Goal: Task Accomplishment & Management: Manage account settings

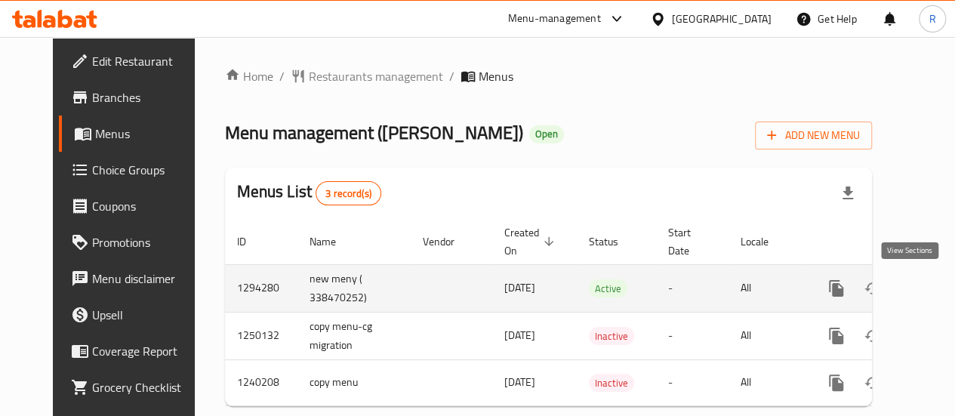
click at [938, 289] on icon "enhanced table" at bounding box center [945, 288] width 14 height 14
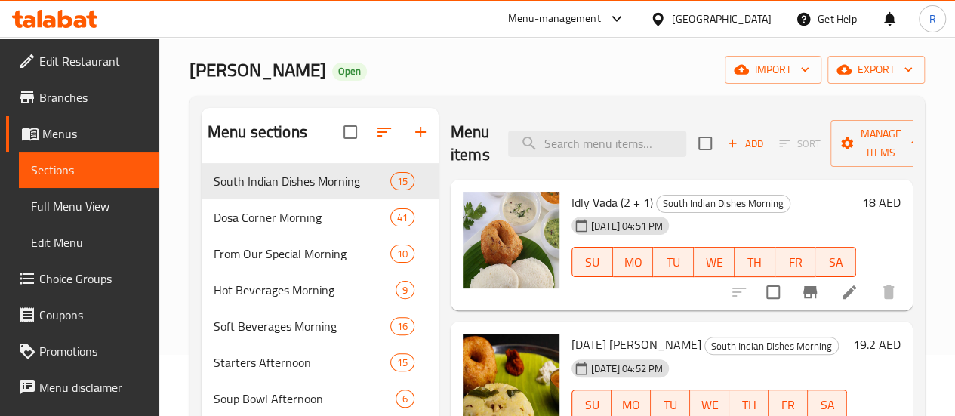
scroll to position [66, 0]
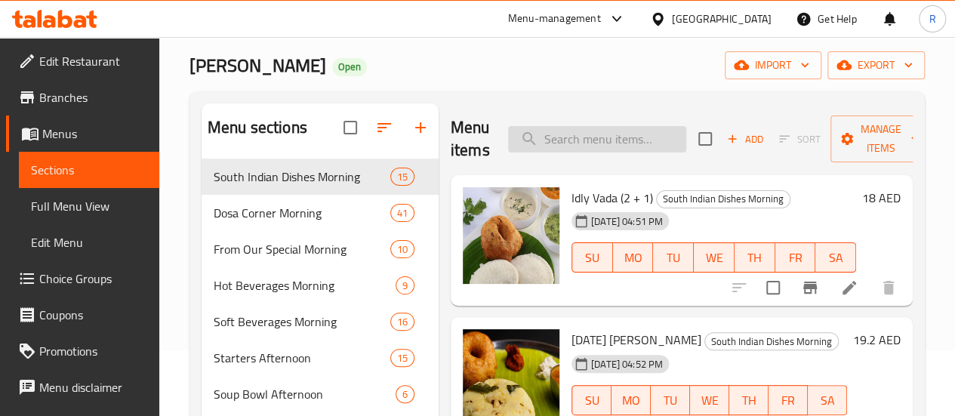
click at [581, 138] on input "search" at bounding box center [597, 139] width 178 height 26
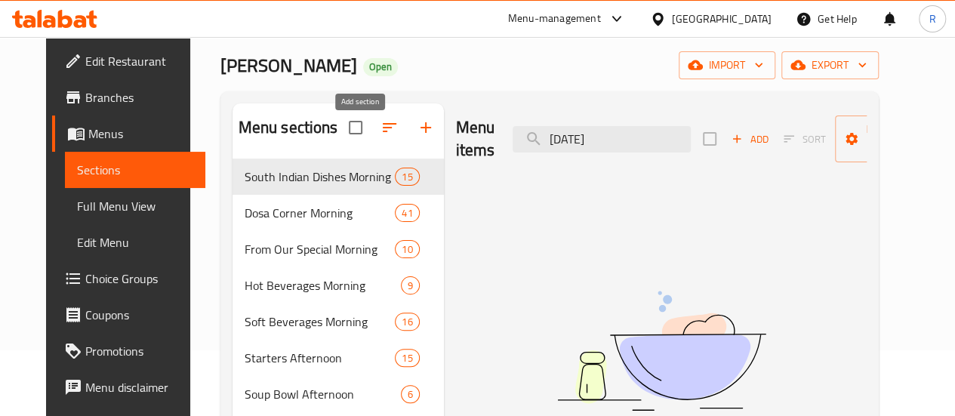
type input "[DATE]"
click at [417, 137] on icon "button" at bounding box center [426, 127] width 18 height 18
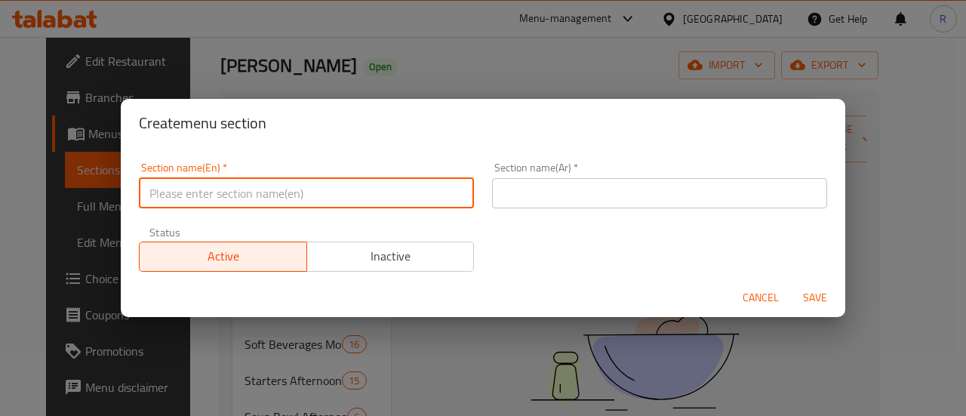
click at [280, 185] on input "text" at bounding box center [306, 193] width 335 height 30
type input "[DATE] Special"
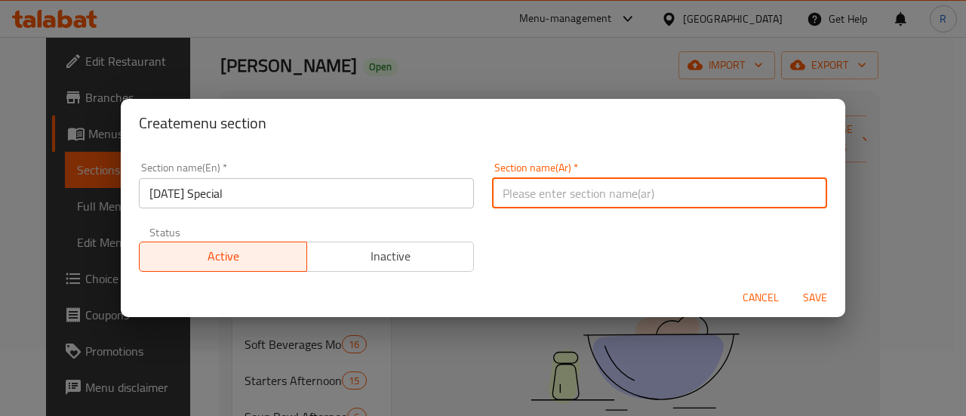
click at [540, 189] on input "text" at bounding box center [659, 193] width 335 height 30
paste input "أونام خاص"
type input "أونام خاص"
click at [812, 298] on span "Save" at bounding box center [815, 297] width 36 height 19
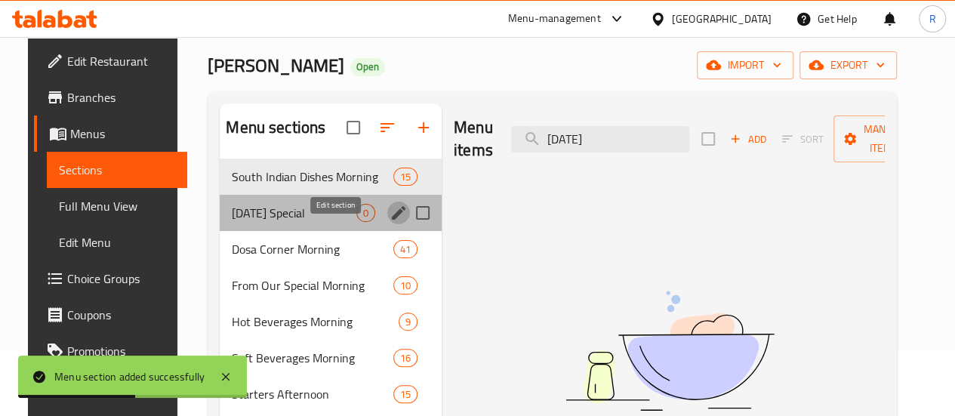
click at [392, 220] on icon "edit" at bounding box center [399, 213] width 14 height 14
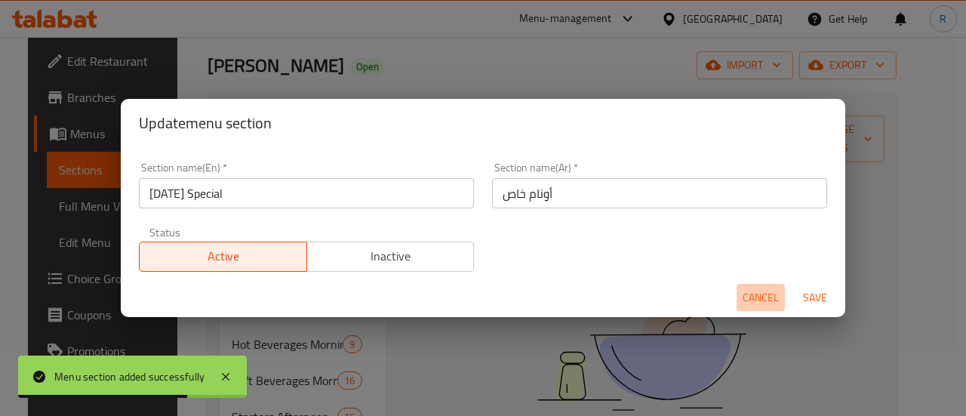
drag, startPoint x: 759, startPoint y: 294, endPoint x: 678, endPoint y: 300, distance: 81.7
click at [756, 289] on span "Cancel" at bounding box center [761, 297] width 36 height 19
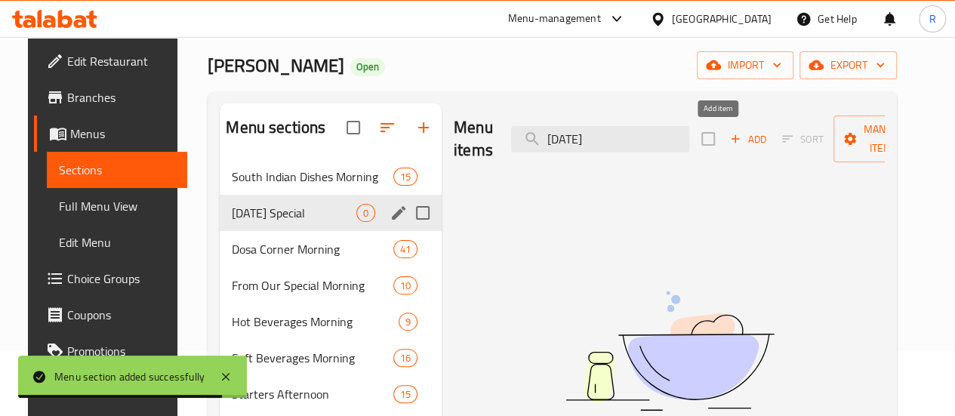
click at [727, 137] on span "Add" at bounding box center [747, 139] width 41 height 17
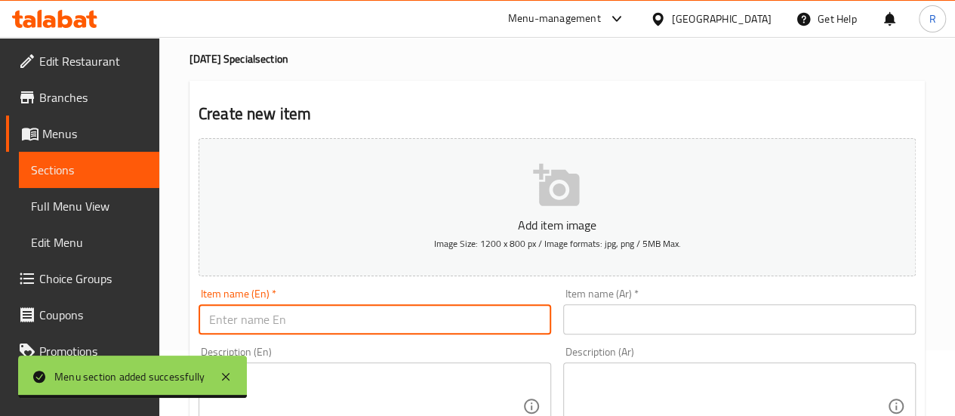
click at [389, 317] on input "text" at bounding box center [374, 319] width 352 height 30
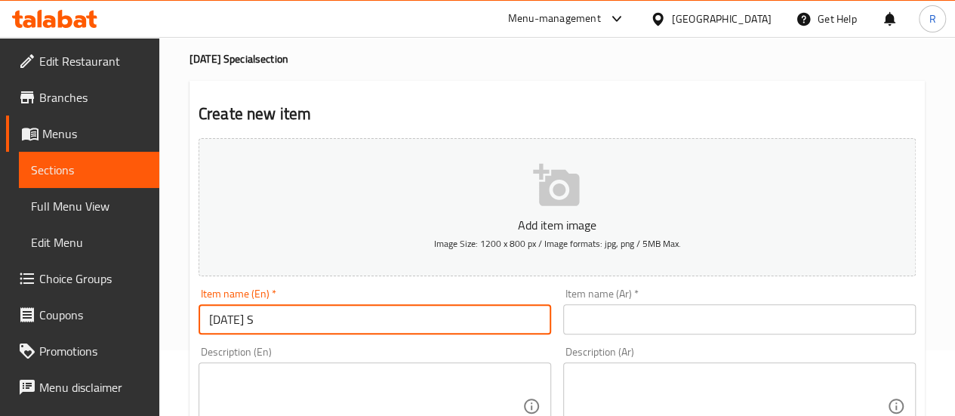
type input "[DATE][PERSON_NAME]"
drag, startPoint x: 299, startPoint y: 322, endPoint x: 113, endPoint y: 328, distance: 185.7
drag, startPoint x: 651, startPoint y: 313, endPoint x: 660, endPoint y: 317, distance: 9.1
click at [652, 312] on input "text" at bounding box center [739, 319] width 352 height 30
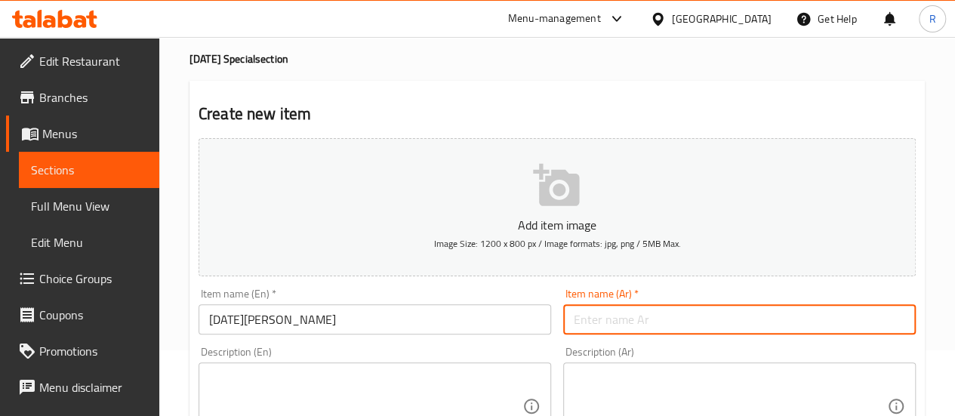
paste input "أونام ساديا"
type input "أونام ساديا"
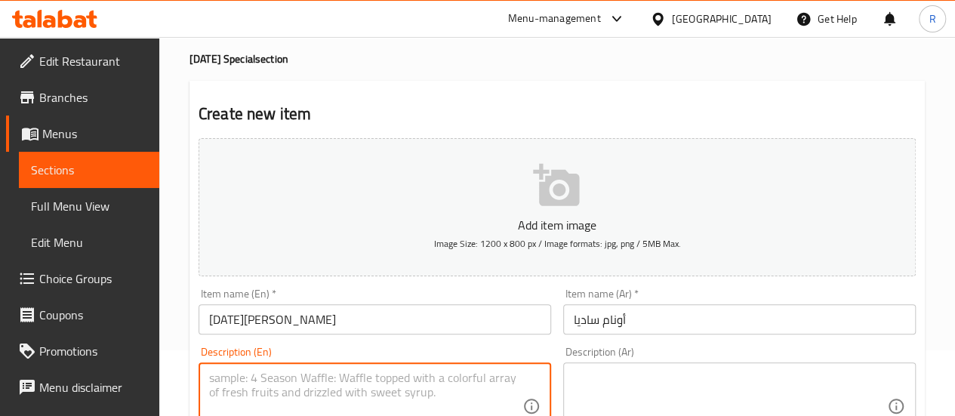
drag, startPoint x: 311, startPoint y: 388, endPoint x: 324, endPoint y: 384, distance: 14.1
click at [315, 385] on textarea at bounding box center [365, 406] width 313 height 72
paste textarea "01.Banana Chips 02.Sakara Varatti 03.[GEOGRAPHIC_DATA] 04.Pappadam 05.Kondattam…"
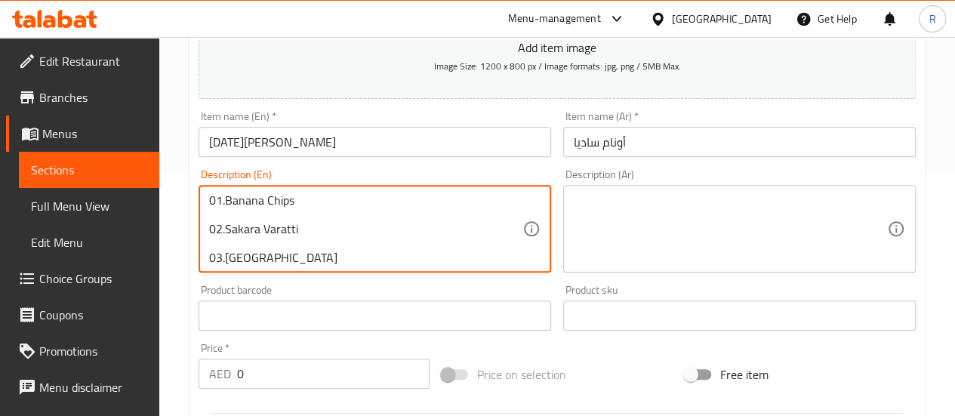
click at [223, 195] on textarea "01.Banana Chips 02.Sakara Varatti 03.Pazham 04.Pappadam 05.Kondattam 06.Neyyu 0…" at bounding box center [365, 229] width 313 height 72
drag, startPoint x: 410, startPoint y: 200, endPoint x: 423, endPoint y: 202, distance: 13.8
click at [410, 200] on textarea "25 items onam sadhya- Banana Chips 02.Sakara Varatti 03.Pazham 04.Pappadam 05.K…" at bounding box center [365, 229] width 313 height 72
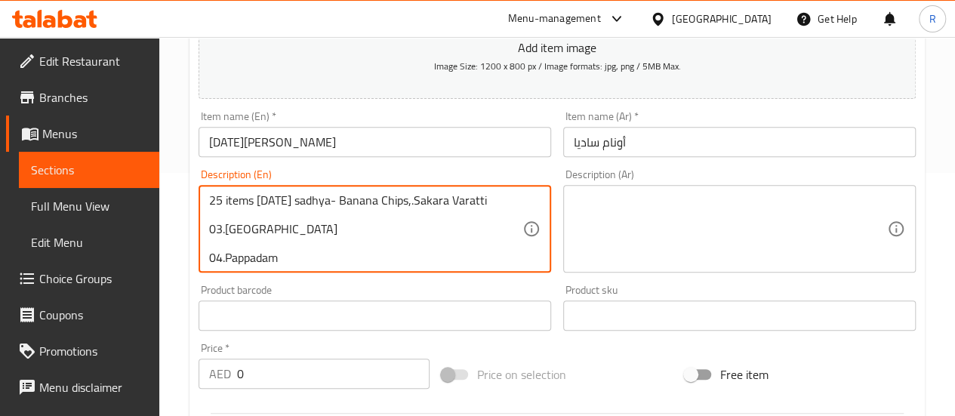
click at [496, 197] on textarea "25 items onam sadhya- Banana Chips,.Sakara Varatti 03.Pazham 04.Pappadam 05.Kon…" at bounding box center [365, 229] width 313 height 72
click at [334, 222] on textarea "25 items onam sadhya- Banana Chips,.Sakara Varatti,.Pazham 04.Pappadam 05.Konda…" at bounding box center [365, 229] width 313 height 72
click at [308, 212] on textarea "25 items onam sadhya- Banana Chips,.Sakara Varatti,.Pazham 04.Pappadam 05.Konda…" at bounding box center [365, 229] width 313 height 72
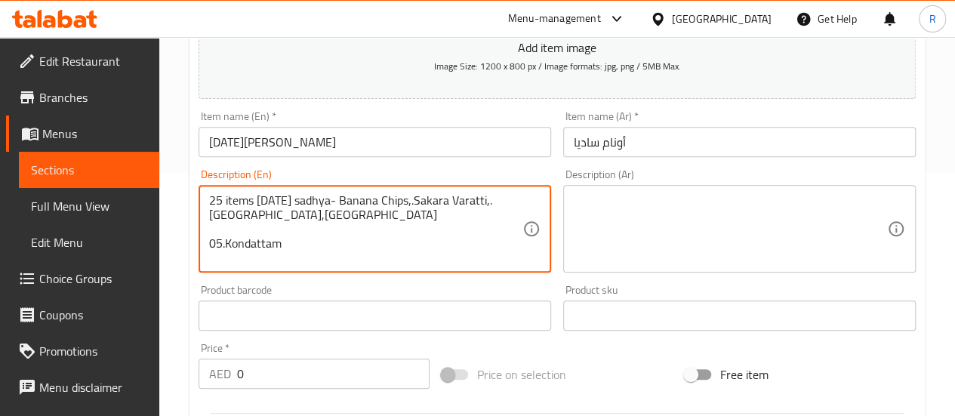
click at [377, 214] on textarea "25 items onam sadhya- Banana Chips,.Sakara Varatti,.Pazham,Pappadam 05.Kondatta…" at bounding box center [365, 229] width 313 height 72
click at [429, 214] on textarea "25 items onam sadhya- Banana Chips,.Sakara Varatti,.Pazham,Pappadam, Kondattam …" at bounding box center [365, 229] width 313 height 72
click at [463, 212] on textarea "25 items onam sadhya- Banana Chips,.Sakara Varatti,.Pazham,Pappadam, Kondattam,…" at bounding box center [365, 229] width 313 height 72
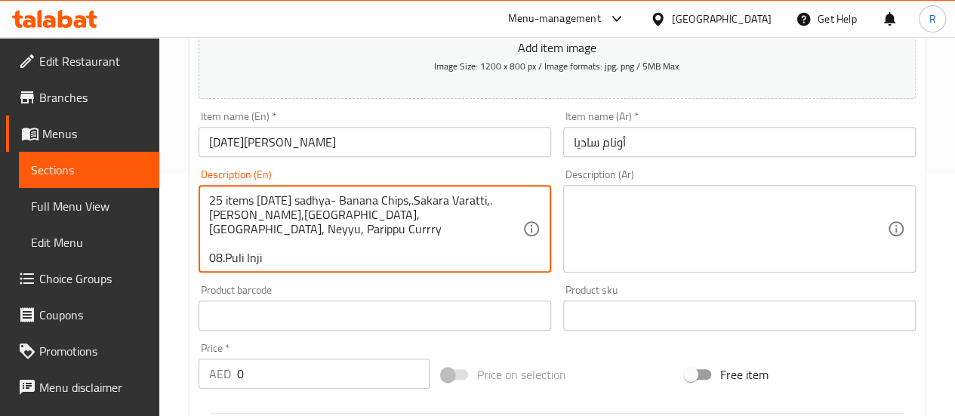
drag, startPoint x: 501, startPoint y: 217, endPoint x: 518, endPoint y: 224, distance: 17.9
click at [502, 218] on textarea "25 items onam sadhya- Banana Chips,.Sakara Varatti,.Pazham,Pappadam, Kondattam,…" at bounding box center [365, 229] width 313 height 72
click at [269, 229] on textarea "25 items onam sadhya- Banana Chips,.Sakara Varatti,.Pazham,Pappadam, Kondattam,…" at bounding box center [365, 229] width 313 height 72
click at [302, 232] on textarea "25 items onam sadhya- Banana Chips,.Sakara Varatti,.Pazham,Pappadam, Kondattam,…" at bounding box center [365, 229] width 313 height 72
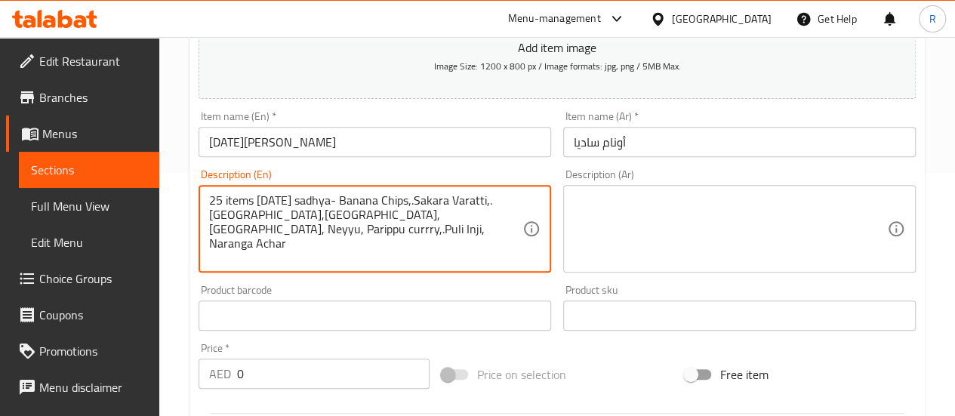
click at [383, 227] on textarea "25 items onam sadhya- Banana Chips,.Sakara Varatti,.Pazham,Pappadam, Kondattam,…" at bounding box center [365, 229] width 313 height 72
drag, startPoint x: 468, startPoint y: 228, endPoint x: 460, endPoint y: 224, distance: 8.4
click at [466, 228] on textarea "25 items onam sadhya- Banana Chips,.Sakara Varatti,.Pazham,Pappadam, Kondattam,…" at bounding box center [365, 229] width 313 height 72
click at [290, 251] on textarea "25 items onam sadhya- Banana Chips,.Sakara Varatti,.Pazham,Pappadam, Kondattam,…" at bounding box center [365, 229] width 313 height 72
click at [284, 244] on textarea "25 items onam sadhya- Banana Chips,.Sakara Varatti,.Pazham,Pappadam, Kondattam,…" at bounding box center [365, 229] width 313 height 72
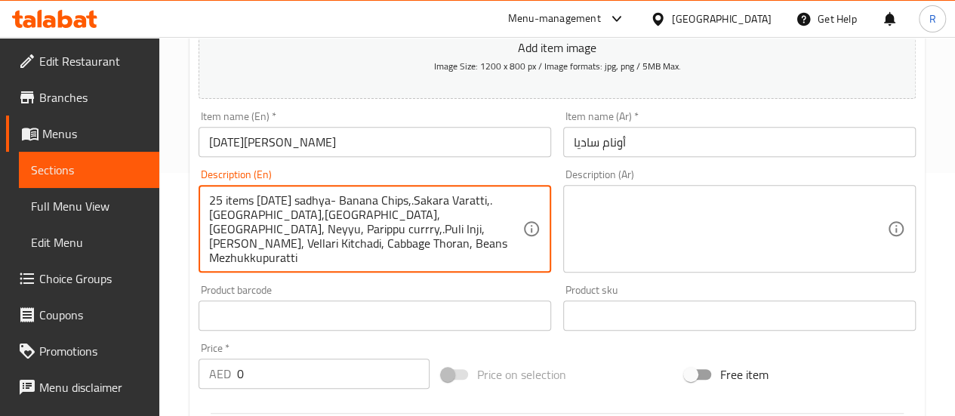
drag, startPoint x: 372, startPoint y: 241, endPoint x: 429, endPoint y: 238, distance: 56.7
click at [383, 241] on textarea "25 items onam sadhya- Banana Chips,.Sakara Varatti,.Pazham,Pappadam, Kondattam,…" at bounding box center [365, 229] width 313 height 72
drag, startPoint x: 417, startPoint y: 254, endPoint x: 423, endPoint y: 247, distance: 9.7
click at [415, 250] on textarea "25 items onam sadhya- Banana Chips,.Sakara Varatti,.Pazham,Pappadam, Kondattam,…" at bounding box center [365, 229] width 313 height 72
click at [427, 246] on textarea "25 items onam sadhya- Banana Chips,.Sakara Varatti,.Pazham,Pappadam, Kondattam,…" at bounding box center [365, 229] width 313 height 72
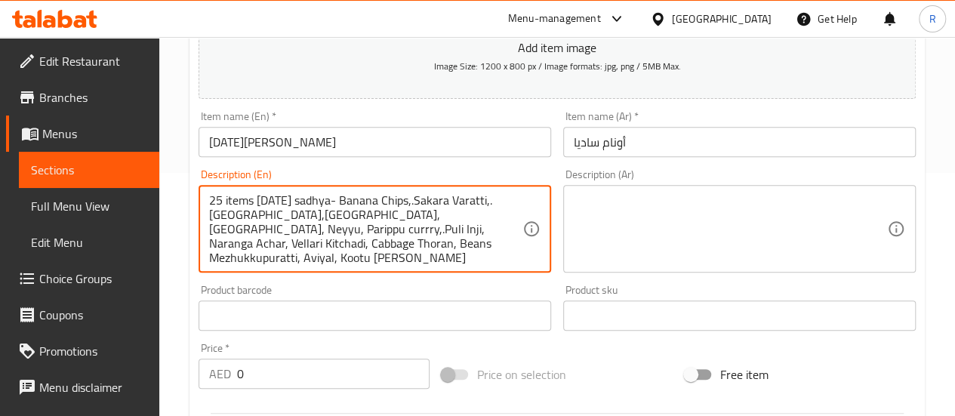
click at [490, 246] on textarea "25 items onam sadhya- Banana Chips,.Sakara Varatti,.Pazham,Pappadam, Kondattam,…" at bounding box center [365, 229] width 313 height 72
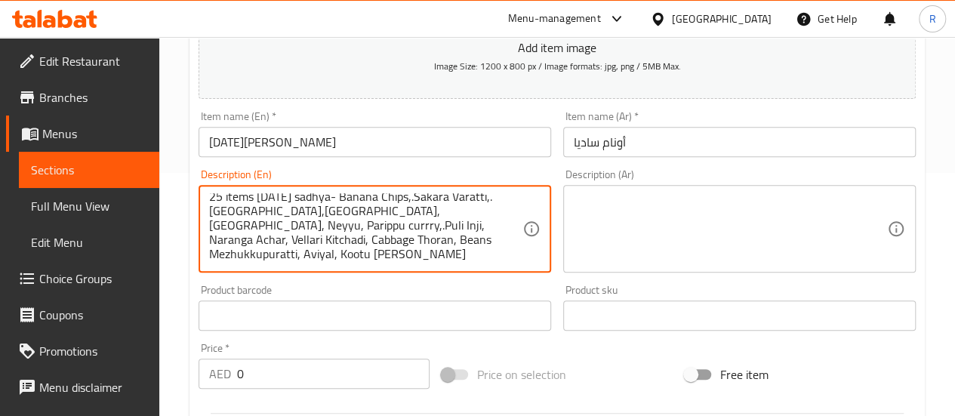
click at [506, 238] on textarea "25 items onam sadhya- Banana Chips,.Sakara Varatti,.Pazham,Pappadam, Kondattam,…" at bounding box center [365, 229] width 313 height 72
click at [386, 251] on textarea "25 items onam sadhya- Banana Chips,.Sakara Varatti,.Pazham,Pappadam, Kondattam,…" at bounding box center [365, 229] width 313 height 72
click at [417, 256] on textarea "25 items onam sadhya- Banana Chips,.Sakara Varatti,.Pazham,Pappadam, Kondattam,…" at bounding box center [365, 229] width 313 height 72
click at [498, 251] on textarea "25 items onam sadhya- Banana Chips,.Sakara Varatti,.Pazham,Pappadam, Kondattam,…" at bounding box center [365, 229] width 313 height 72
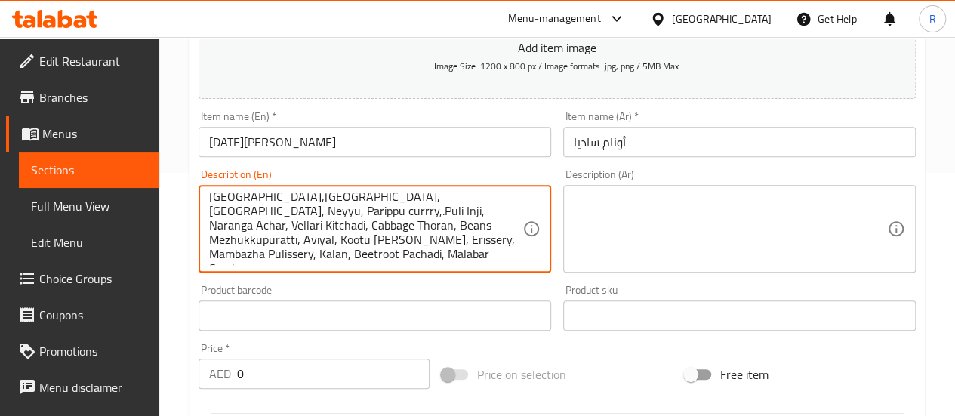
click at [311, 253] on textarea "25 items onam sadhya- Banana Chips,.Sakara Varatti,.Pazham,Pappadam, Kondattam,…" at bounding box center [365, 229] width 313 height 72
click at [392, 256] on textarea "25 items onam sadhya- Banana Chips,.Sakara Varatti,.Pazham,Pappadam, Kondattam,…" at bounding box center [365, 229] width 313 height 72
click at [462, 262] on textarea "25 items onam sadhya- Banana Chips,.Sakara Varatti,.Pazham,Pappadam, Kondattam,…" at bounding box center [365, 229] width 313 height 72
click at [457, 255] on textarea "25 items onam sadhya- Banana Chips,.Sakara Varatti,.Pazham,Pappadam, Kondattam,…" at bounding box center [365, 229] width 313 height 72
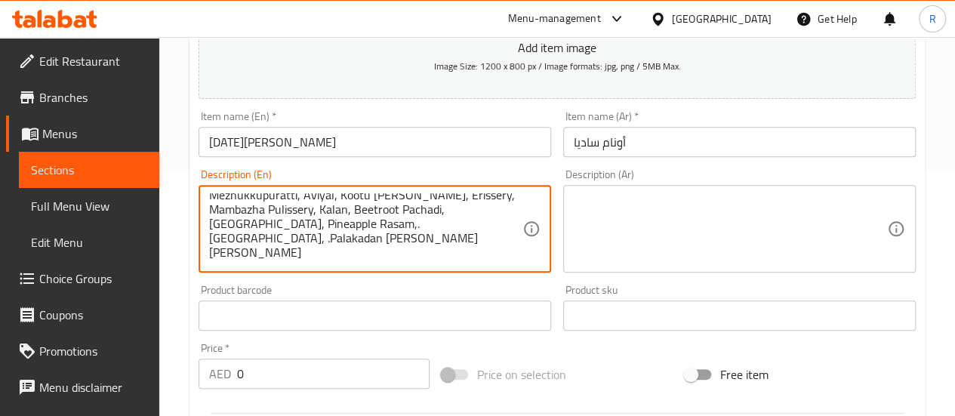
scroll to position [93, 0]
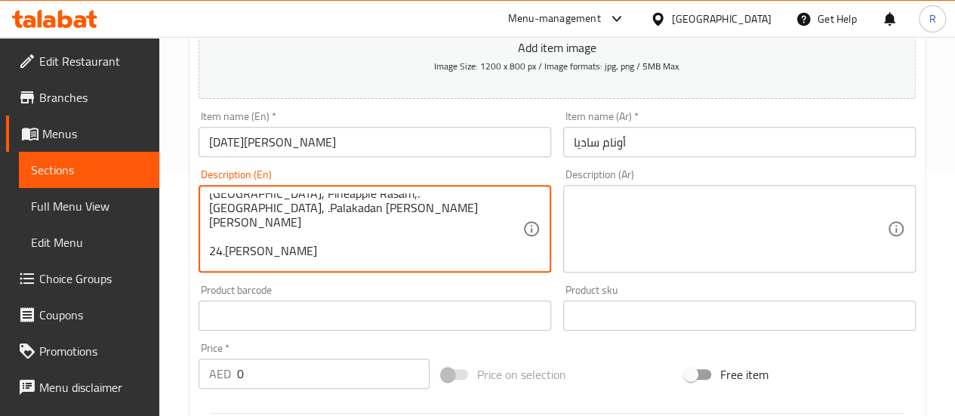
click at [329, 204] on textarea "25 items onam sadhya- Banana Chips,.Sakara Varatti,.Pazham,Pappadam, Kondattam,…" at bounding box center [365, 229] width 313 height 72
click at [326, 198] on textarea "25 items onam sadhya- Banana Chips,.Sakara Varatti,.Pazham,Pappadam, Kondattam,…" at bounding box center [365, 229] width 313 height 72
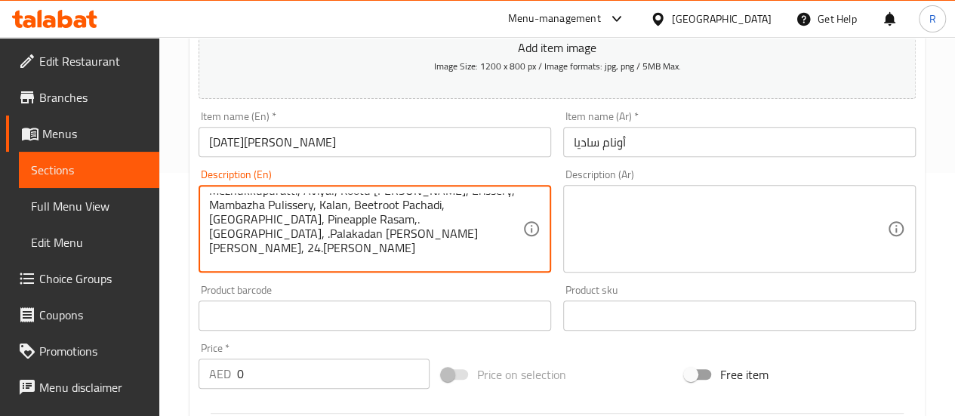
scroll to position [53, 0]
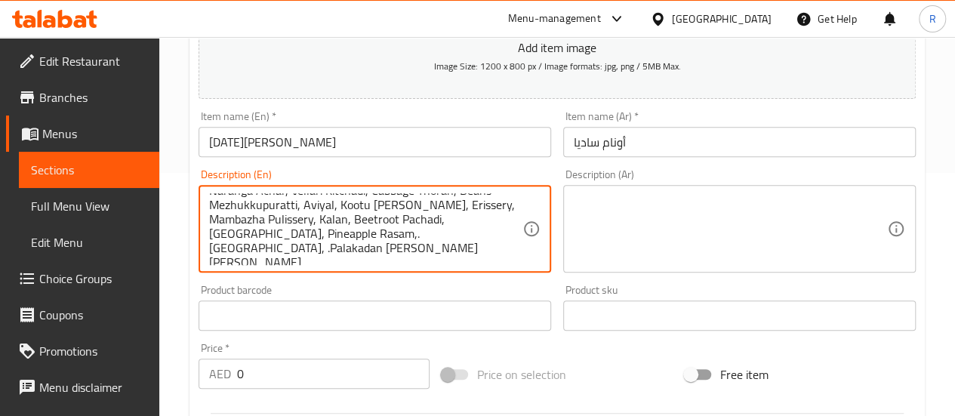
click at [376, 235] on textarea "25 items onam sadhya- Banana Chips,.Sakara Varatti,.Pazham,Pappadam, Kondattam,…" at bounding box center [365, 229] width 313 height 72
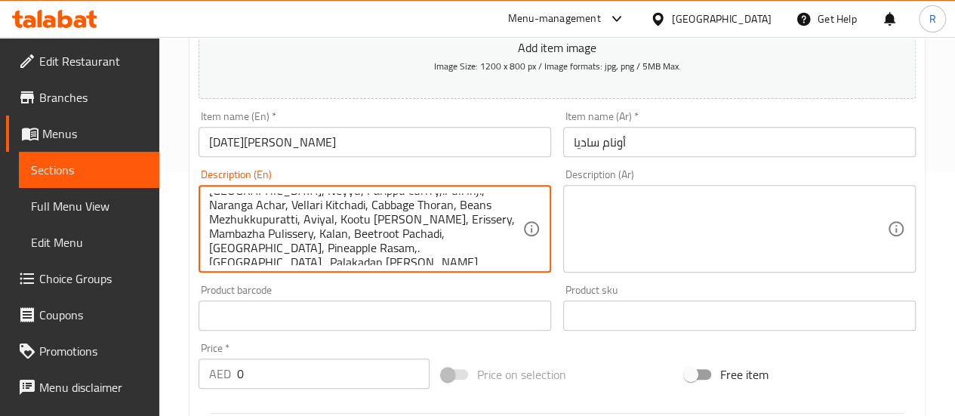
scroll to position [32, 0]
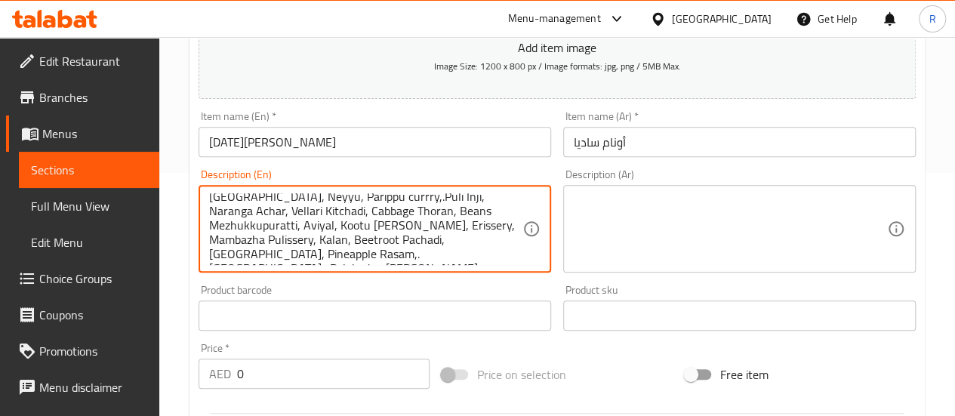
click at [444, 254] on textarea "25 items onam sadhya- Banana Chips,.Sakara Varatti,.Pazham,Pappadam, Kondattam,…" at bounding box center [365, 229] width 313 height 72
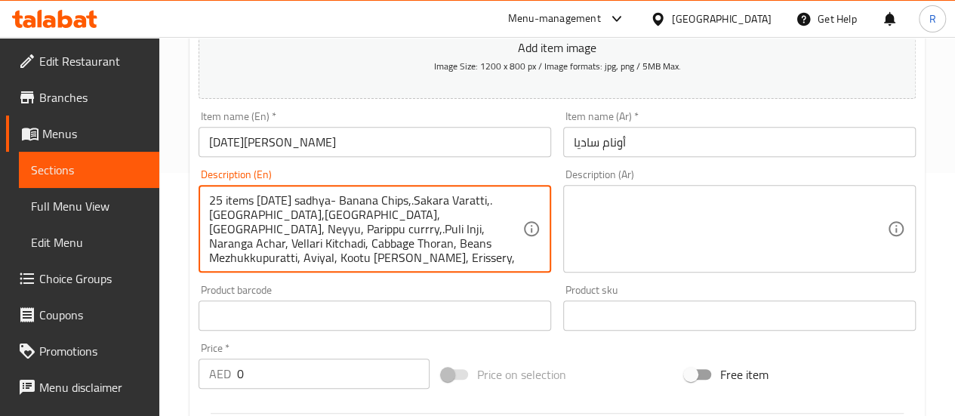
drag, startPoint x: 446, startPoint y: 263, endPoint x: 183, endPoint y: 168, distance: 279.5
click at [183, 168] on div "Home / Restaurants management / Menus / Sections / item / create Onam Special s…" at bounding box center [556, 308] width 795 height 1029
type textarea "25 items [DATE] sadhya- Banana Chips,.Sakara Varatti,.Pazham,Pappadam, Kondatta…"
click at [616, 223] on textarea at bounding box center [729, 229] width 313 height 72
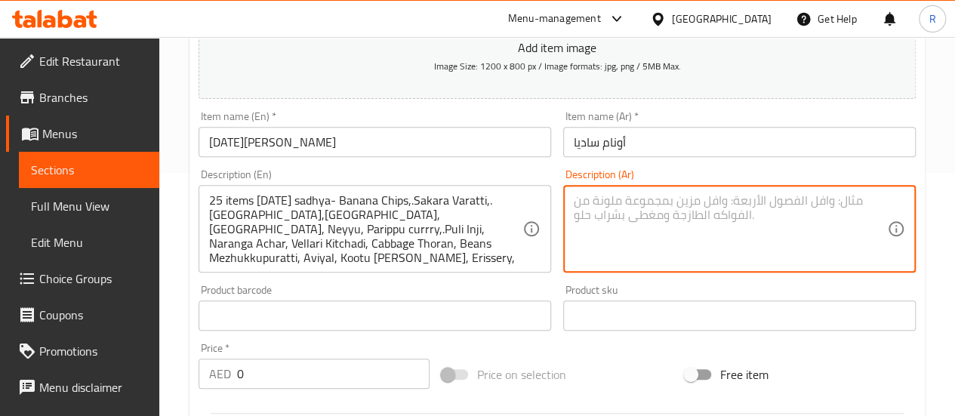
paste textarea "25 قطعة أونام ساديا - رقائق الموز، ساكارا فاراتي، بازهام، بابادام، كونداتام، ني…"
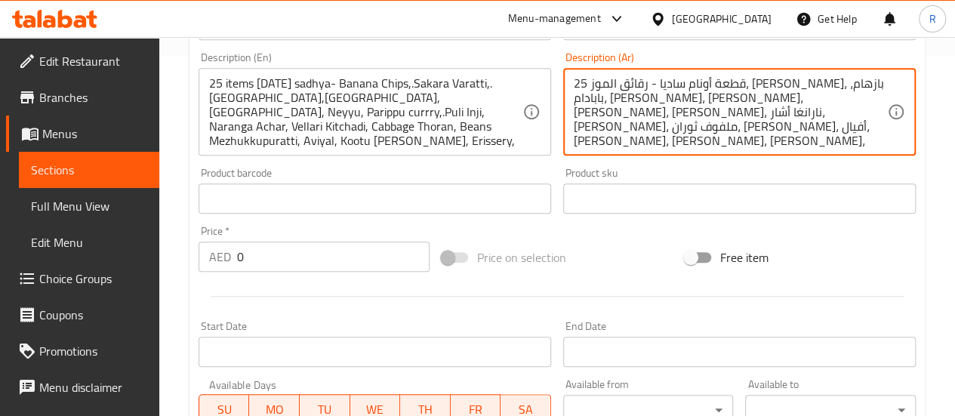
scroll to position [243, 0]
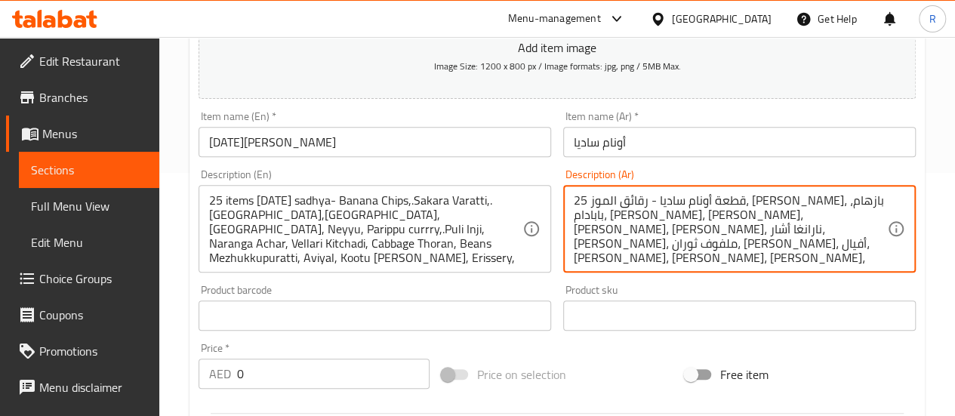
type textarea "25 قطعة أونام ساديا - رقائق الموز، ساكارا فاراتي، بازهام، بابادام، كونداتام، ني…"
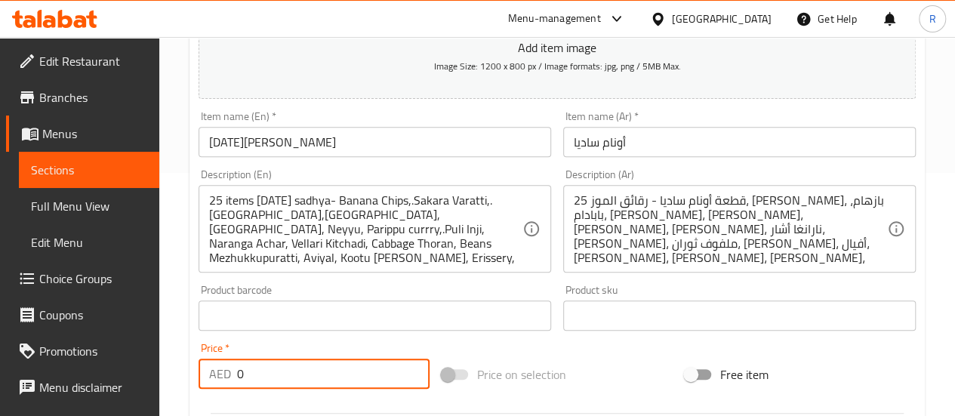
click at [287, 383] on input "0" at bounding box center [333, 373] width 192 height 30
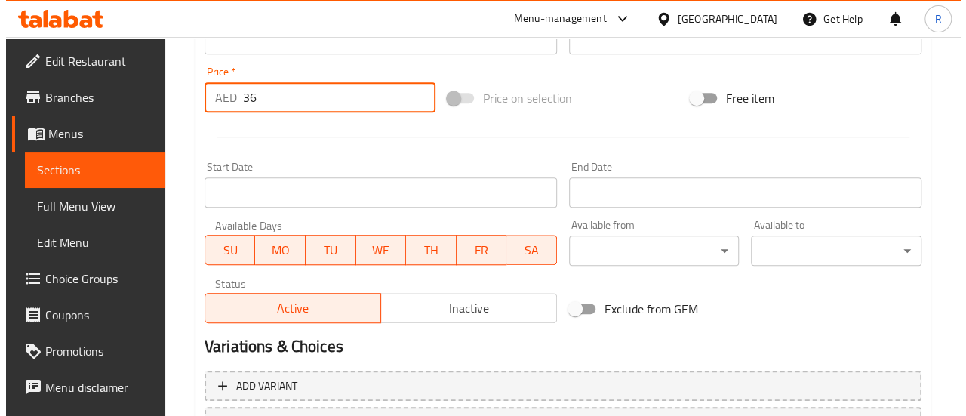
scroll to position [509, 0]
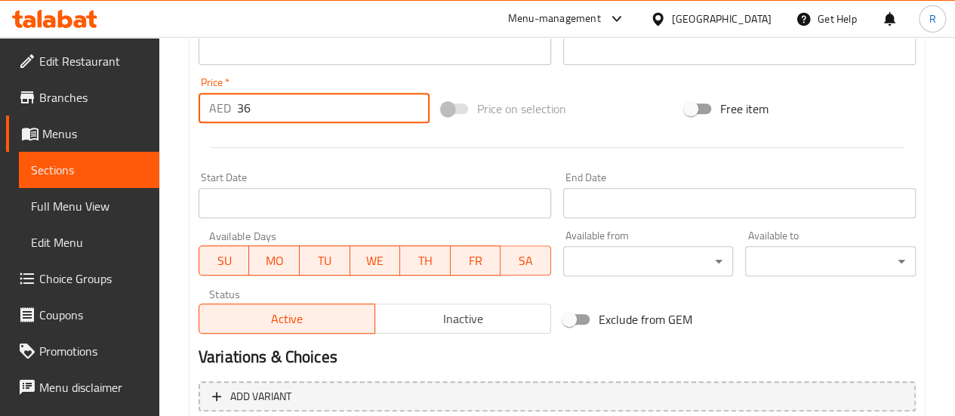
type input "36"
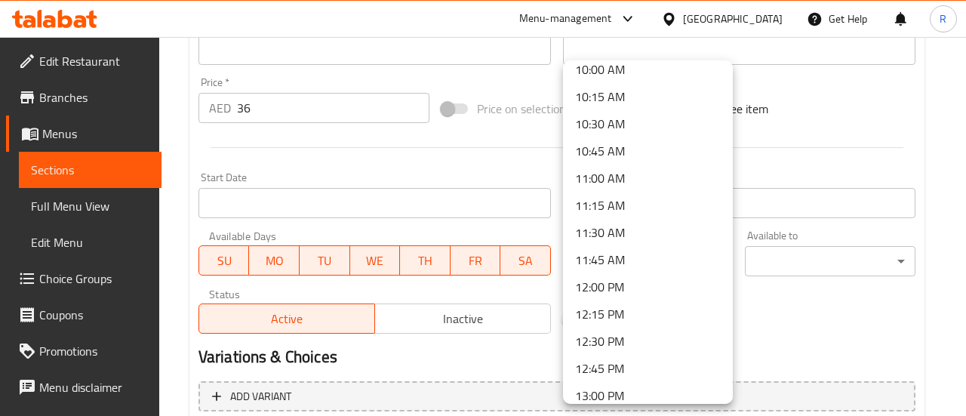
scroll to position [1114, 0]
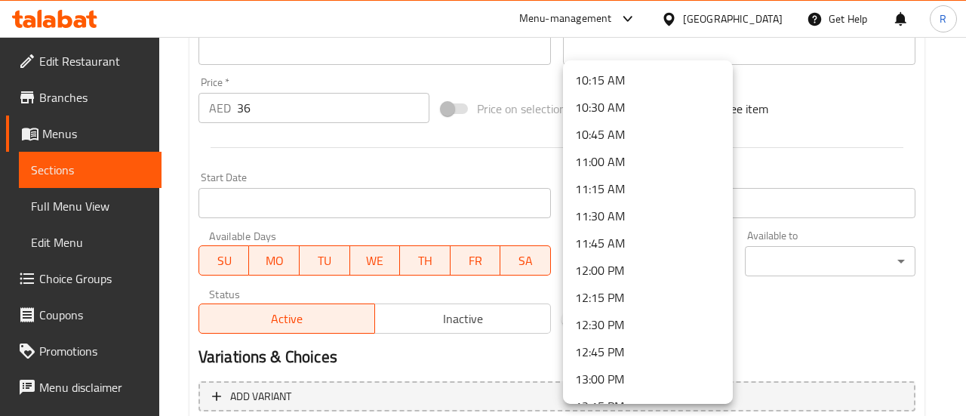
click at [643, 214] on li "11:30 AM" at bounding box center [648, 215] width 170 height 27
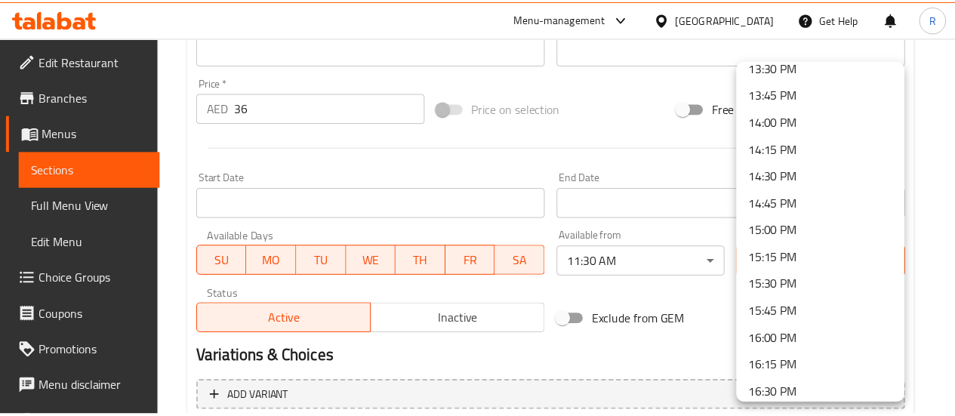
scroll to position [1493, 0]
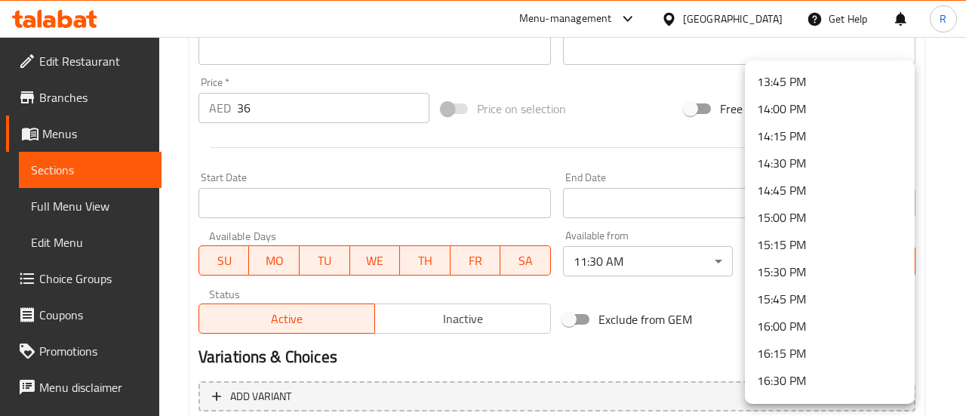
click at [848, 274] on li "15:30 PM" at bounding box center [830, 271] width 170 height 27
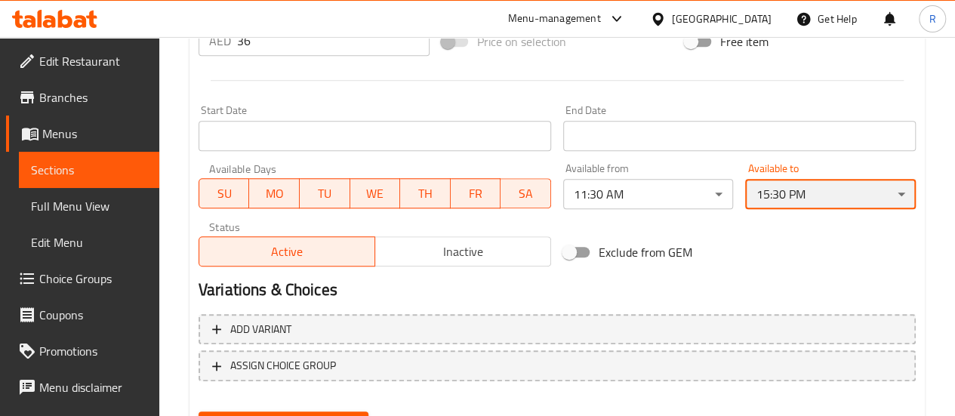
scroll to position [567, 0]
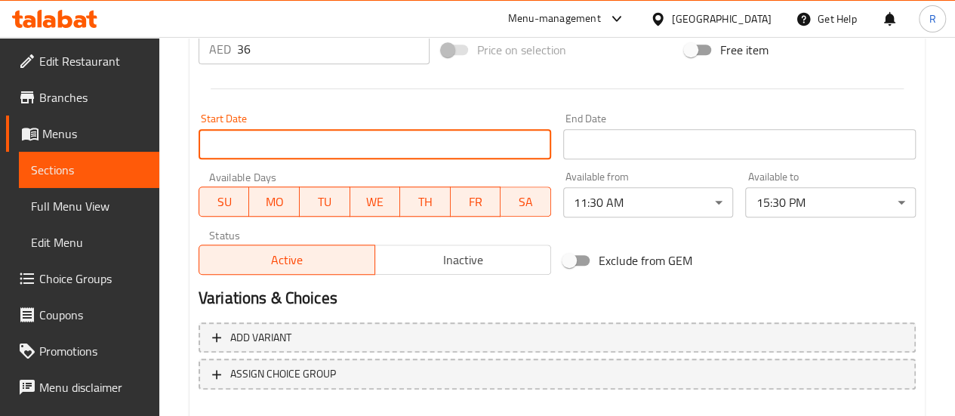
click at [426, 144] on input "Start Date" at bounding box center [374, 144] width 352 height 30
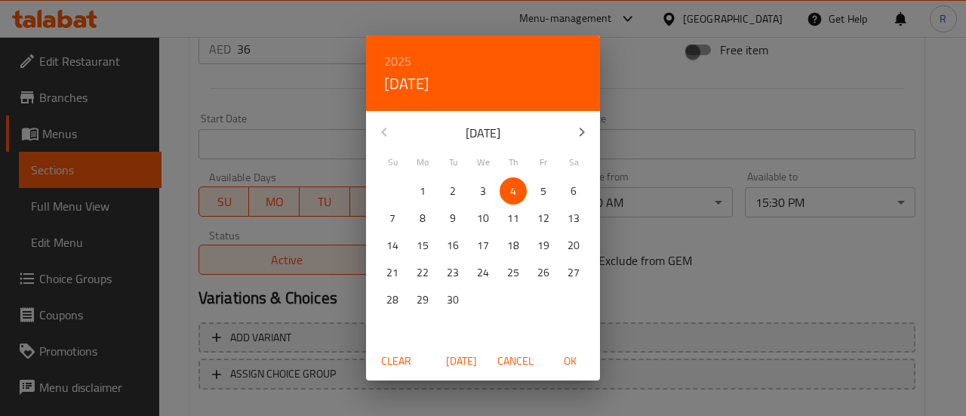
click at [540, 190] on p "5" at bounding box center [543, 191] width 6 height 19
click at [573, 361] on span "OK" at bounding box center [570, 361] width 36 height 19
type input "[DATE]"
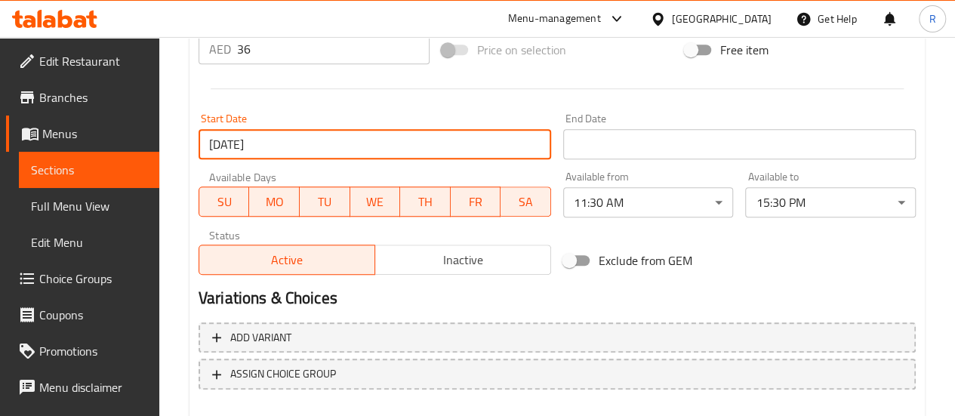
click at [618, 147] on input "Start Date" at bounding box center [739, 144] width 352 height 30
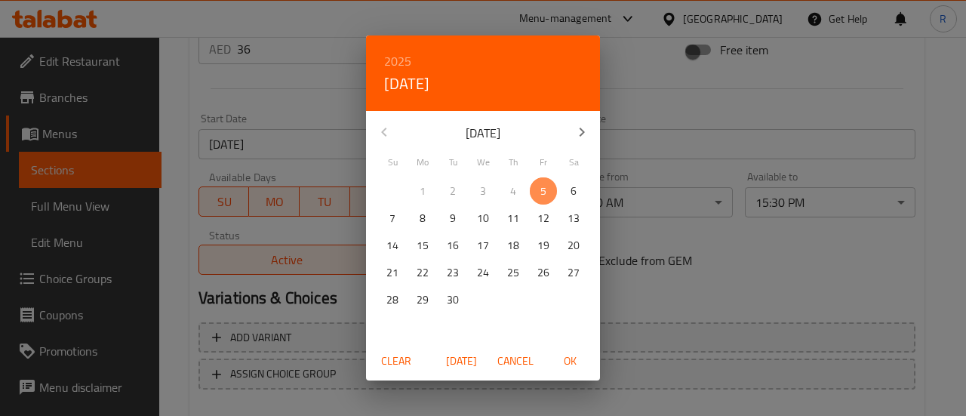
click at [545, 188] on p "5" at bounding box center [543, 191] width 6 height 19
click at [570, 367] on span "OK" at bounding box center [570, 361] width 36 height 19
type input "[DATE]"
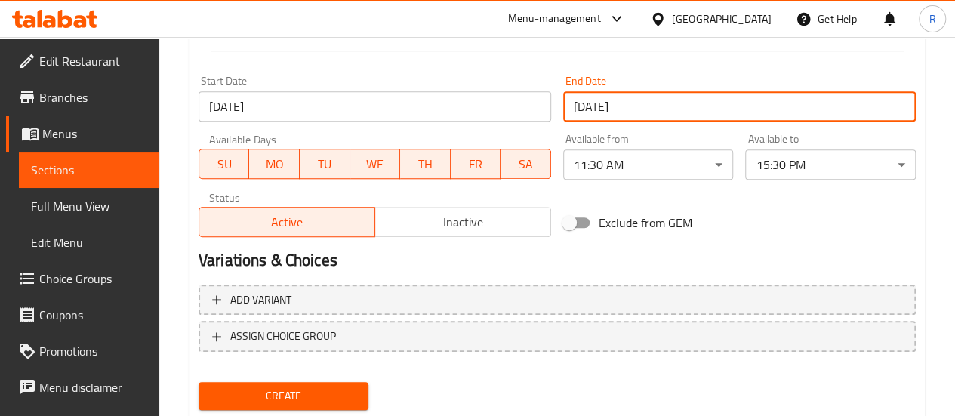
scroll to position [650, 0]
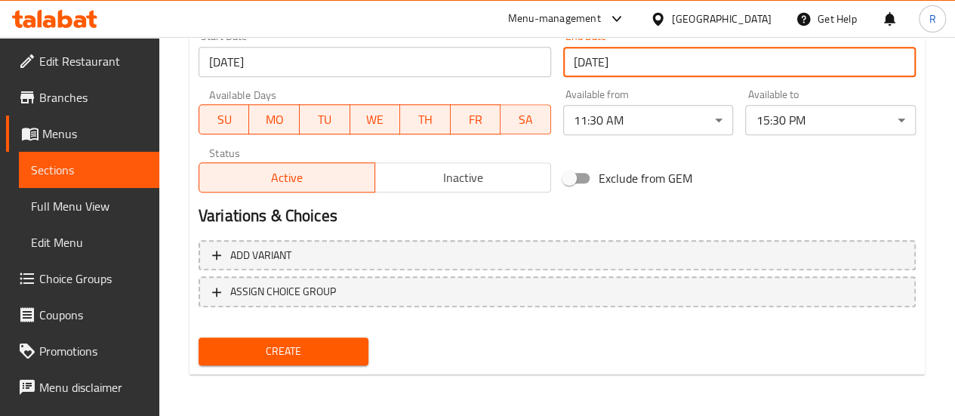
click at [328, 349] on span "Create" at bounding box center [284, 351] width 146 height 19
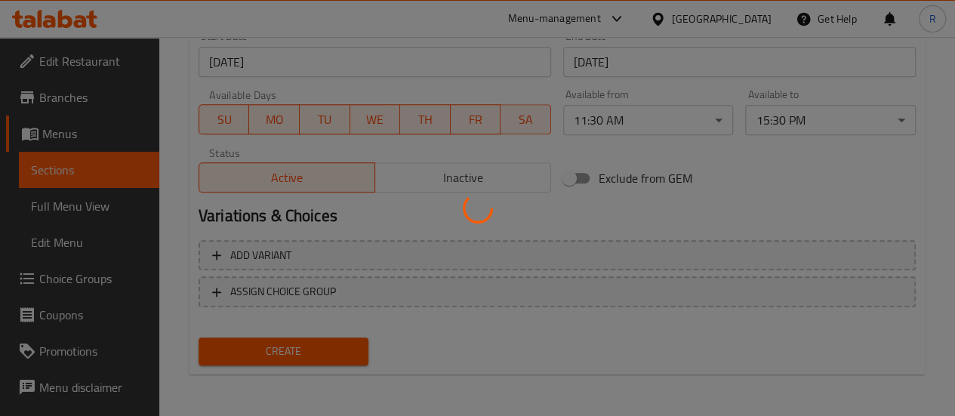
type input "0"
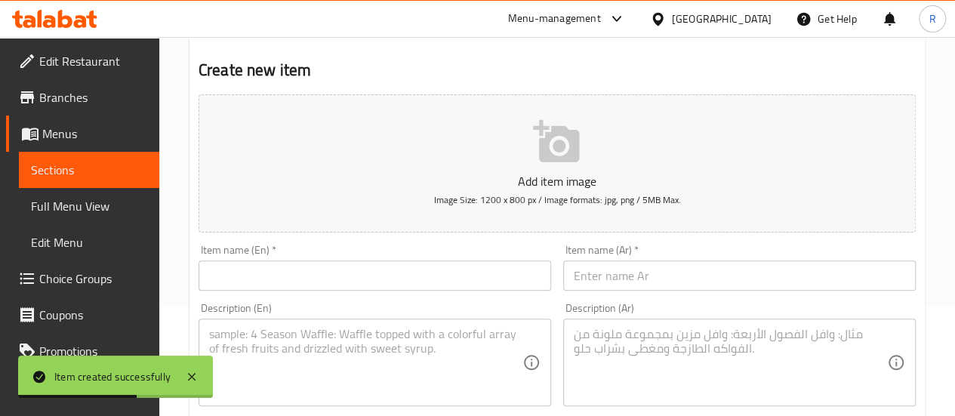
scroll to position [0, 0]
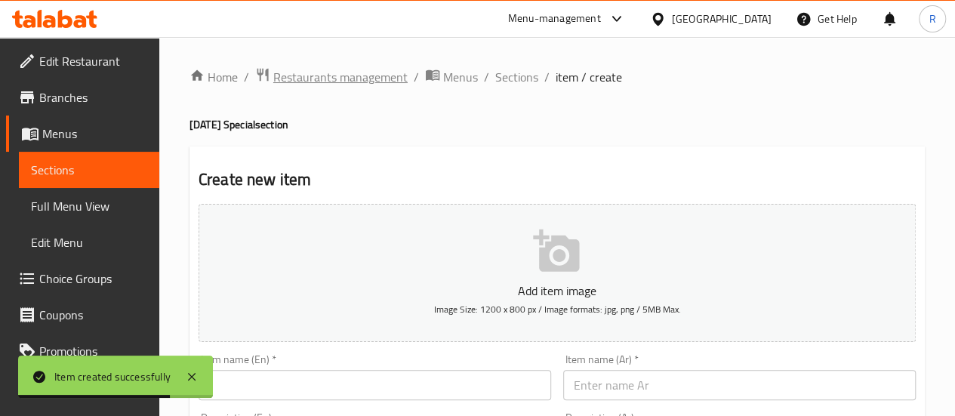
click at [354, 80] on span "Restaurants management" at bounding box center [340, 77] width 134 height 18
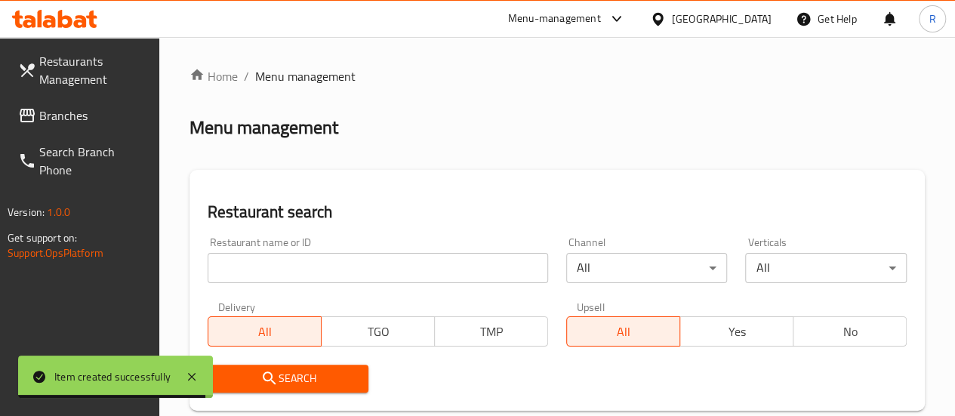
click at [74, 116] on span "Branches" at bounding box center [93, 115] width 108 height 18
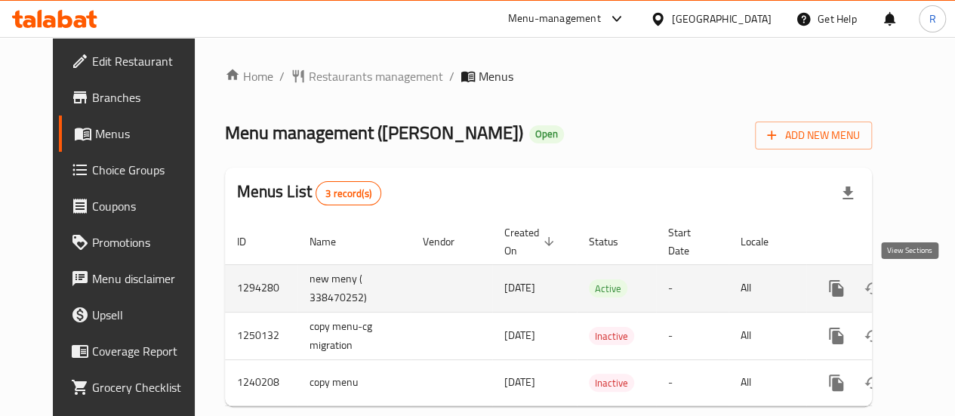
click at [936, 282] on icon "enhanced table" at bounding box center [945, 288] width 18 height 18
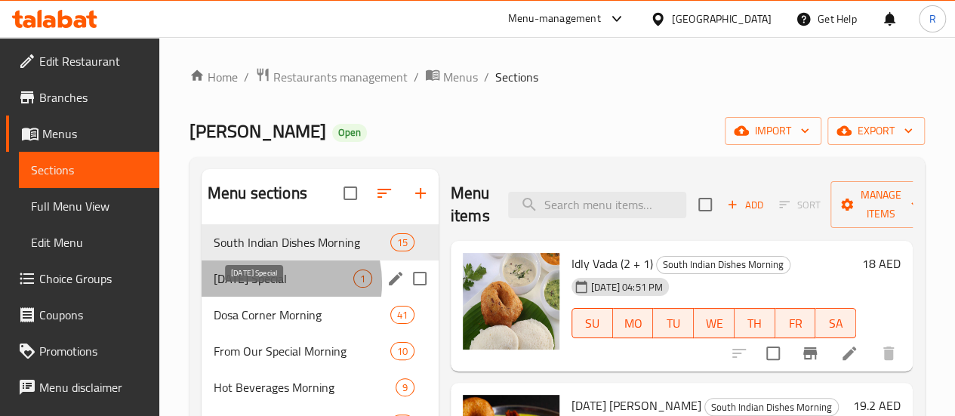
click at [275, 287] on span "[DATE] Special" at bounding box center [284, 278] width 140 height 18
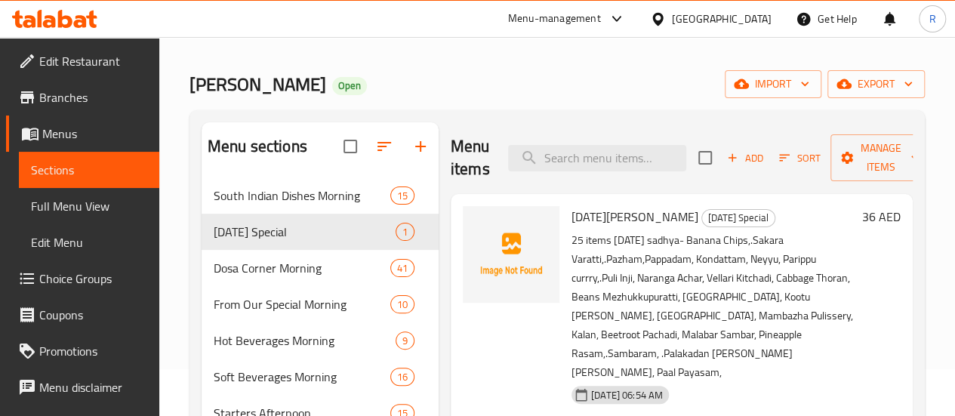
scroll to position [34, 0]
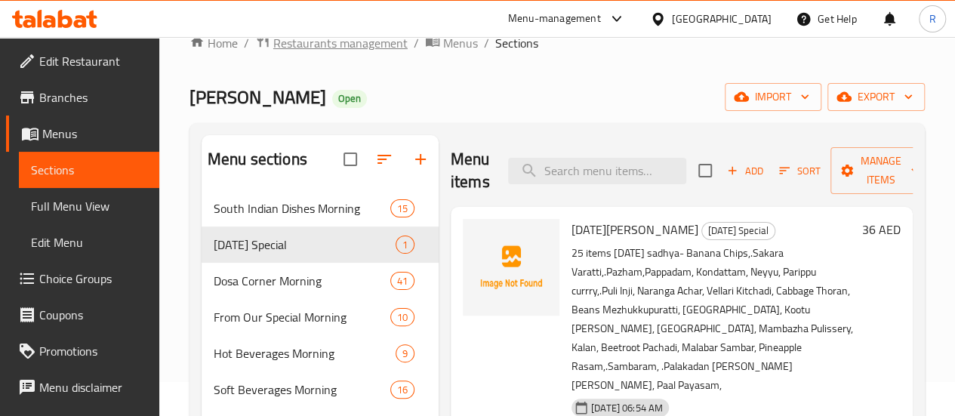
click at [329, 45] on span "Restaurants management" at bounding box center [340, 43] width 134 height 18
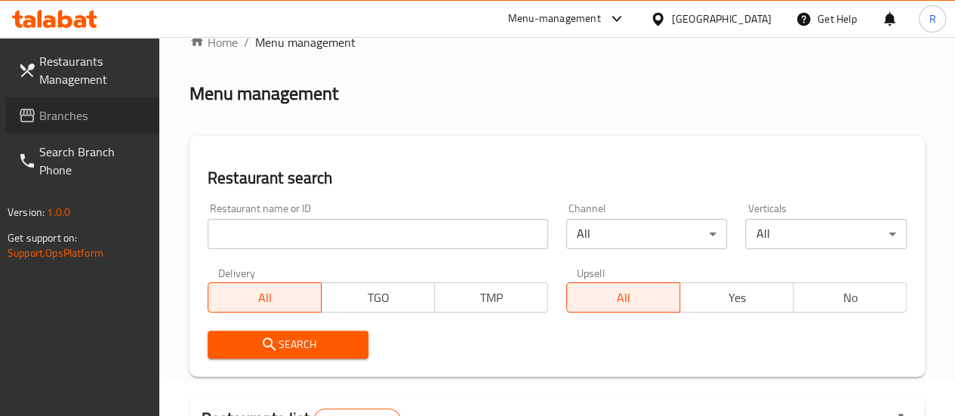
click at [72, 112] on span "Branches" at bounding box center [93, 115] width 108 height 18
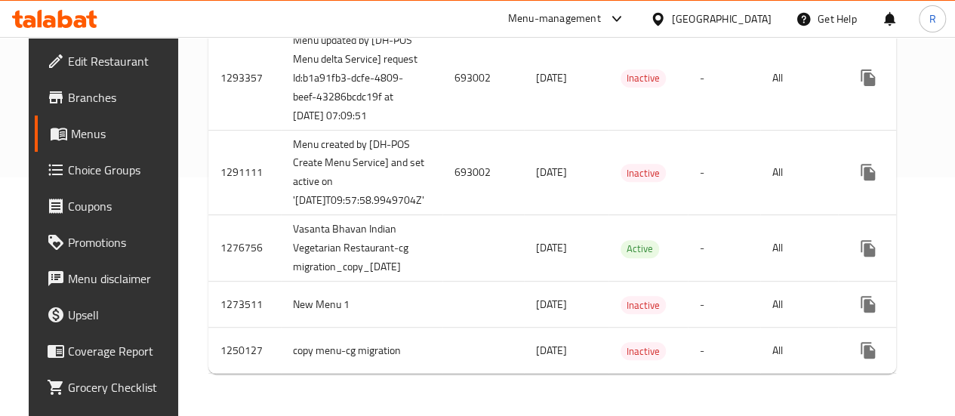
scroll to position [0, 64]
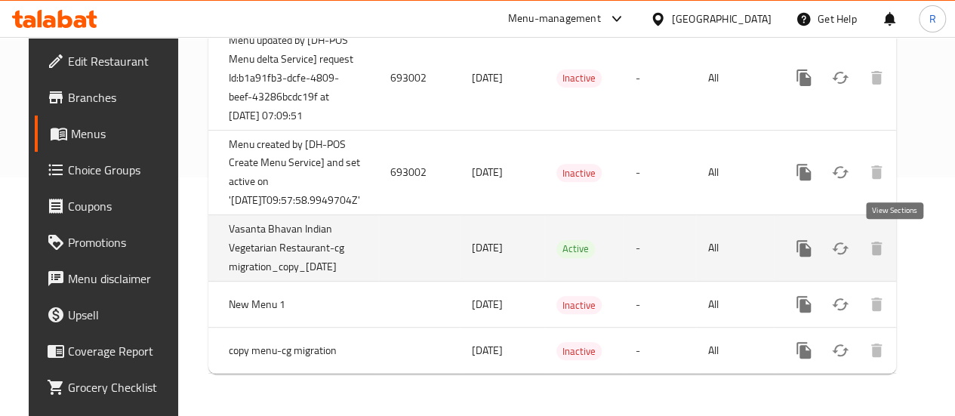
click at [905, 241] on icon "enhanced table" at bounding box center [912, 248] width 14 height 14
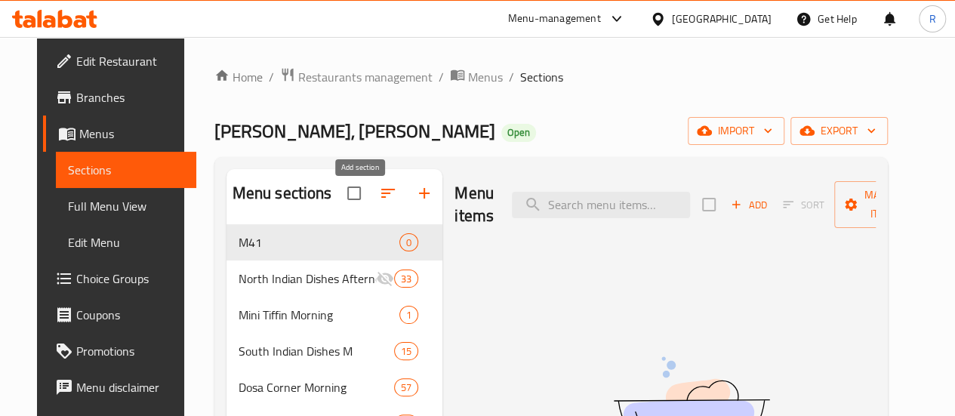
click at [415, 202] on icon "button" at bounding box center [424, 193] width 18 height 18
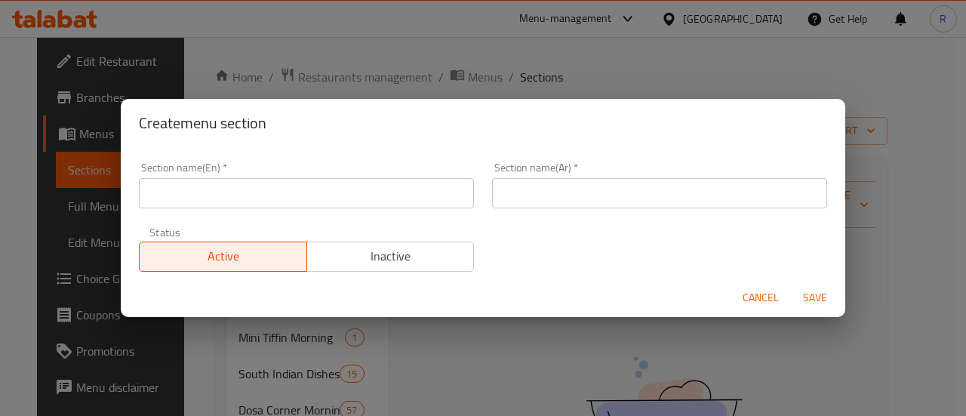
click at [254, 176] on div "Section name(En)   * Section name(En) *" at bounding box center [306, 185] width 335 height 46
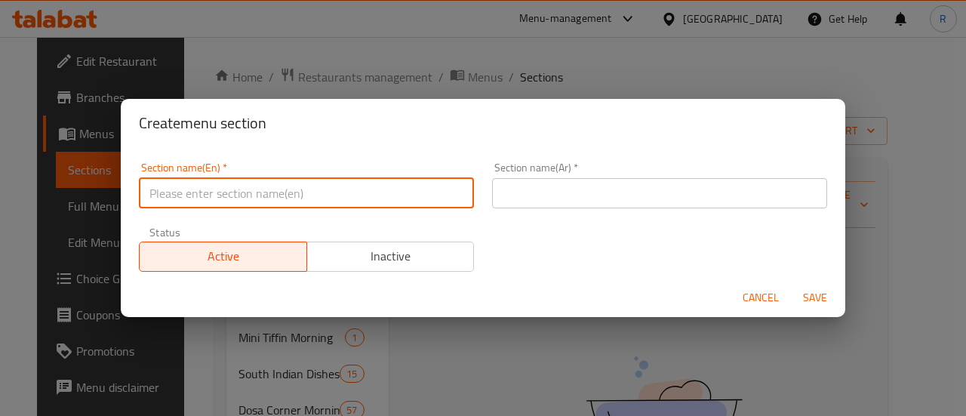
click at [258, 195] on input "text" at bounding box center [306, 193] width 335 height 30
type input "[DATE] Special"
drag, startPoint x: 580, startPoint y: 192, endPoint x: 608, endPoint y: 197, distance: 29.0
click at [580, 192] on input "text" at bounding box center [659, 193] width 335 height 30
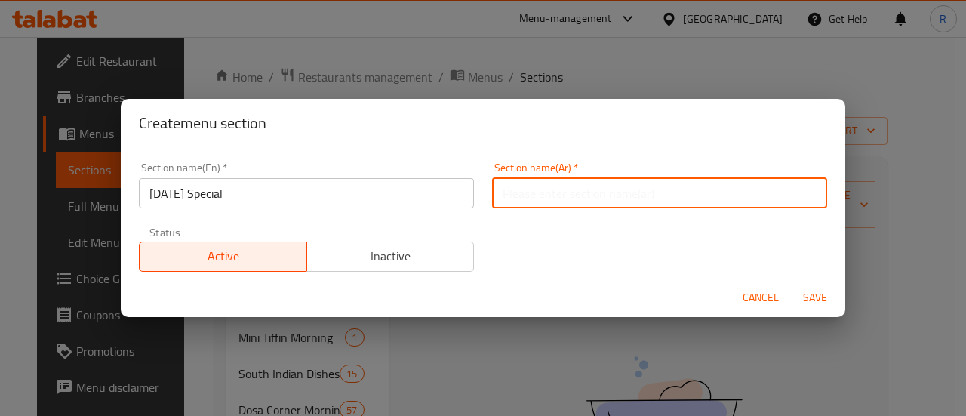
paste input "أونام خاص"
type input "أونام خاص"
click at [821, 296] on span "Save" at bounding box center [815, 297] width 36 height 19
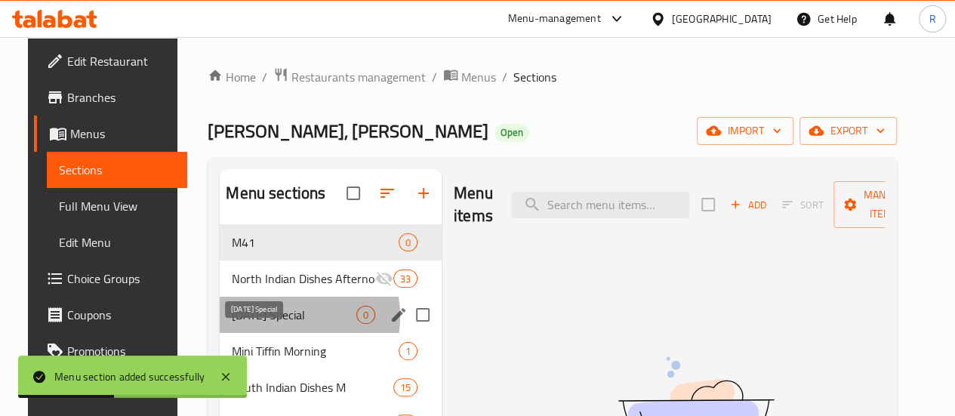
click at [263, 324] on span "[DATE] Special" at bounding box center [294, 315] width 125 height 18
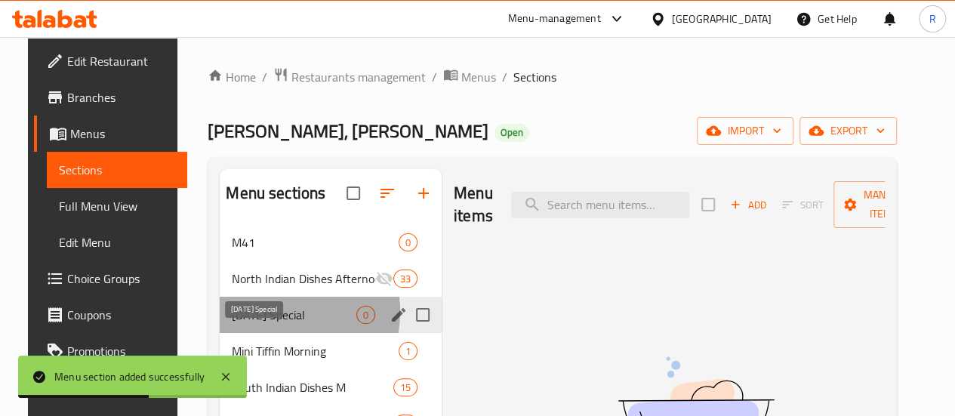
click at [256, 324] on span "[DATE] Special" at bounding box center [294, 315] width 125 height 18
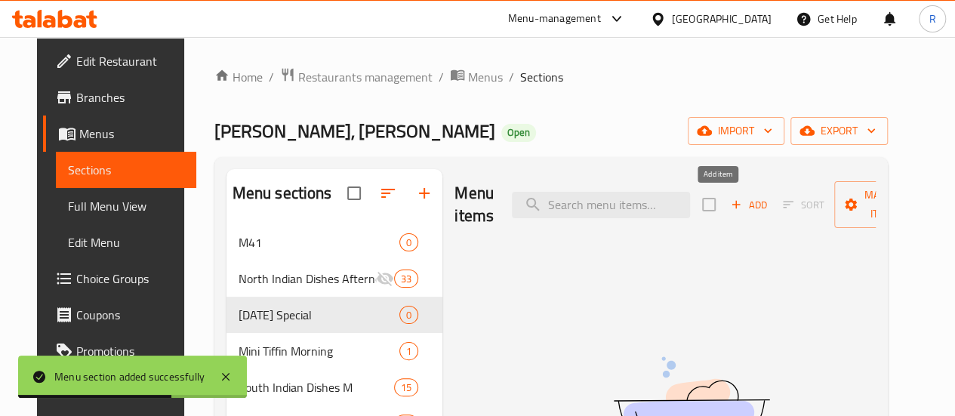
click at [729, 202] on span "Add" at bounding box center [748, 204] width 41 height 17
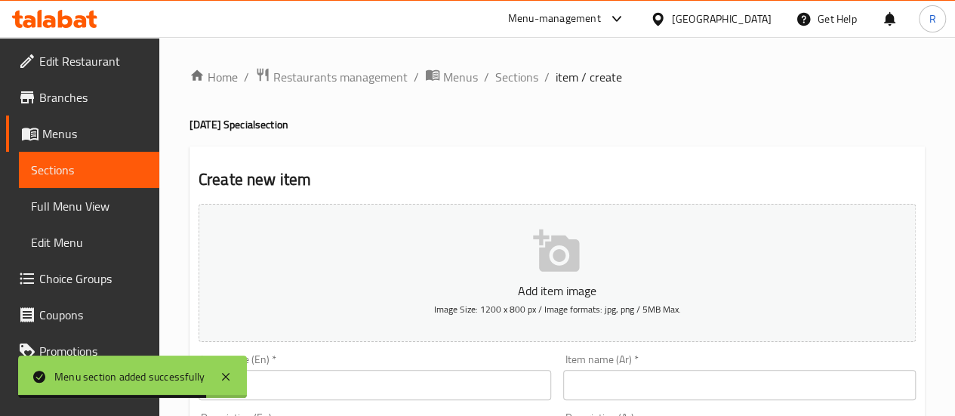
click at [394, 366] on div "Item name (En)   * Item name (En) *" at bounding box center [374, 377] width 352 height 46
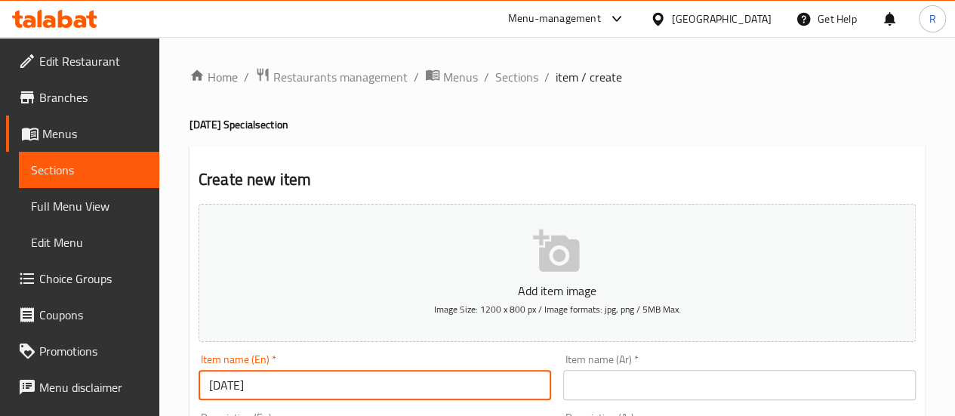
type input "[DATE][PERSON_NAME]"
click at [596, 390] on input "text" at bounding box center [739, 385] width 352 height 30
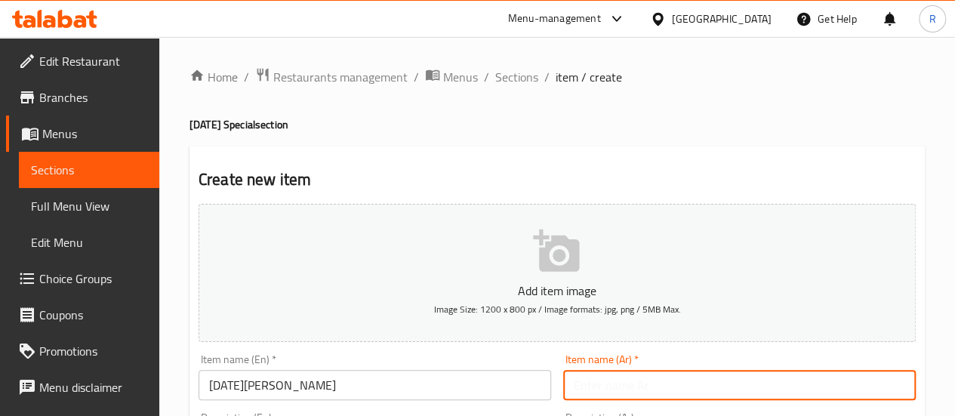
paste input "أونام ساديا"
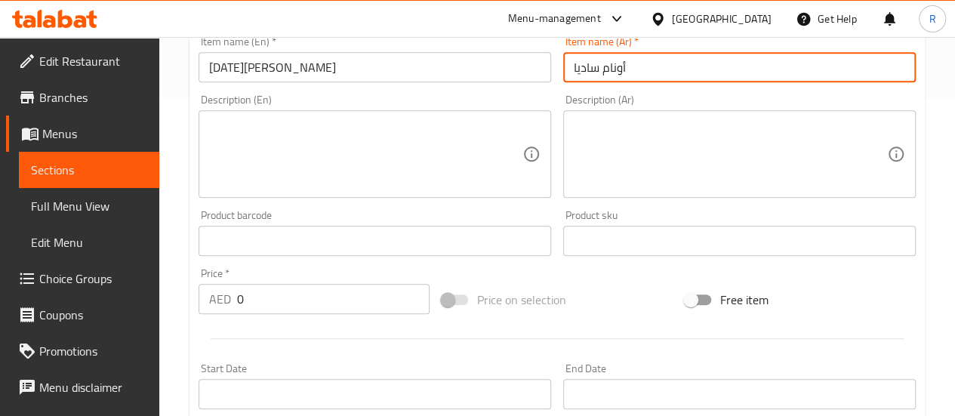
scroll to position [317, 0]
type input "أونام ساديا"
drag, startPoint x: 442, startPoint y: 164, endPoint x: 433, endPoint y: 161, distance: 9.3
click at [442, 161] on textarea at bounding box center [365, 155] width 313 height 72
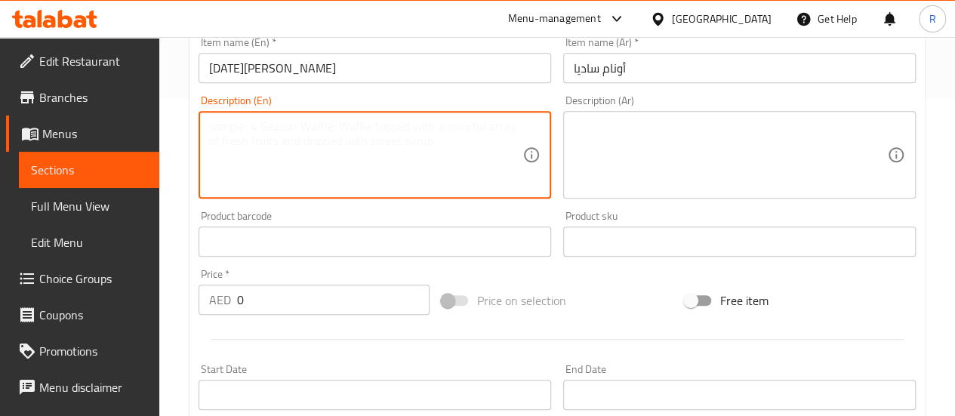
paste textarea "25 items [DATE] sadhya- Banana Chips,.Sakara Varatti,.[GEOGRAPHIC_DATA],[GEOGRA…"
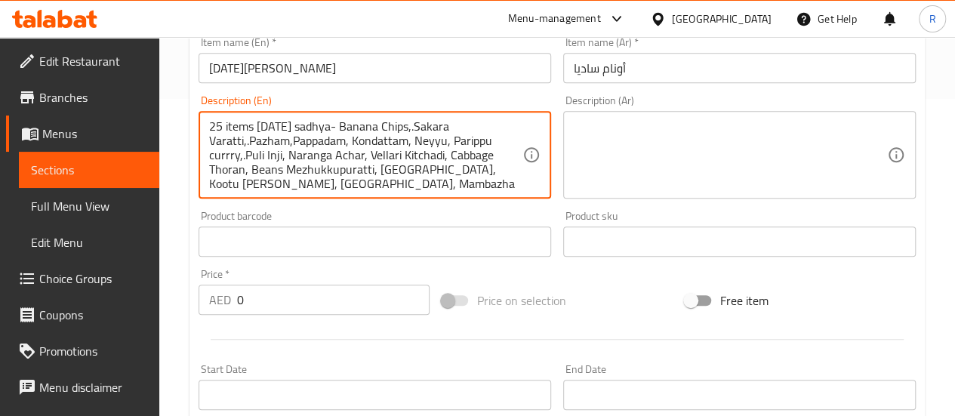
scroll to position [32, 0]
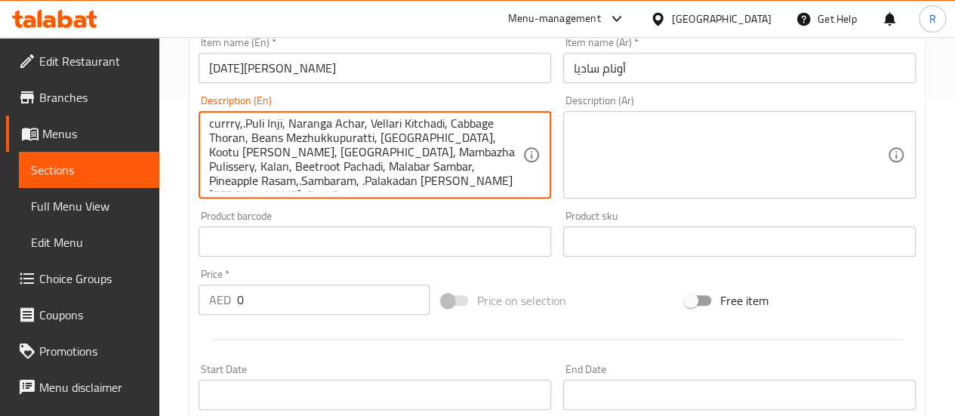
type textarea "25 items [DATE] sadhya- Banana Chips,.Sakara Varatti,.[GEOGRAPHIC_DATA],[GEOGRA…"
click at [327, 298] on input "0" at bounding box center [333, 299] width 192 height 30
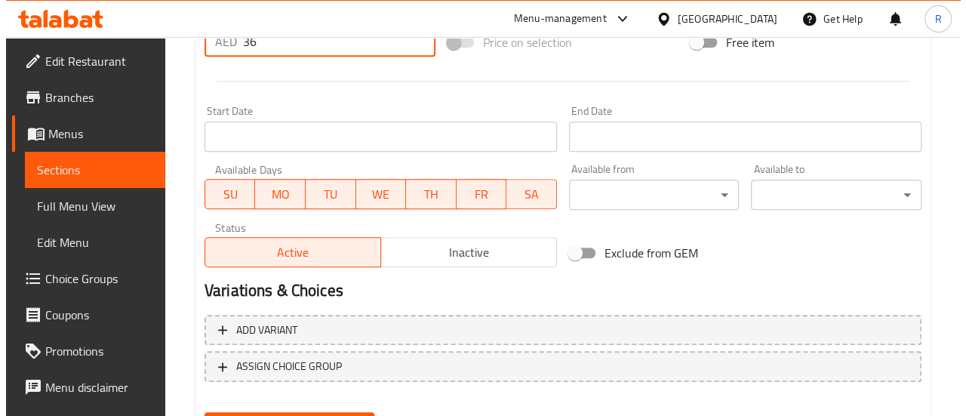
scroll to position [558, 0]
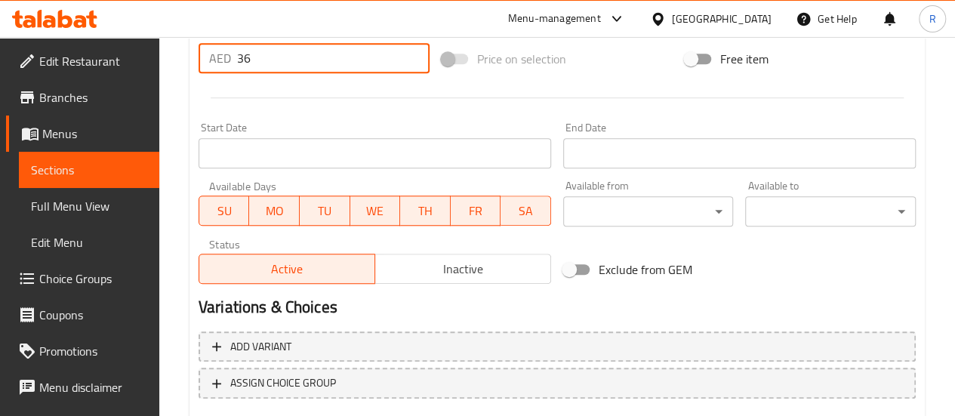
type input "36"
click at [407, 150] on input "Start Date" at bounding box center [374, 153] width 352 height 30
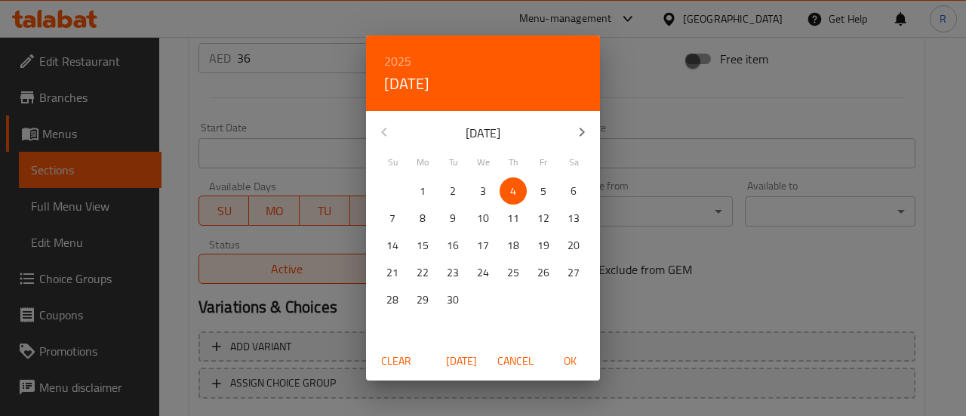
click at [546, 191] on p "5" at bounding box center [543, 191] width 6 height 19
drag, startPoint x: 581, startPoint y: 353, endPoint x: 577, endPoint y: 361, distance: 8.4
click at [577, 361] on button "OK" at bounding box center [570, 361] width 48 height 28
type input "[DATE]"
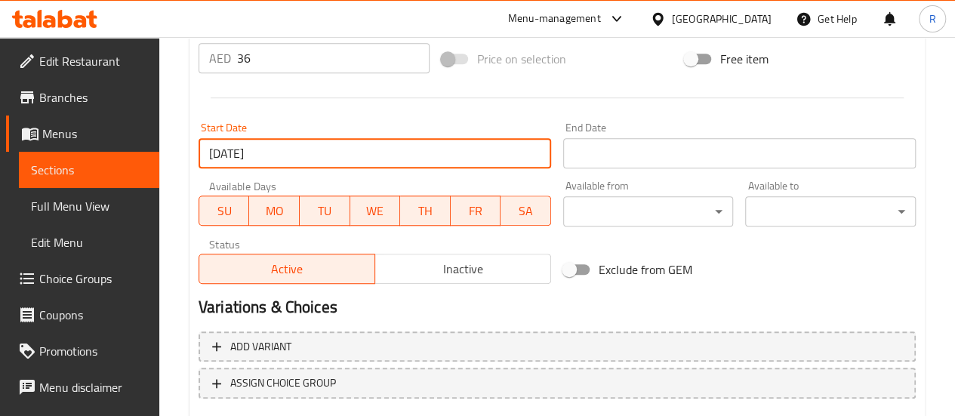
click at [637, 149] on input "Start Date" at bounding box center [739, 153] width 352 height 30
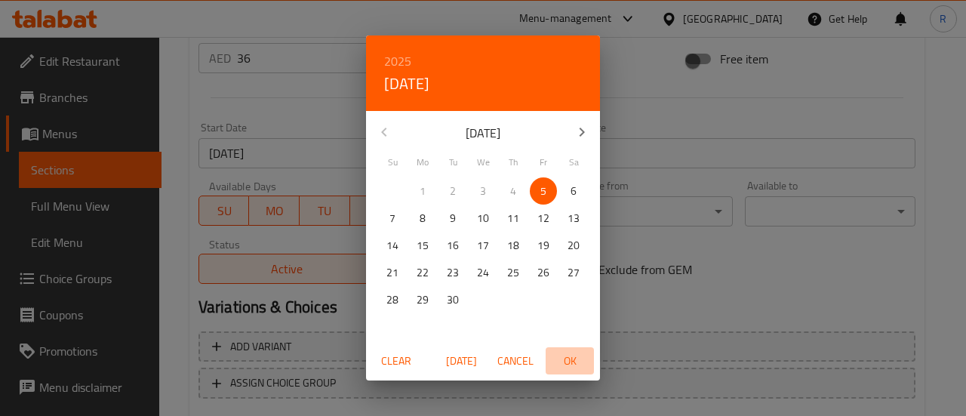
click at [576, 361] on span "OK" at bounding box center [570, 361] width 36 height 19
type input "[DATE]"
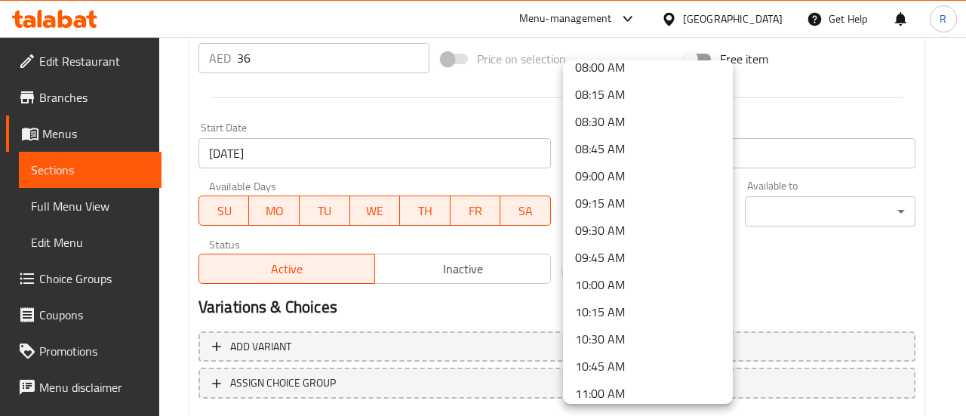
scroll to position [890, 0]
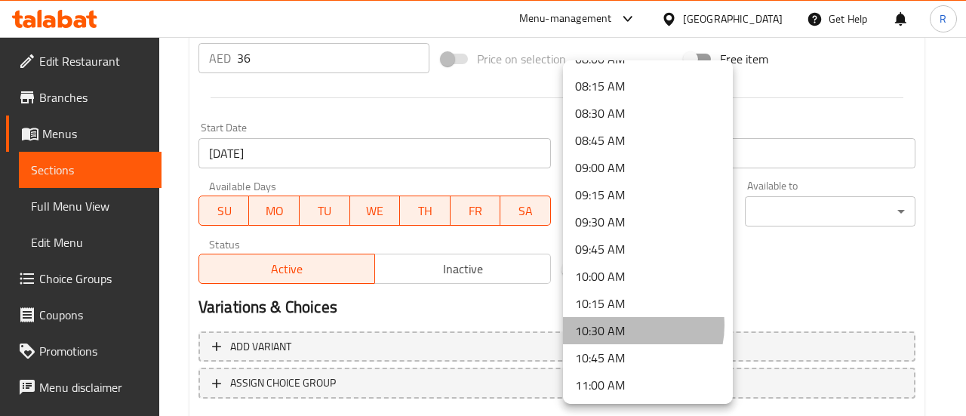
click at [628, 325] on li "10:30 AM" at bounding box center [648, 330] width 170 height 27
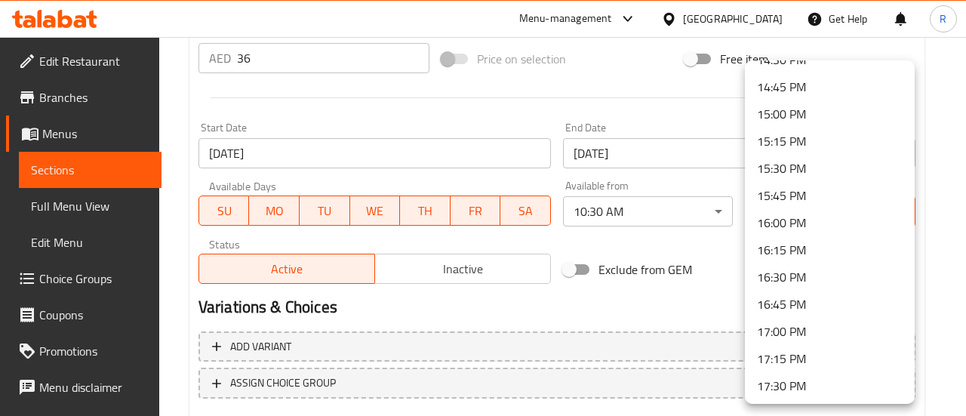
scroll to position [1613, 0]
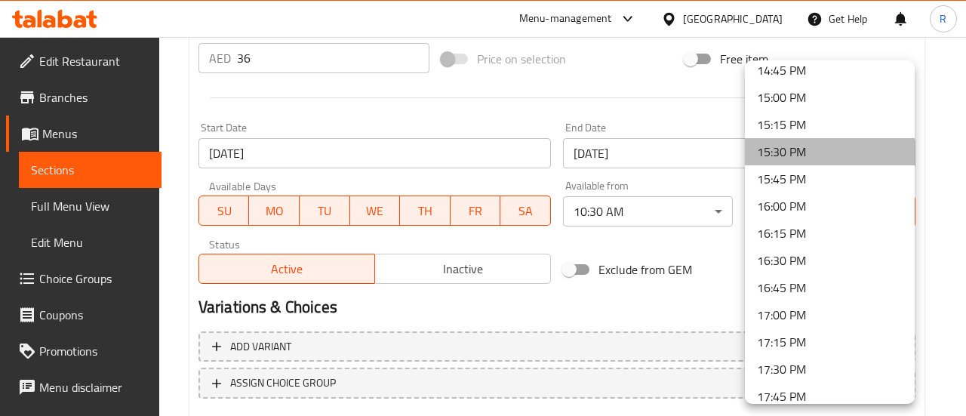
click at [853, 146] on li "15:30 PM" at bounding box center [830, 151] width 170 height 27
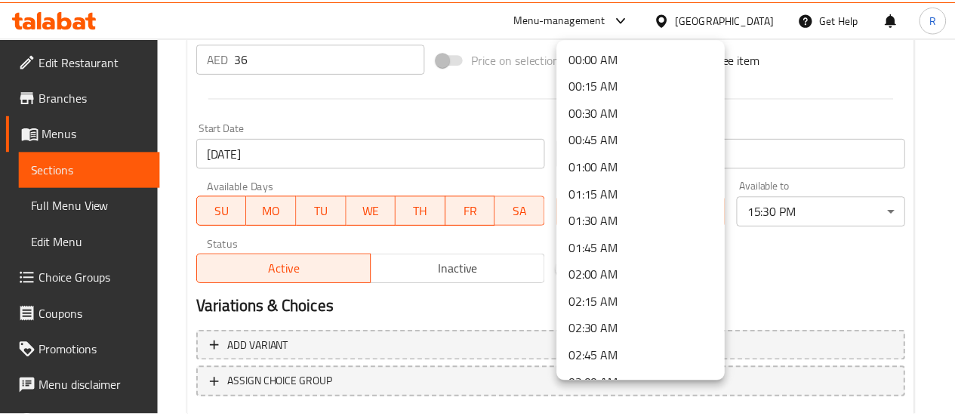
scroll to position [988, 0]
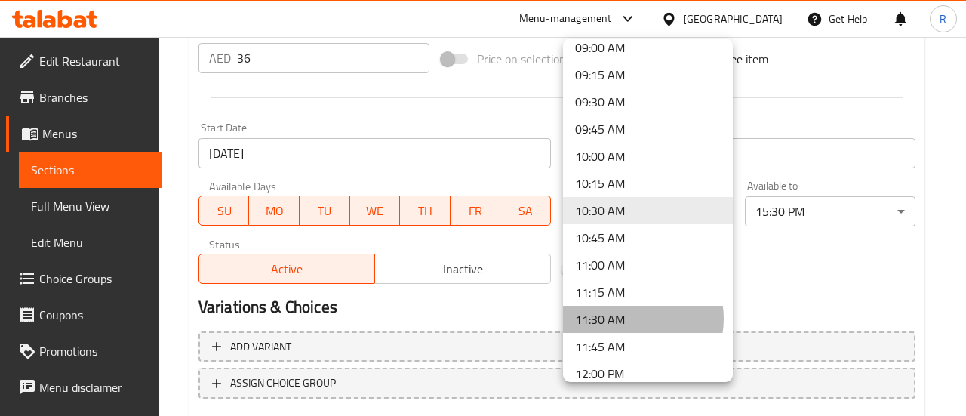
drag, startPoint x: 635, startPoint y: 318, endPoint x: 646, endPoint y: 316, distance: 11.4
click at [634, 318] on li "11:30 AM" at bounding box center [648, 319] width 170 height 27
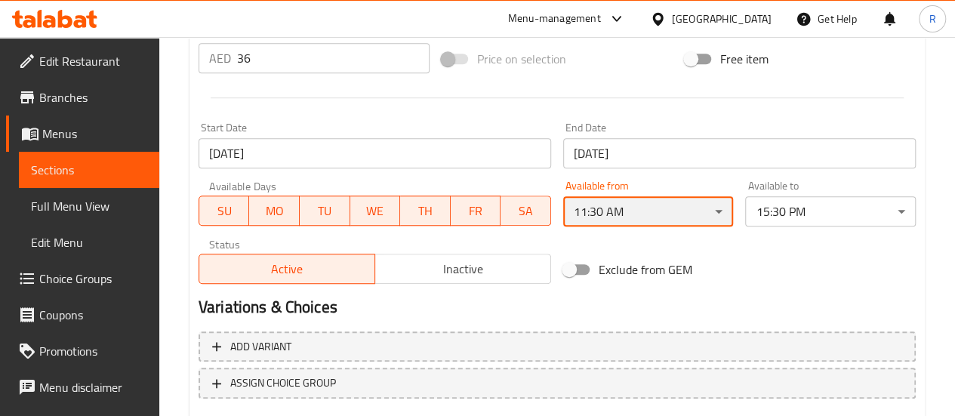
scroll to position [650, 0]
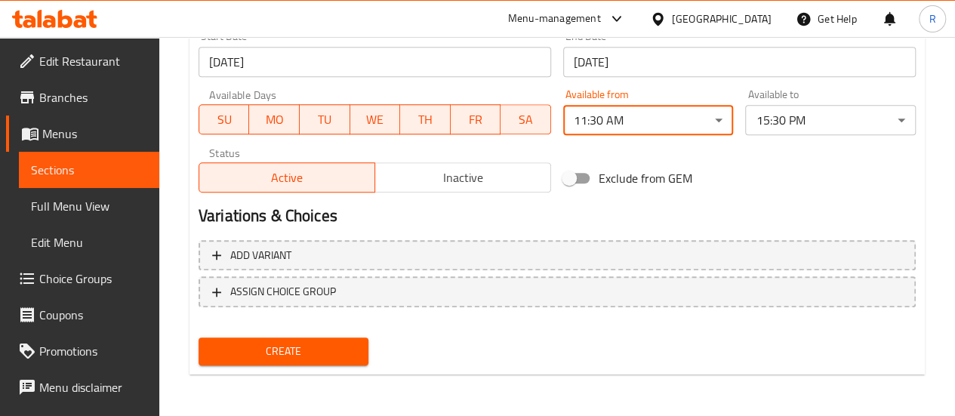
click at [320, 348] on span "Create" at bounding box center [284, 351] width 146 height 19
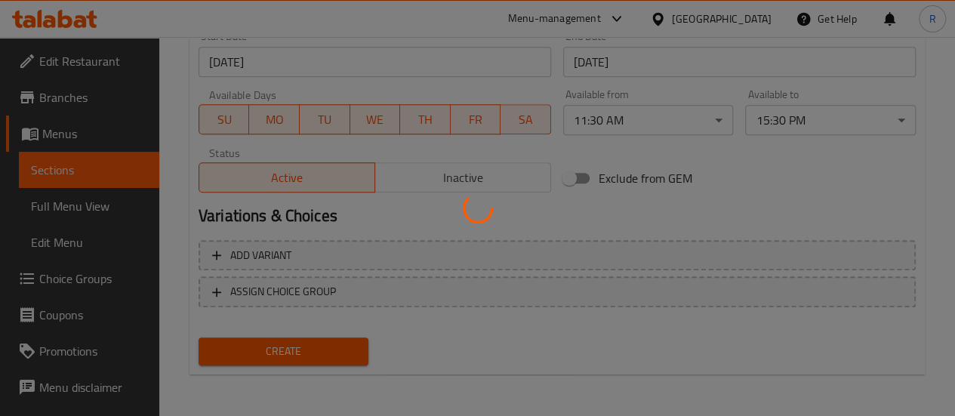
type input "0"
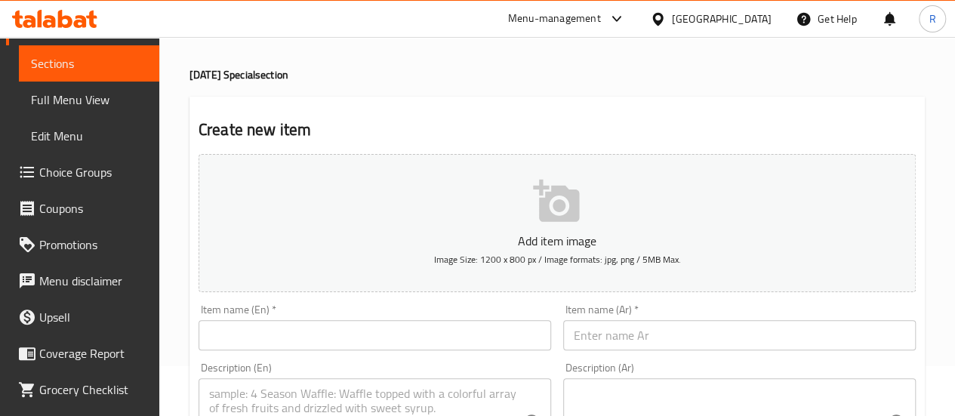
scroll to position [0, 0]
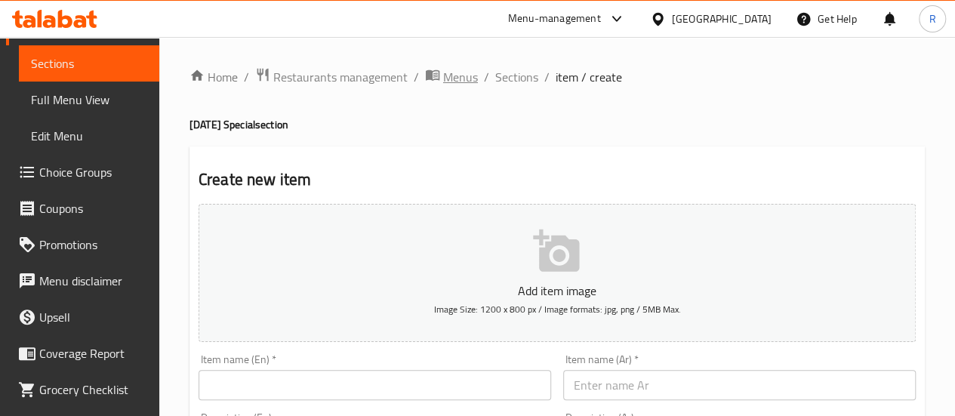
click at [451, 80] on span "Menus" at bounding box center [460, 77] width 35 height 18
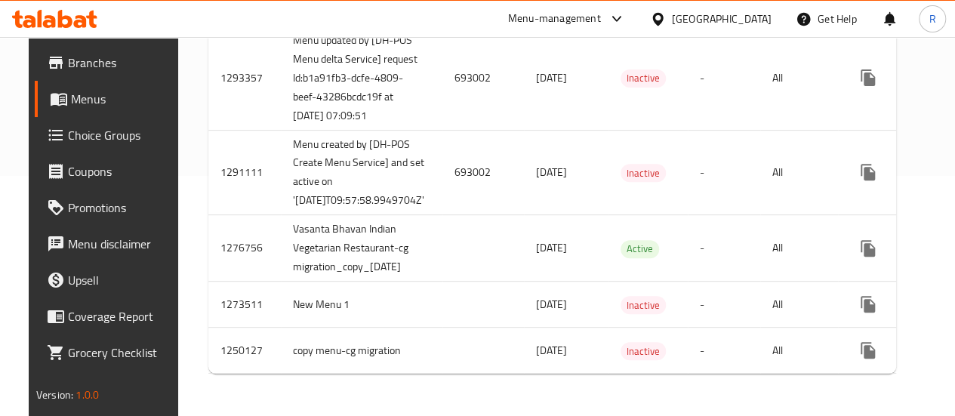
scroll to position [0, 64]
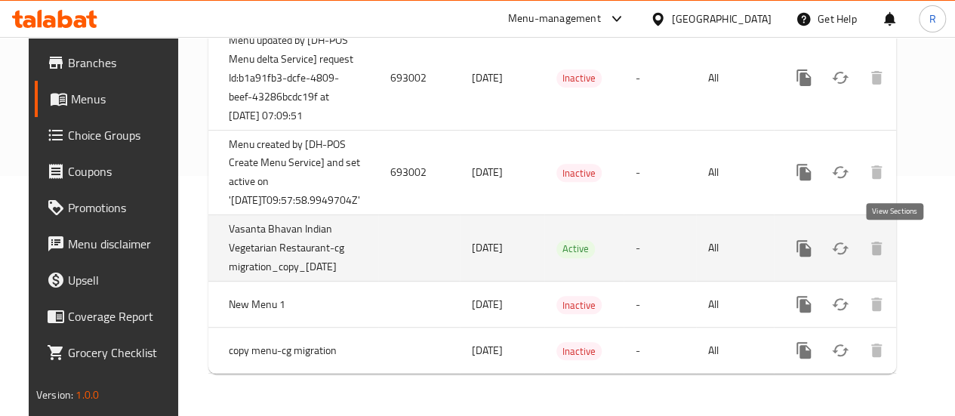
click at [903, 239] on icon "enhanced table" at bounding box center [912, 248] width 18 height 18
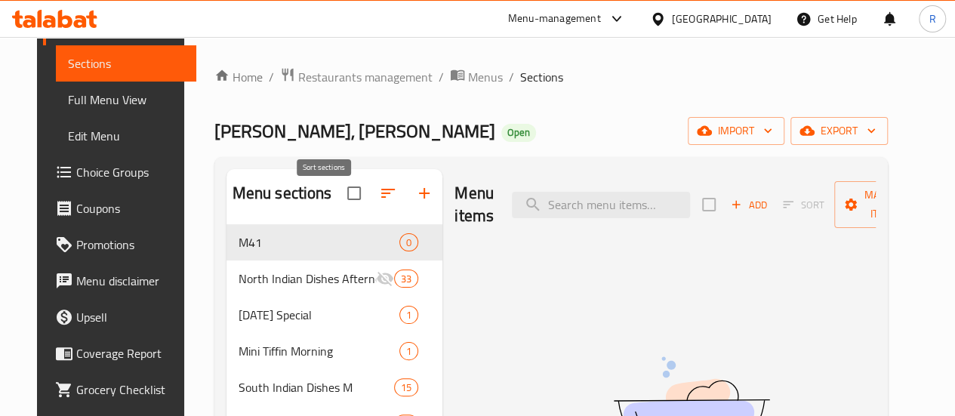
click at [379, 202] on icon "button" at bounding box center [388, 193] width 18 height 18
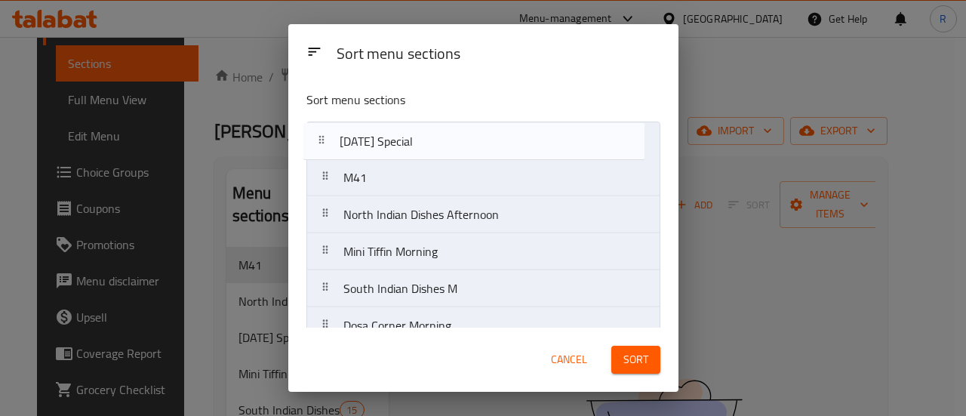
drag, startPoint x: 406, startPoint y: 223, endPoint x: 403, endPoint y: 145, distance: 77.8
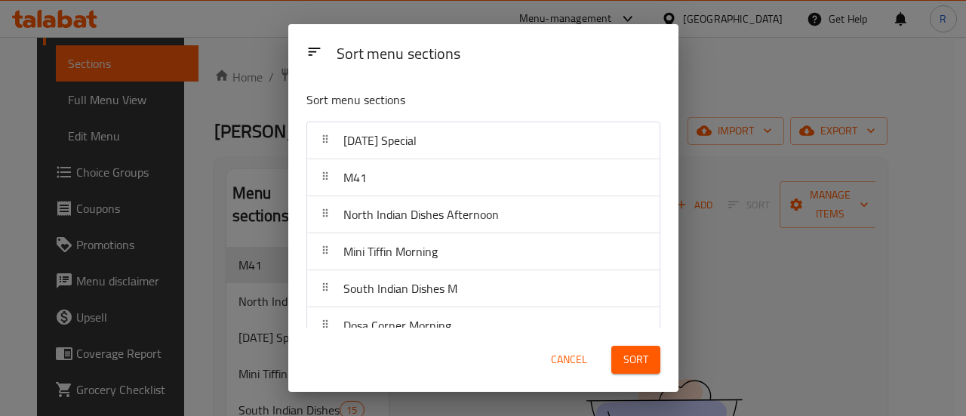
click at [629, 363] on span "Sort" at bounding box center [635, 359] width 25 height 19
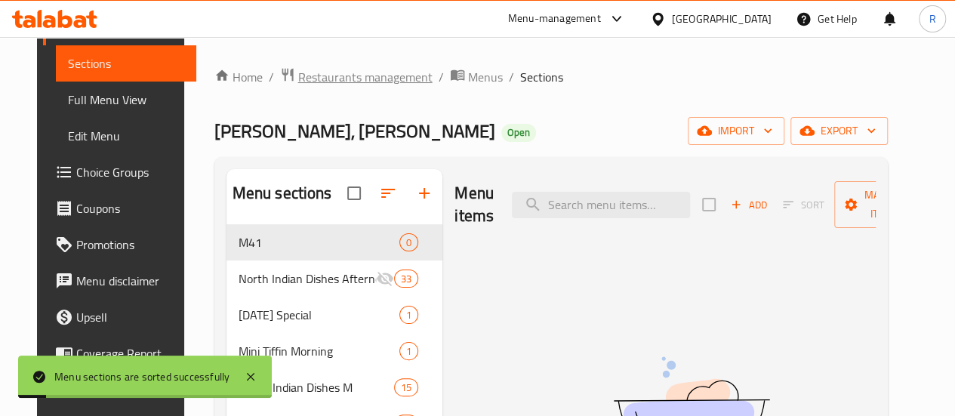
click at [327, 69] on span "Restaurants management" at bounding box center [365, 77] width 134 height 18
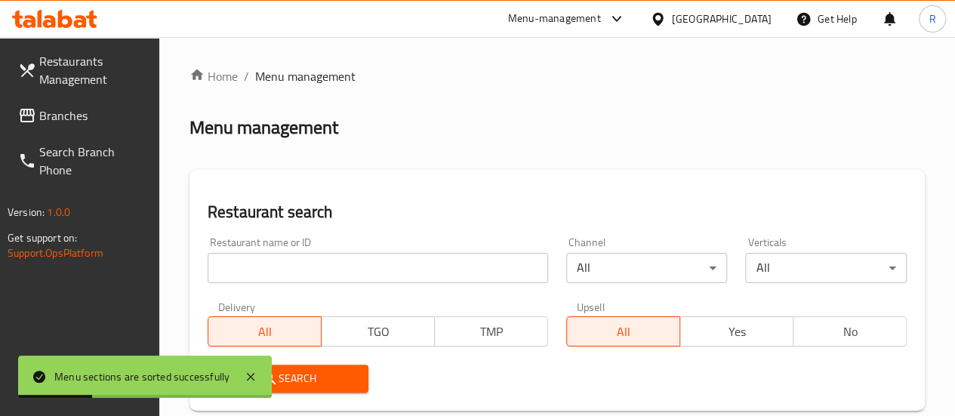
click at [75, 116] on span "Branches" at bounding box center [93, 115] width 108 height 18
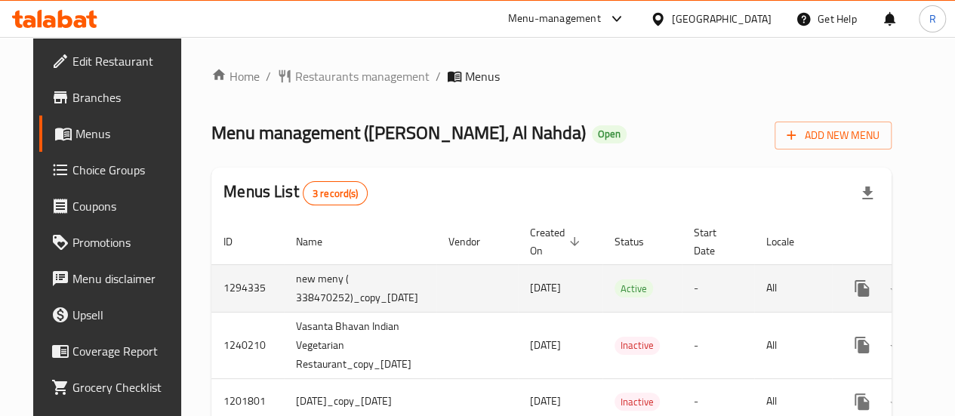
drag, startPoint x: 804, startPoint y: 283, endPoint x: 809, endPoint y: 290, distance: 8.2
click at [804, 284] on td "All" at bounding box center [793, 288] width 78 height 48
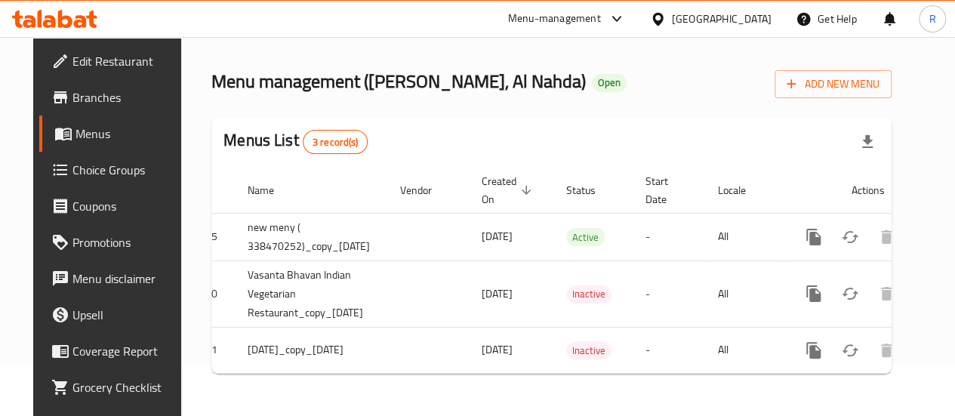
scroll to position [0, 78]
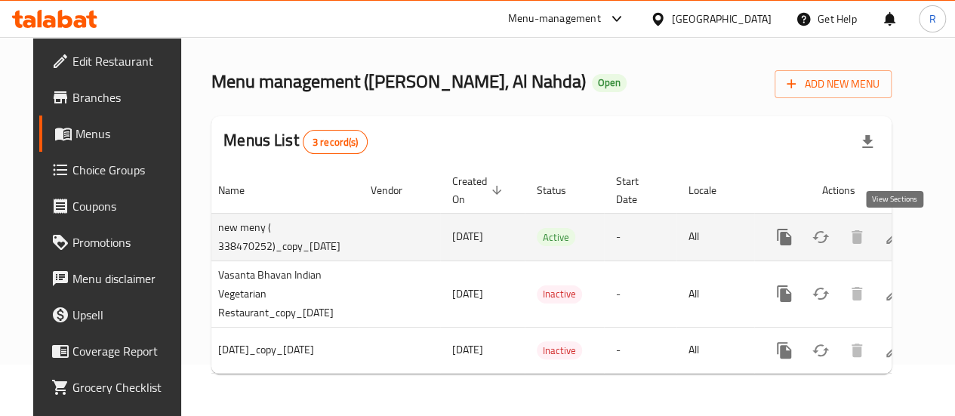
click at [889, 228] on icon "enhanced table" at bounding box center [893, 237] width 18 height 18
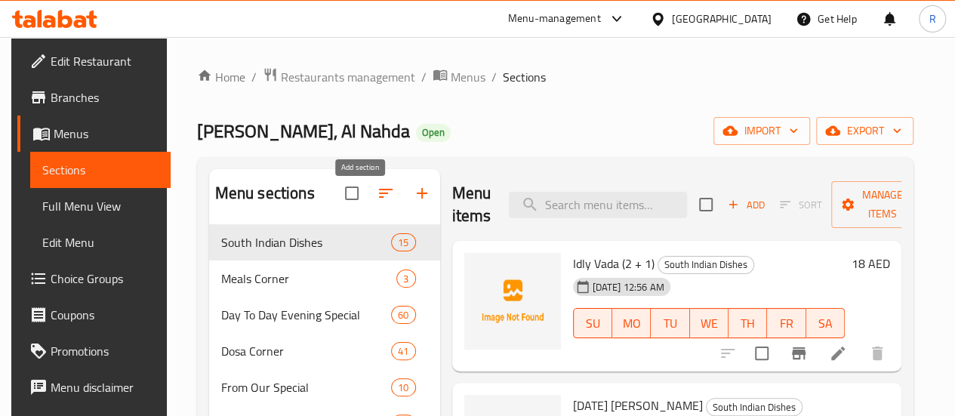
click at [413, 202] on icon "button" at bounding box center [422, 193] width 18 height 18
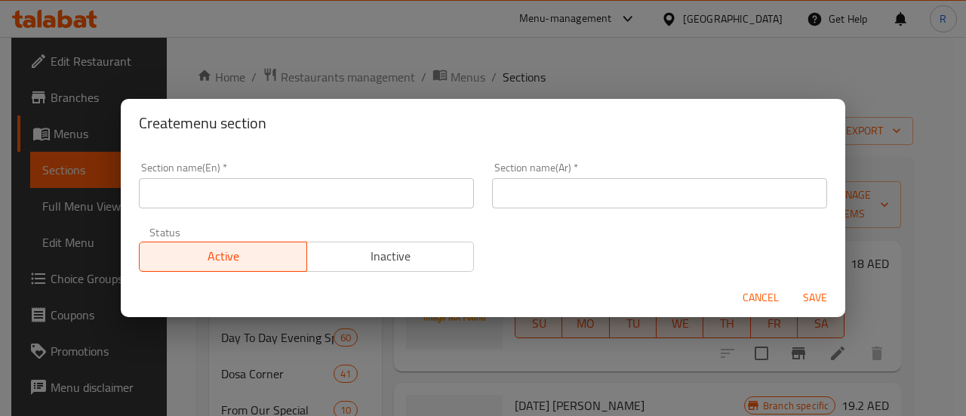
click at [327, 191] on input "text" at bounding box center [306, 193] width 335 height 30
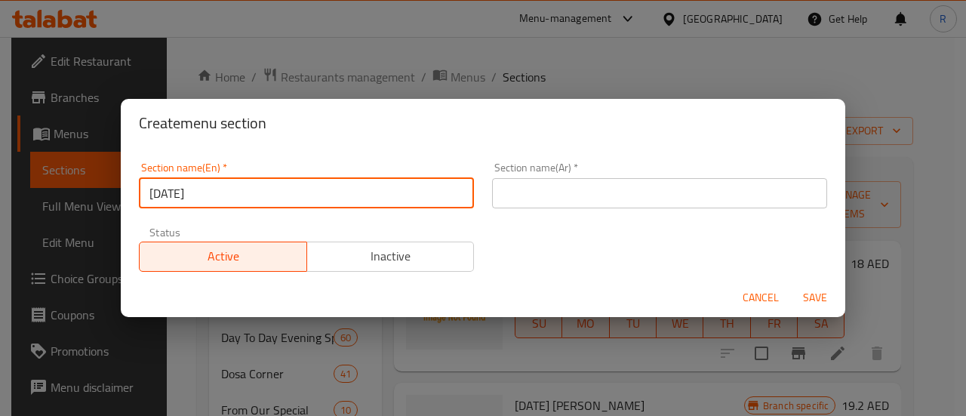
type input "[DATE] Special"
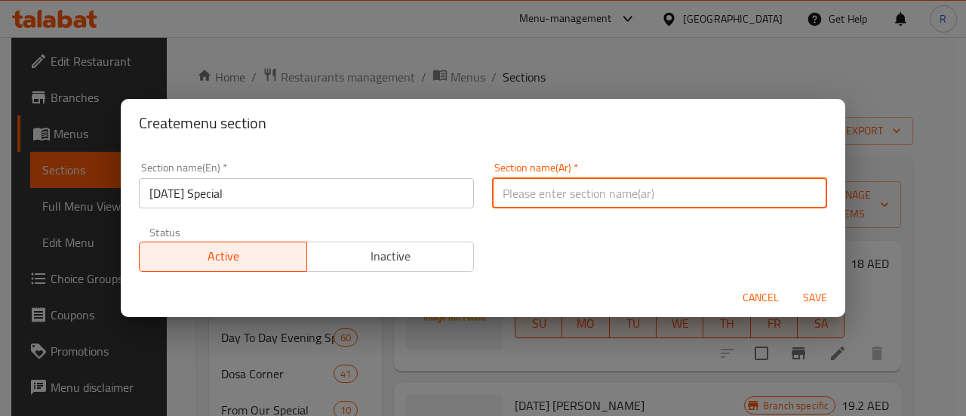
click at [617, 201] on input "text" at bounding box center [659, 193] width 335 height 30
type input "اختيارك من المعكرونة"
drag, startPoint x: 647, startPoint y: 198, endPoint x: 0, endPoint y: 260, distance: 650.4
click at [65, 254] on div "Create menu section Section name(En)   * Onam Special Section name(En) * Sectio…" at bounding box center [483, 208] width 966 height 416
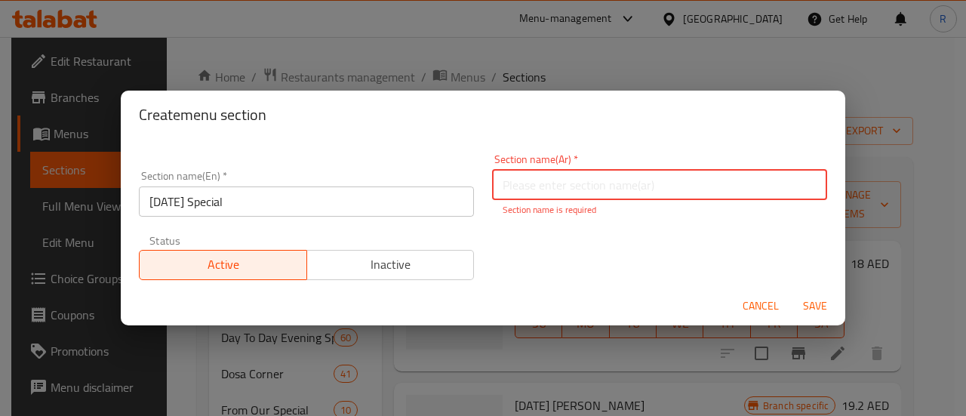
paste input "أونام خاص"
type input "أونام خاص"
click at [812, 305] on span "Save" at bounding box center [815, 306] width 36 height 19
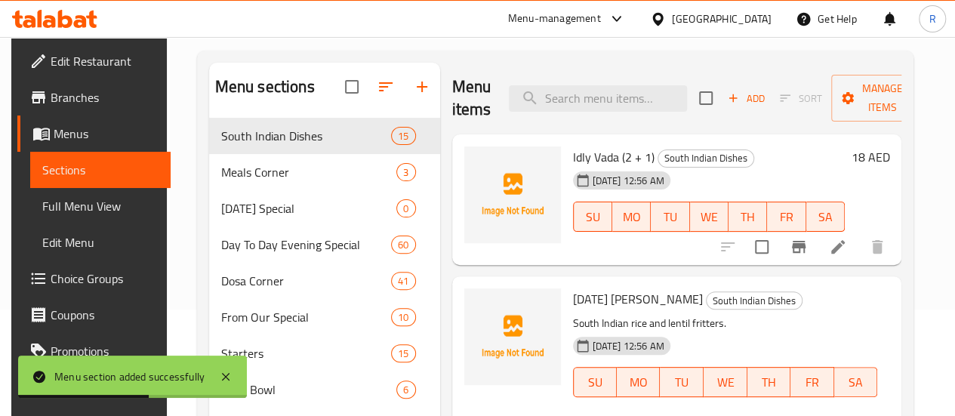
scroll to position [104, 0]
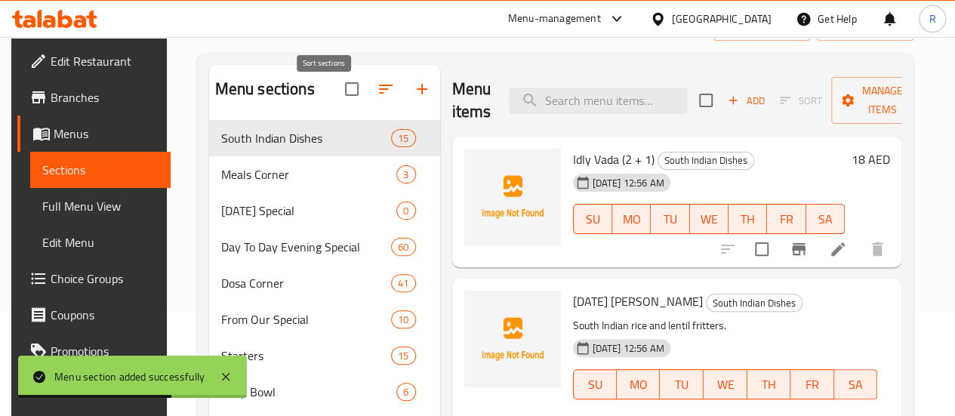
click at [379, 94] on icon "button" at bounding box center [386, 89] width 14 height 9
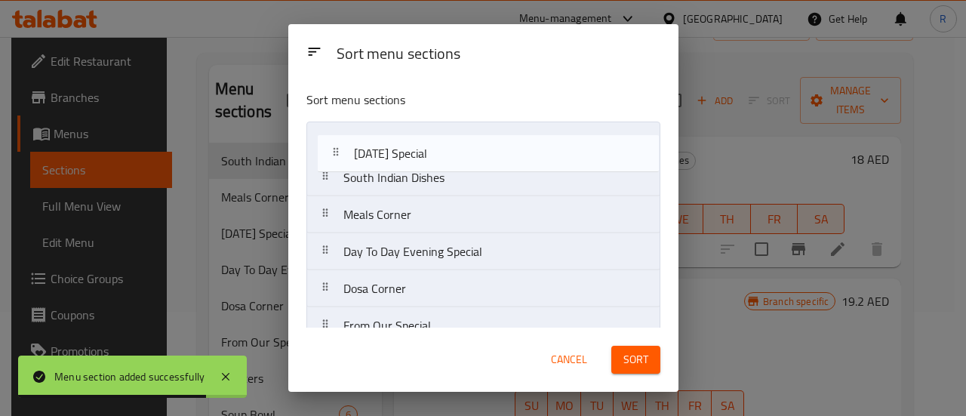
drag, startPoint x: 409, startPoint y: 204, endPoint x: 417, endPoint y: 155, distance: 50.5
click at [415, 155] on nav "South Indian Dishes Meals Corner Onam Special Day To Day Evening Special Dosa C…" at bounding box center [483, 399] width 354 height 556
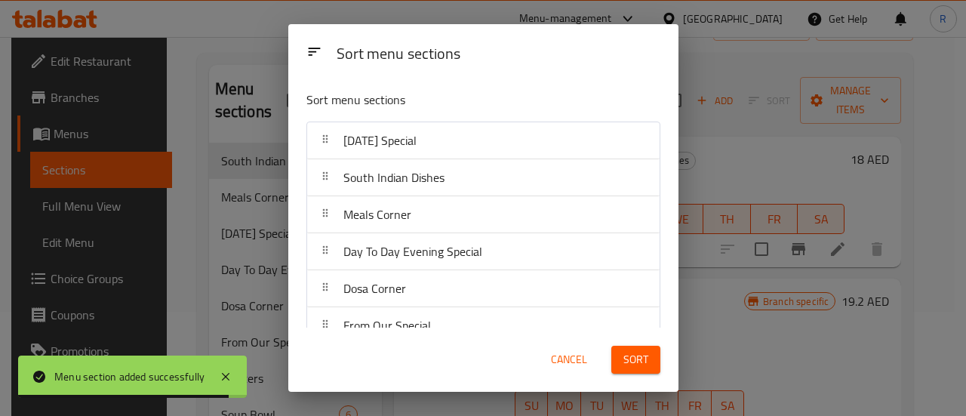
drag, startPoint x: 643, startPoint y: 358, endPoint x: 635, endPoint y: 363, distance: 9.2
click at [644, 354] on span "Sort" at bounding box center [635, 359] width 25 height 19
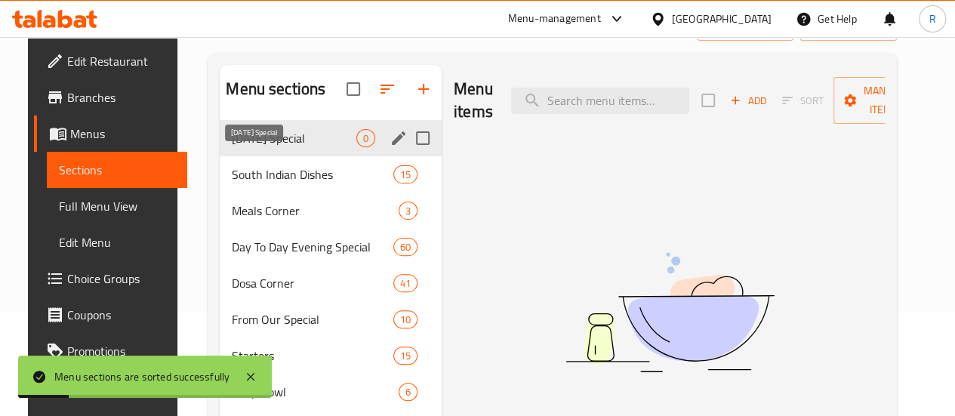
click at [282, 147] on span "[DATE] Special" at bounding box center [294, 138] width 125 height 18
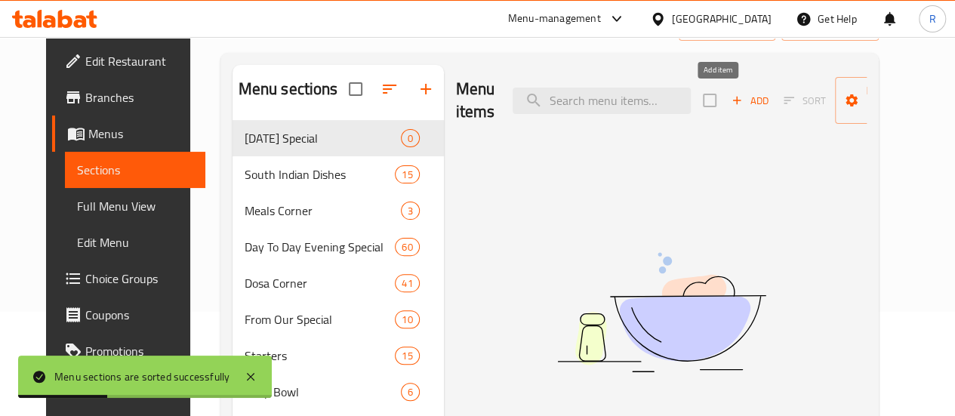
click at [729, 97] on span "Add" at bounding box center [749, 100] width 41 height 17
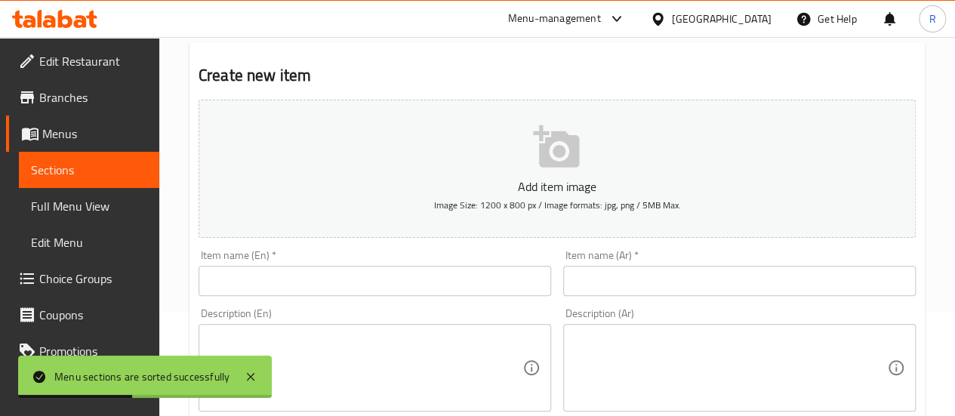
click at [325, 277] on input "text" at bounding box center [374, 281] width 352 height 30
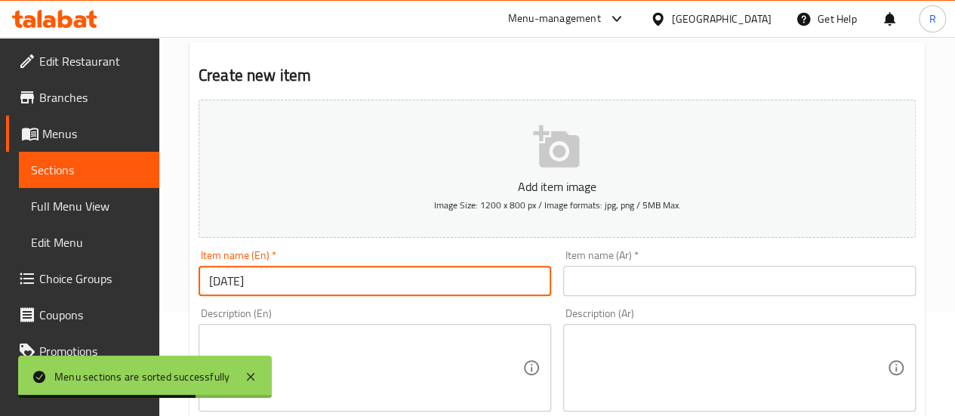
type input "[DATE][PERSON_NAME]"
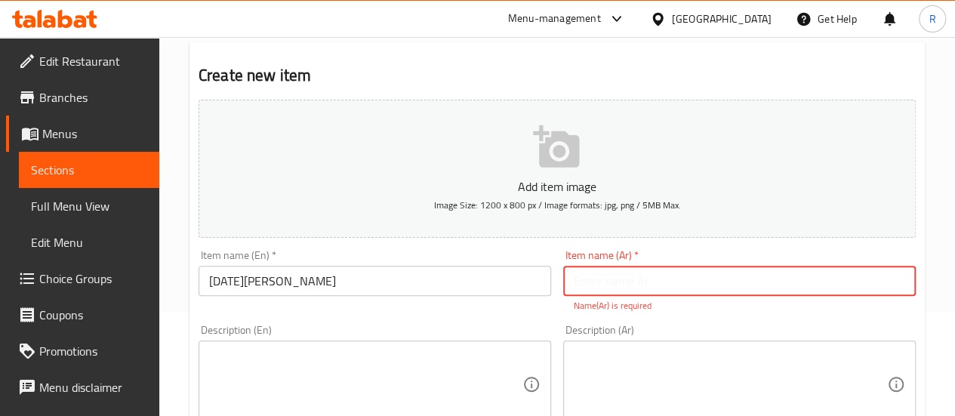
paste input "أونام ساديا"
type input "أونام ساديا"
click at [458, 373] on textarea at bounding box center [365, 385] width 313 height 72
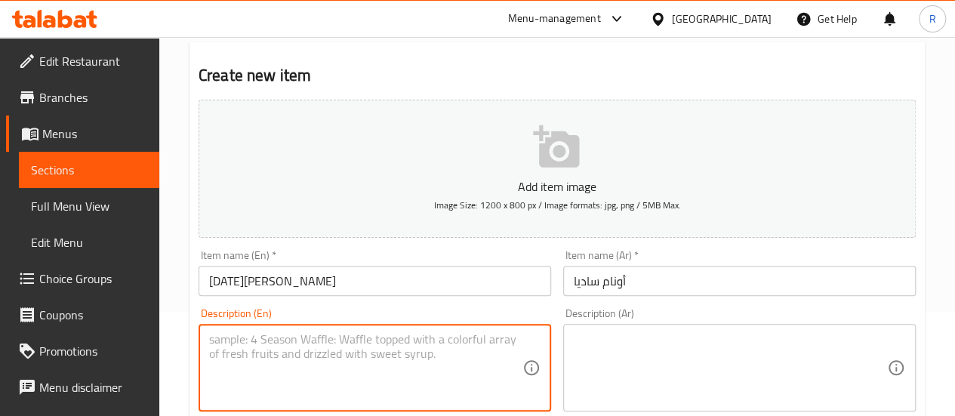
paste textarea "25 items [DATE] sadhya- Banana Chips,.Sakara Varatti,.[GEOGRAPHIC_DATA],[GEOGRA…"
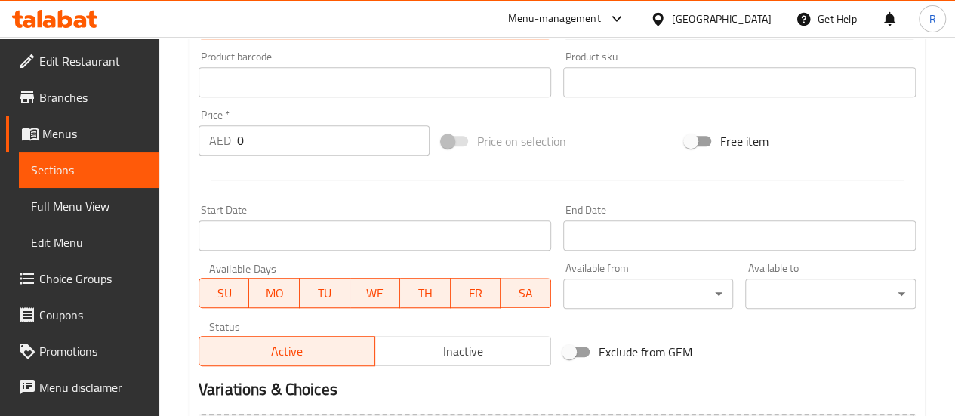
scroll to position [478, 0]
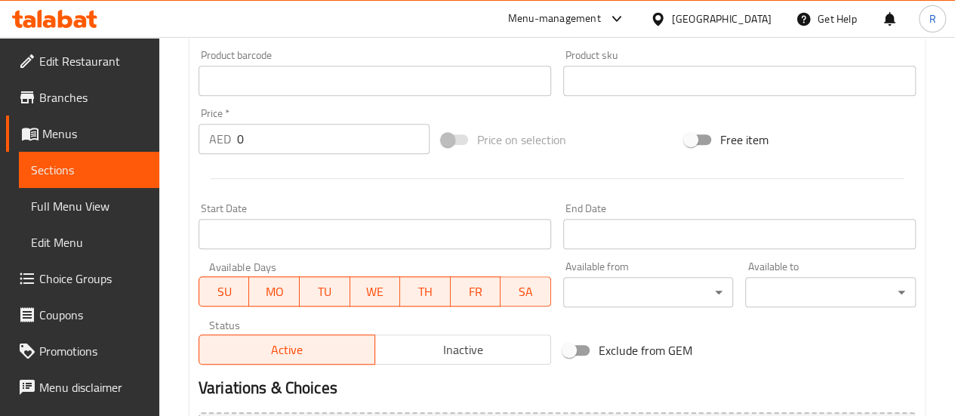
type textarea "25 items [DATE] sadhya- Banana Chips,.Sakara Varatti,.[GEOGRAPHIC_DATA],[GEOGRA…"
click at [290, 142] on input "0" at bounding box center [333, 139] width 192 height 30
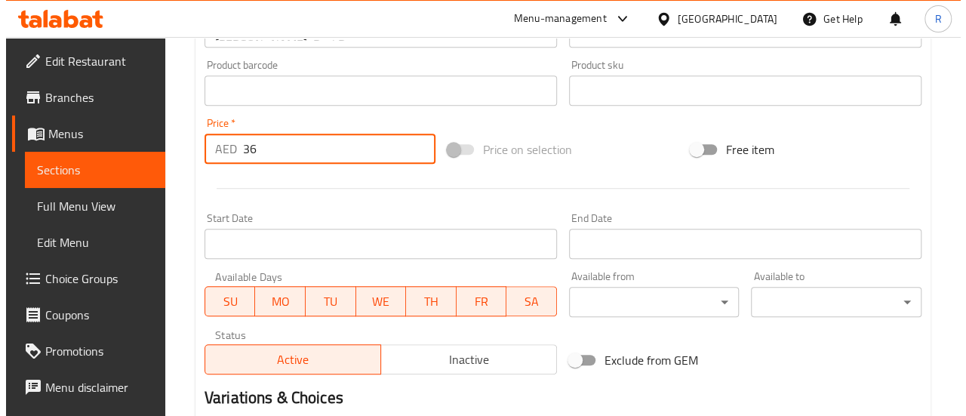
scroll to position [474, 0]
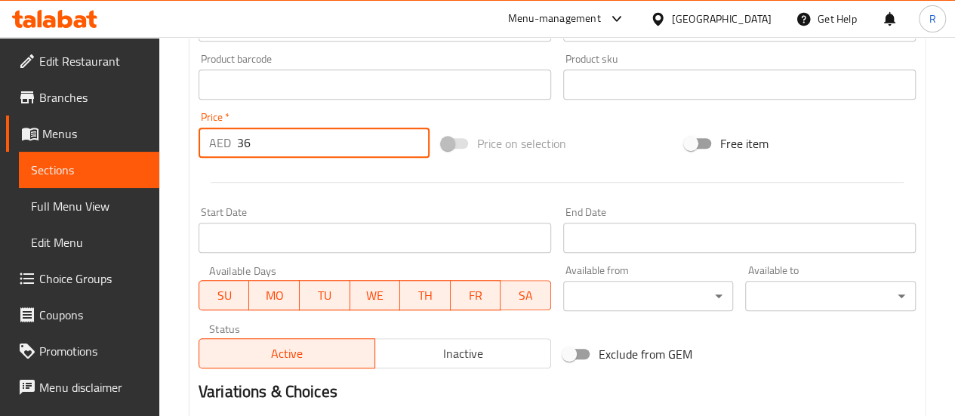
type input "36"
click at [477, 238] on input "Start Date" at bounding box center [374, 238] width 352 height 30
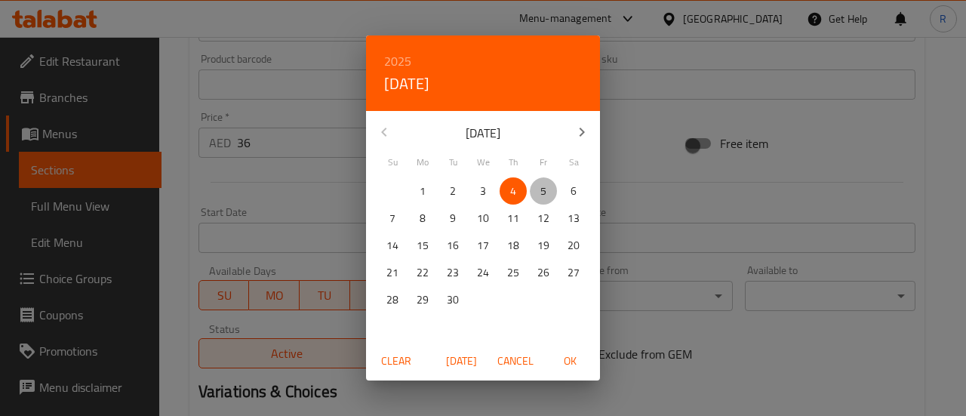
click at [549, 189] on span "5" at bounding box center [543, 191] width 27 height 19
click at [569, 366] on span "OK" at bounding box center [570, 361] width 36 height 19
type input "[DATE]"
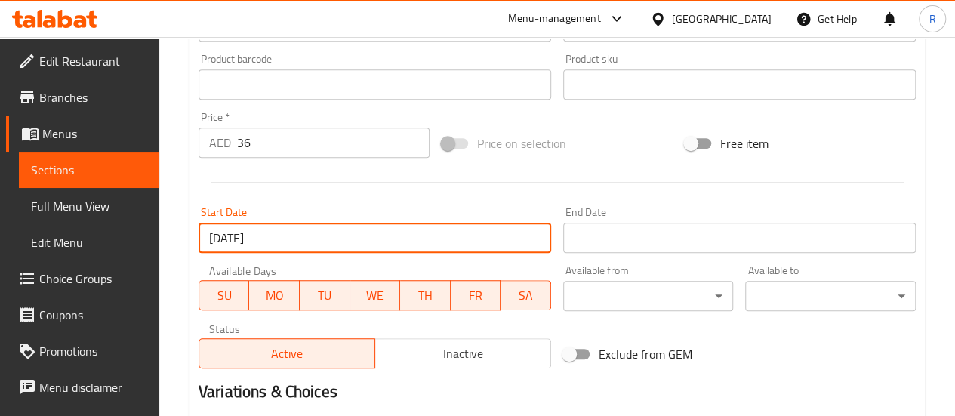
click at [615, 236] on input "Start Date" at bounding box center [739, 238] width 352 height 30
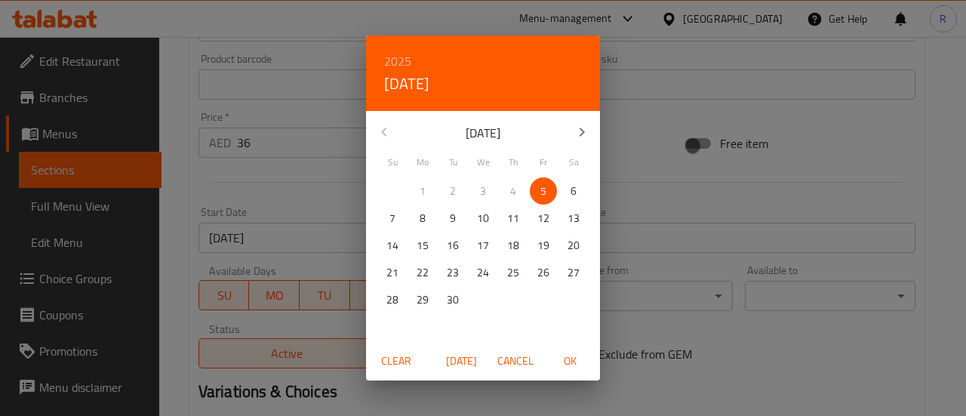
click at [546, 190] on span "5" at bounding box center [543, 191] width 27 height 19
click at [576, 365] on span "OK" at bounding box center [570, 361] width 36 height 19
type input "[DATE]"
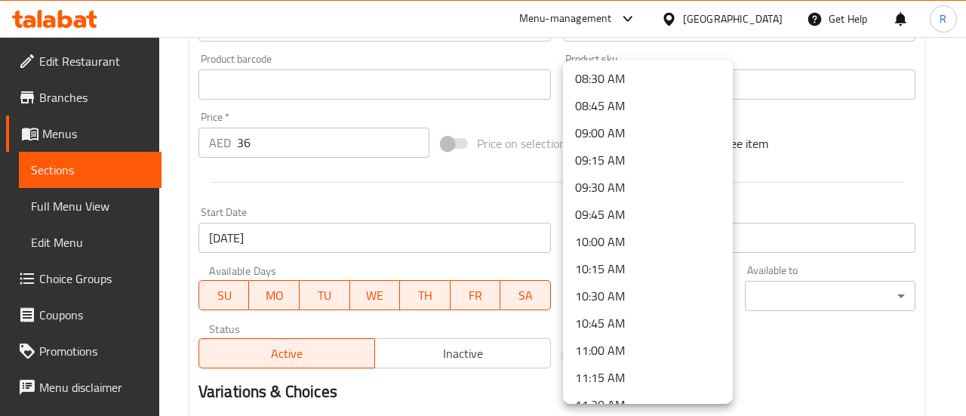
scroll to position [955, 0]
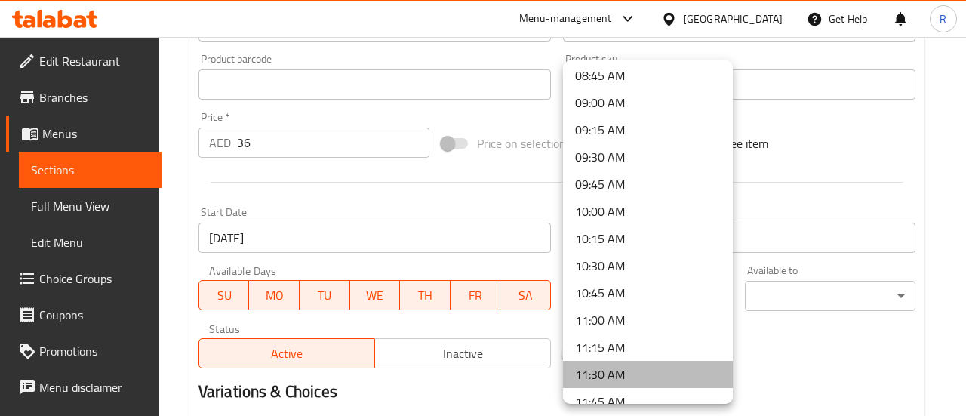
click at [697, 374] on li "11:30 AM" at bounding box center [648, 374] width 170 height 27
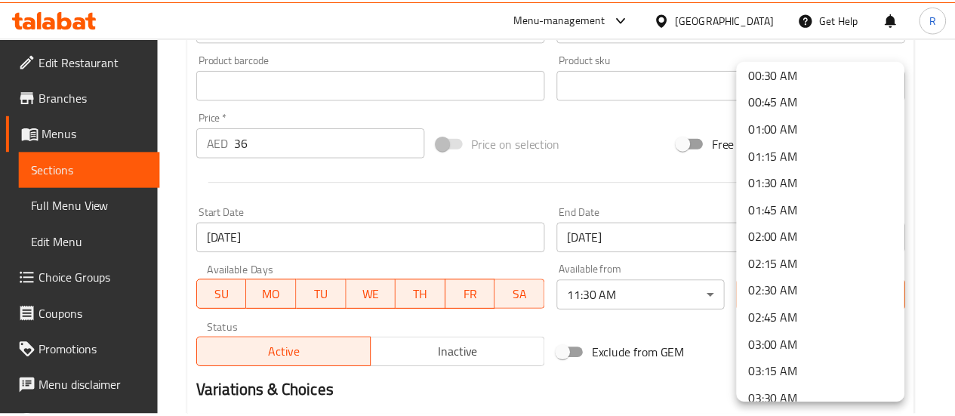
scroll to position [91, 0]
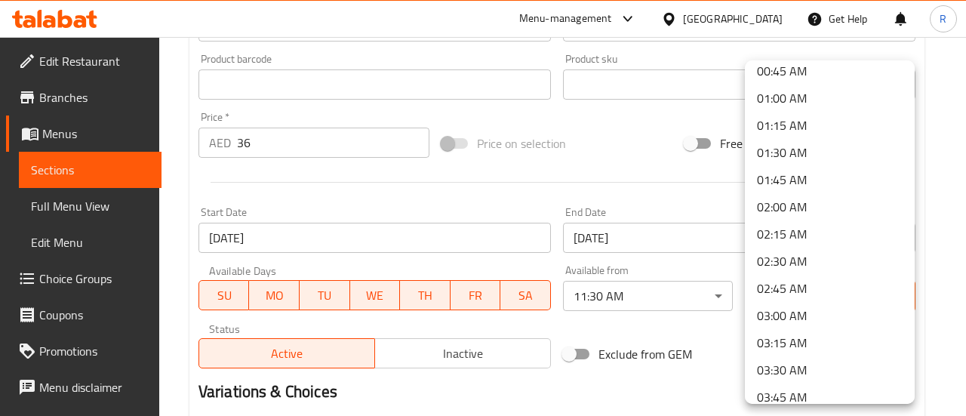
click at [862, 369] on li "03:30 AM" at bounding box center [830, 369] width 170 height 27
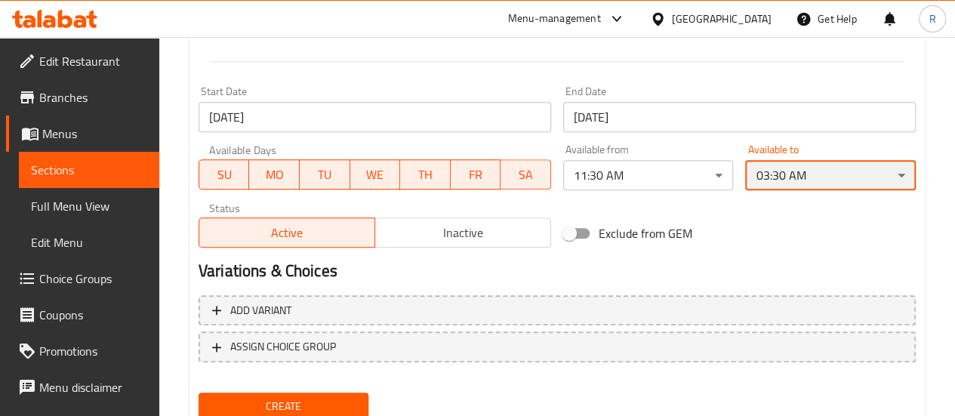
scroll to position [650, 0]
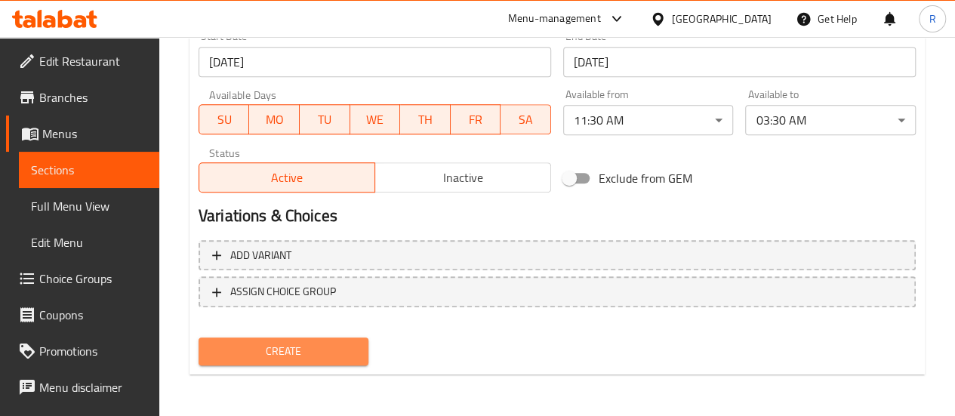
click at [355, 349] on span "Create" at bounding box center [284, 351] width 146 height 19
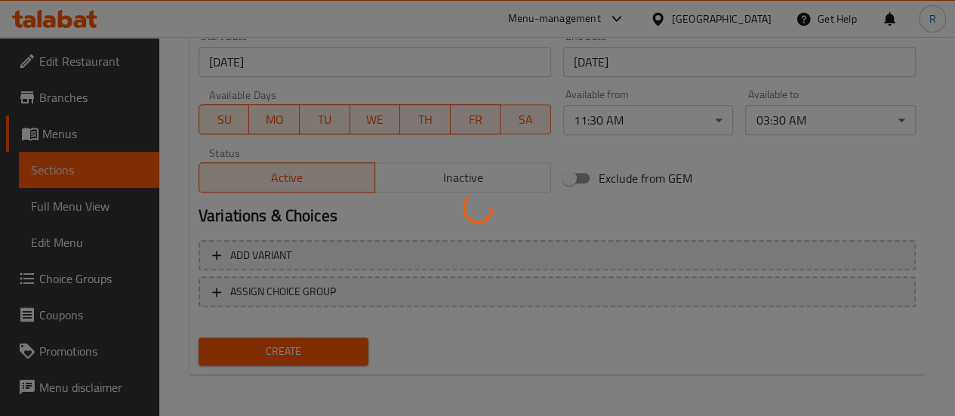
type input "0"
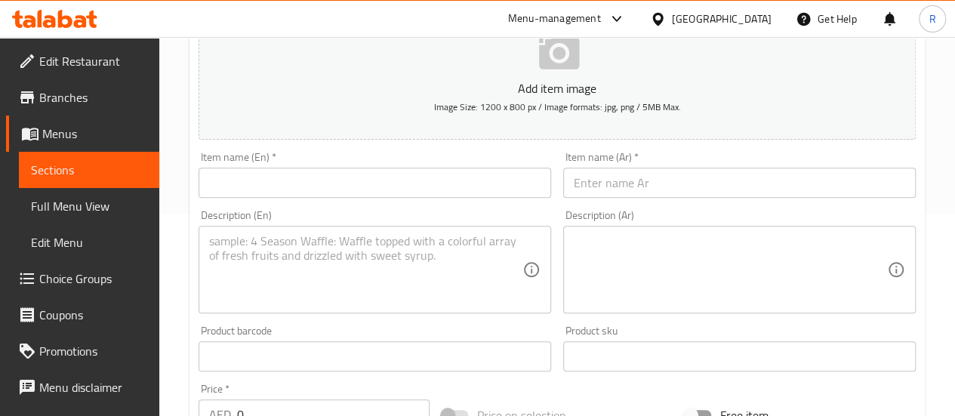
scroll to position [193, 0]
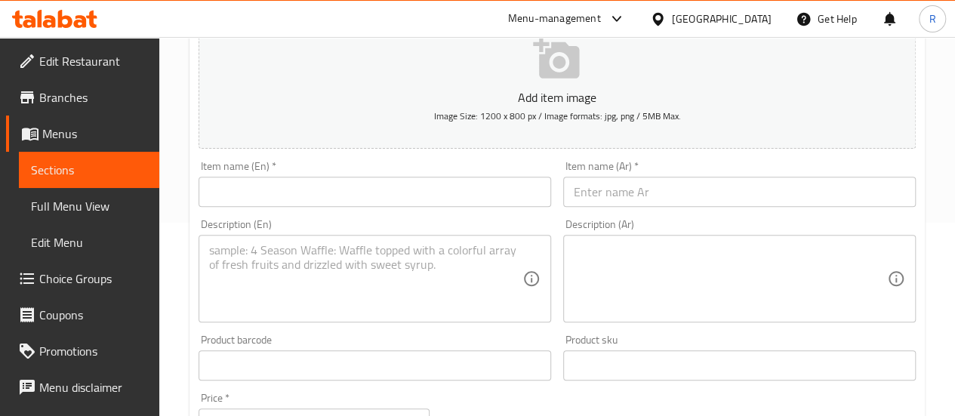
click at [446, 177] on input "text" at bounding box center [374, 192] width 352 height 30
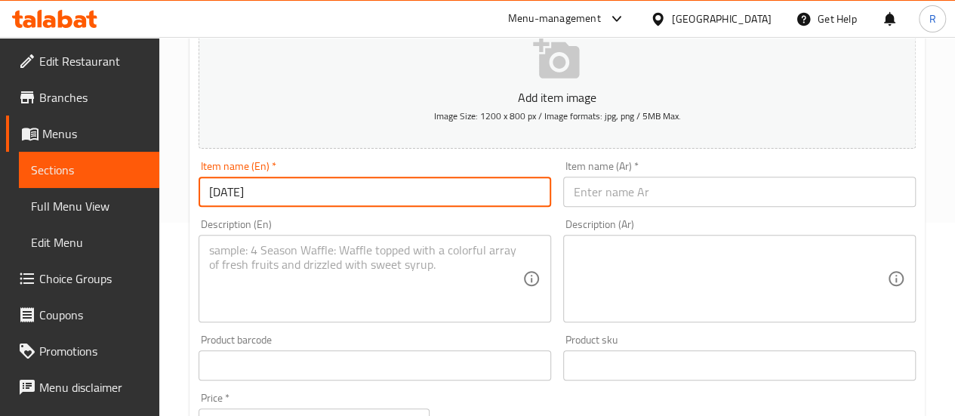
type input "[DATE][PERSON_NAME]"
click at [410, 278] on textarea at bounding box center [365, 279] width 313 height 72
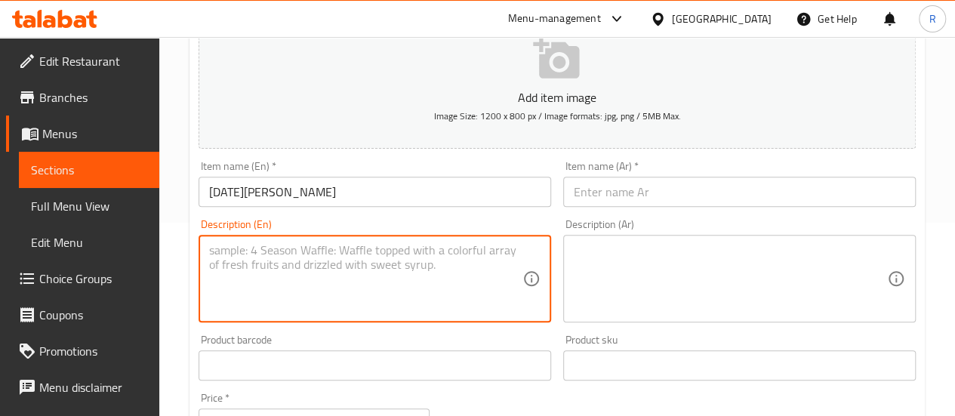
paste textarea "25 items [DATE] sadhya- Banana Chips,.Sakara Varatti,.[GEOGRAPHIC_DATA],[GEOGRA…"
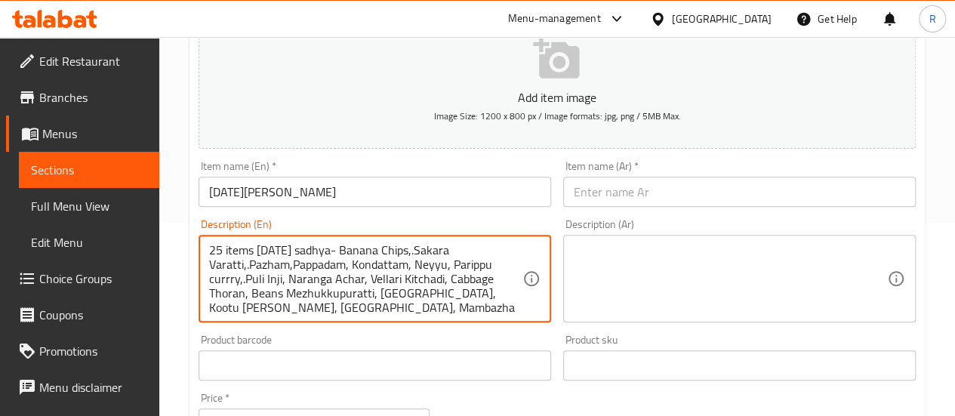
scroll to position [32, 0]
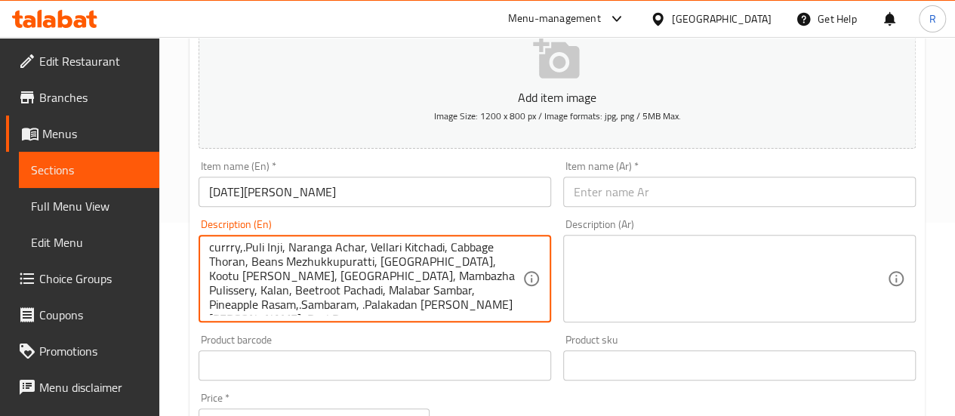
type textarea "25 items [DATE] sadhya- Banana Chips,.Sakara Varatti,.[GEOGRAPHIC_DATA],[GEOGRA…"
click at [650, 194] on input "text" at bounding box center [739, 192] width 352 height 30
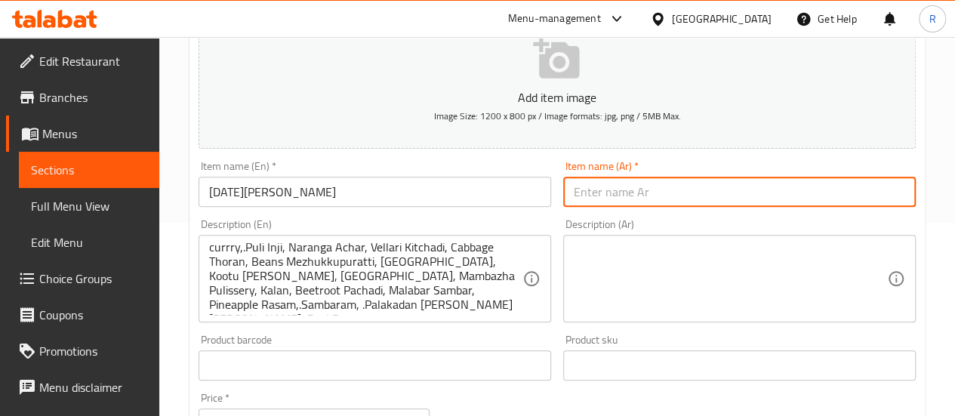
paste input "أونام ساديا"
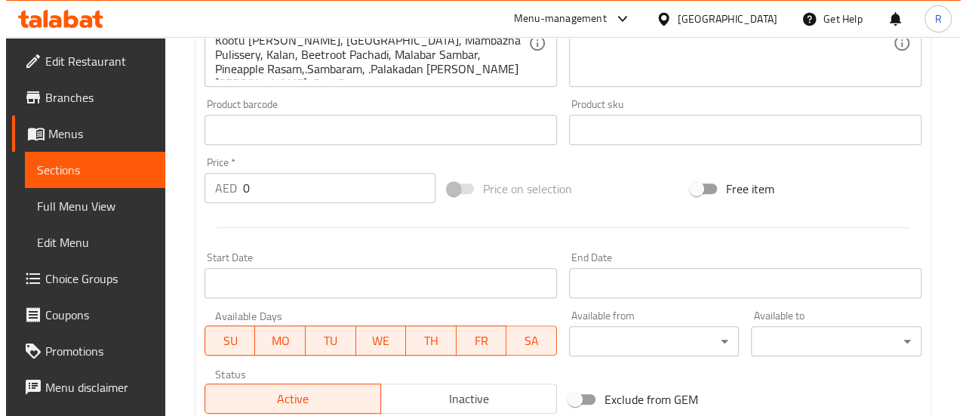
scroll to position [412, 0]
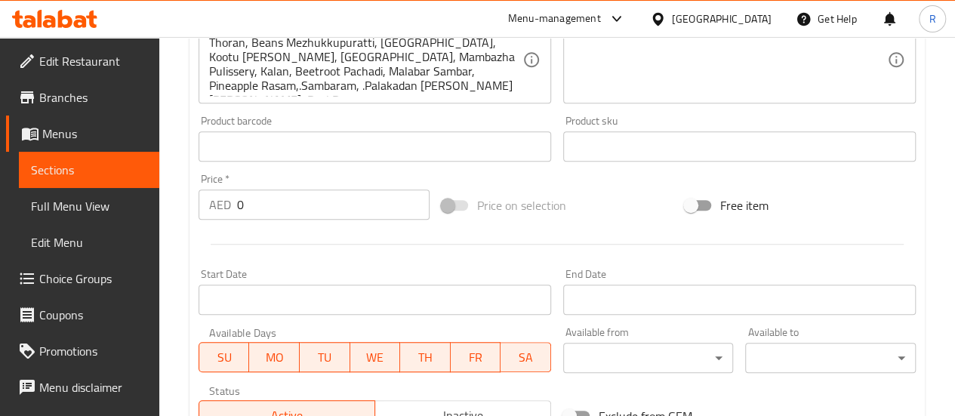
type input "أونام ساديا"
click at [293, 212] on input "0" at bounding box center [333, 204] width 192 height 30
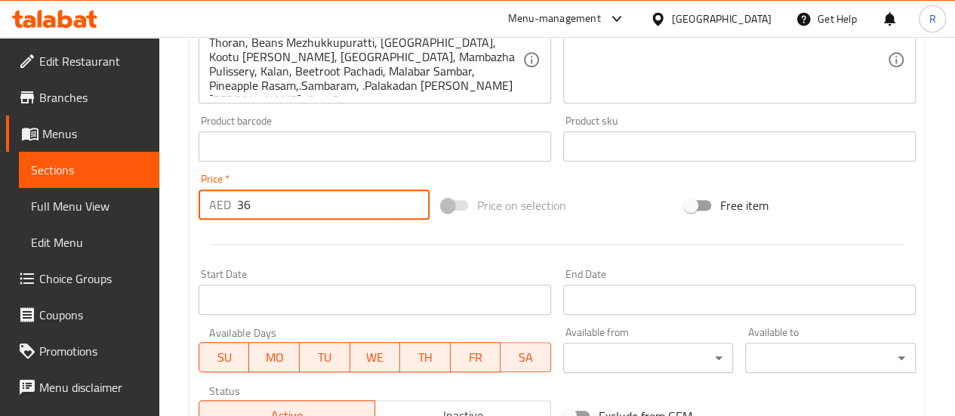
type input "36"
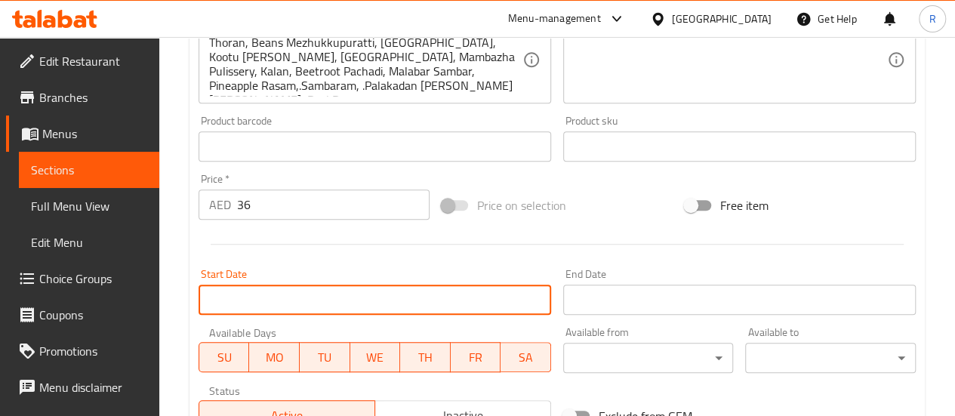
click at [464, 294] on input "Start Date" at bounding box center [374, 299] width 352 height 30
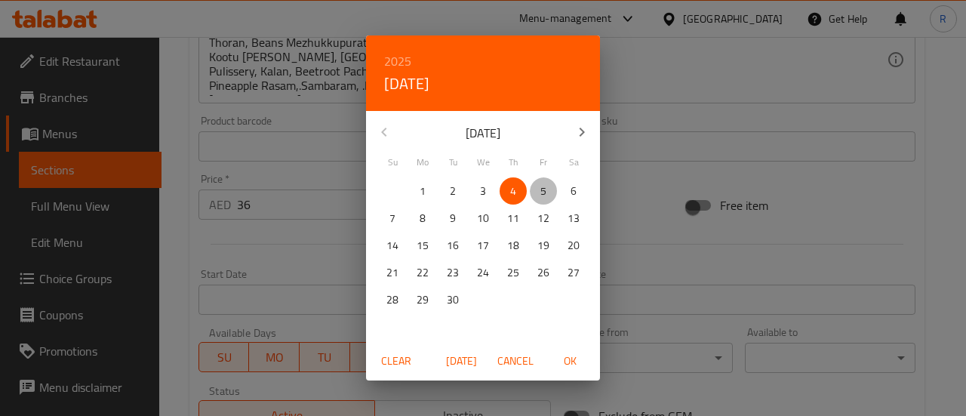
click at [533, 192] on span "5" at bounding box center [543, 191] width 27 height 19
drag, startPoint x: 580, startPoint y: 361, endPoint x: 620, endPoint y: 337, distance: 47.1
click at [580, 361] on span "OK" at bounding box center [570, 361] width 36 height 19
type input "[DATE]"
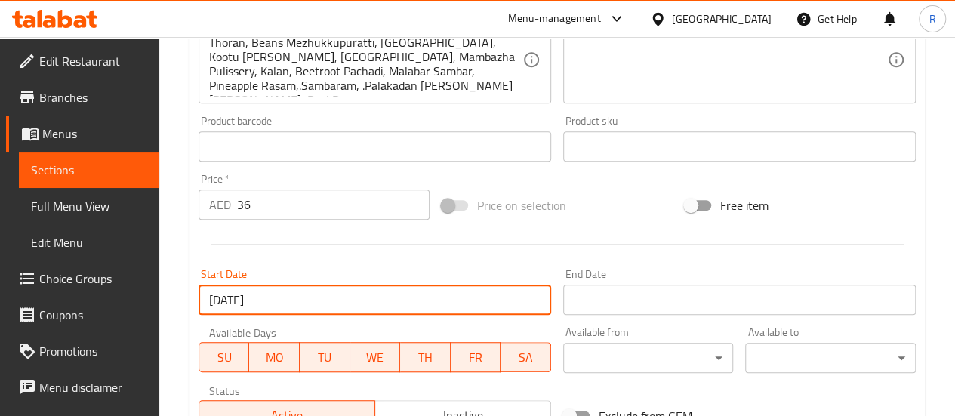
click at [644, 297] on input "Start Date" at bounding box center [739, 299] width 352 height 30
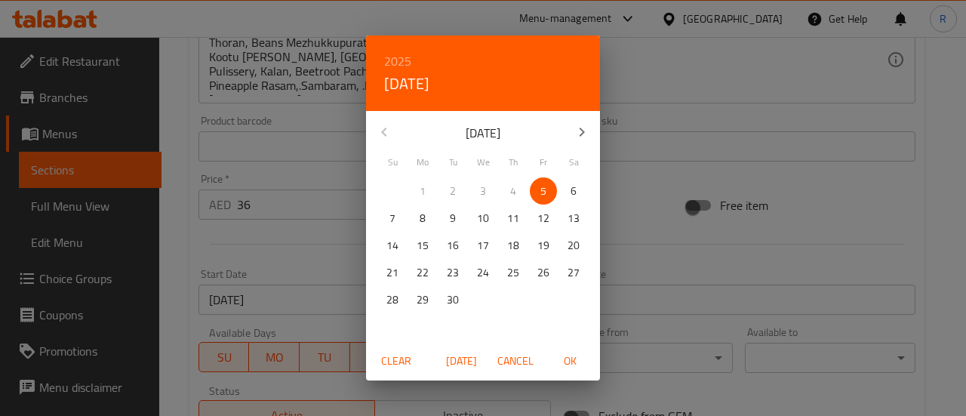
click at [537, 182] on span "5" at bounding box center [543, 191] width 27 height 19
click at [566, 365] on span "OK" at bounding box center [570, 361] width 36 height 19
type input "05-09-2025"
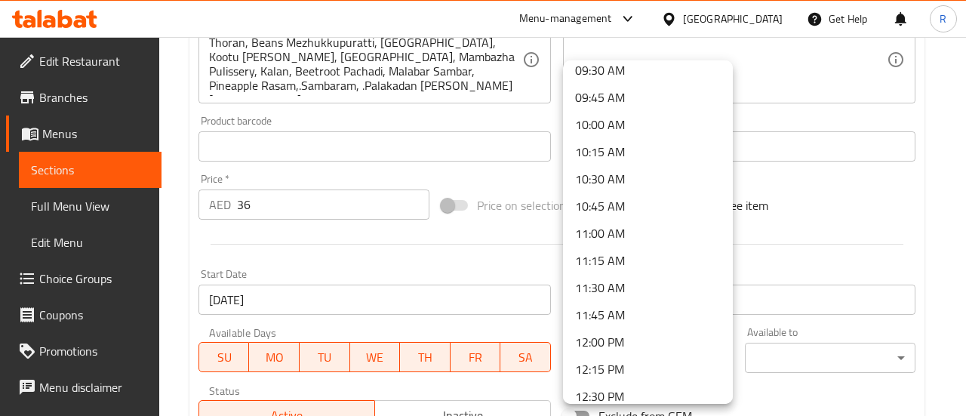
scroll to position [1050, 0]
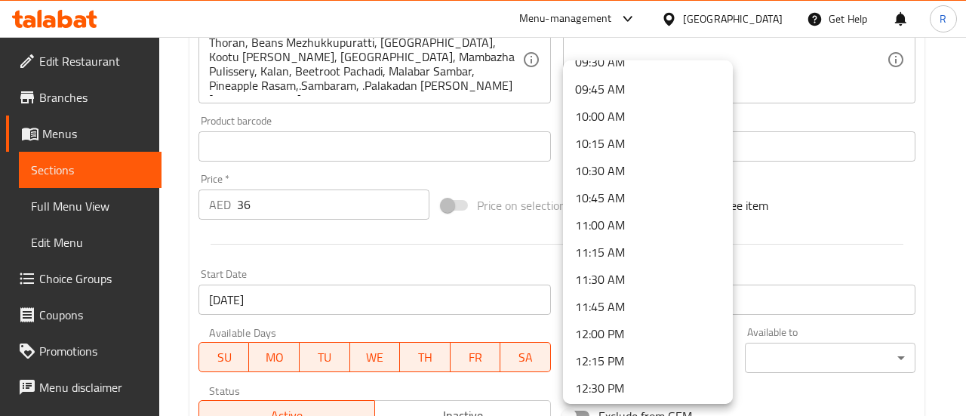
click at [641, 271] on li "11:30 AM" at bounding box center [648, 279] width 170 height 27
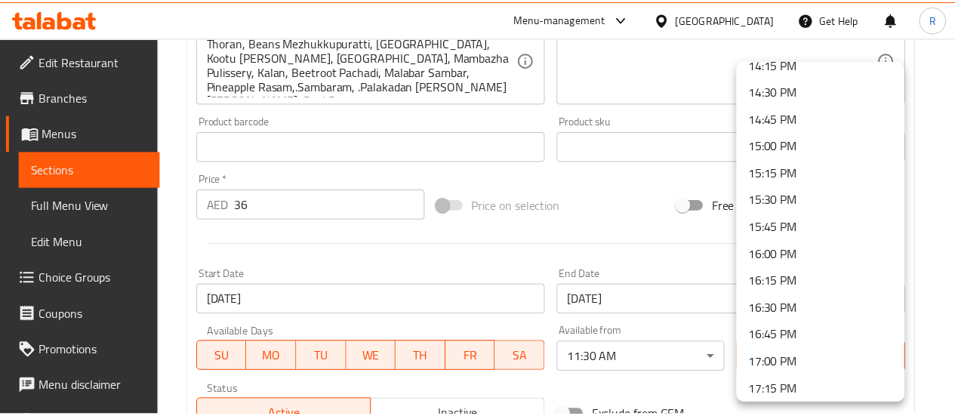
scroll to position [1568, 0]
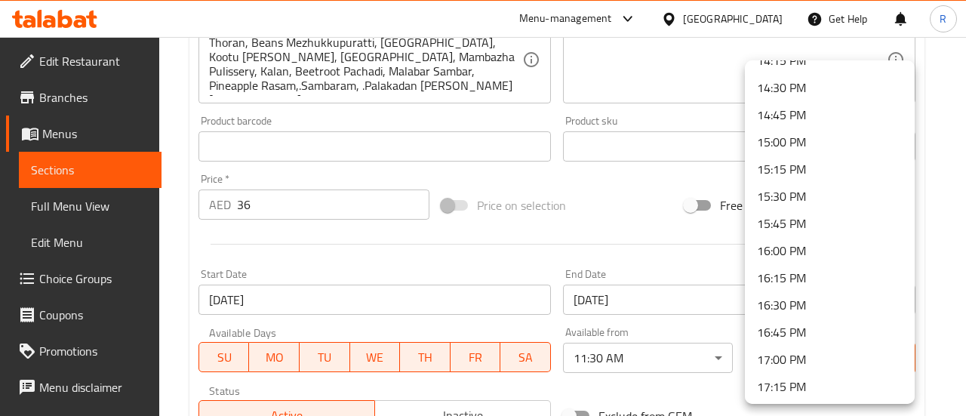
click at [813, 201] on li "15:30 PM" at bounding box center [830, 196] width 170 height 27
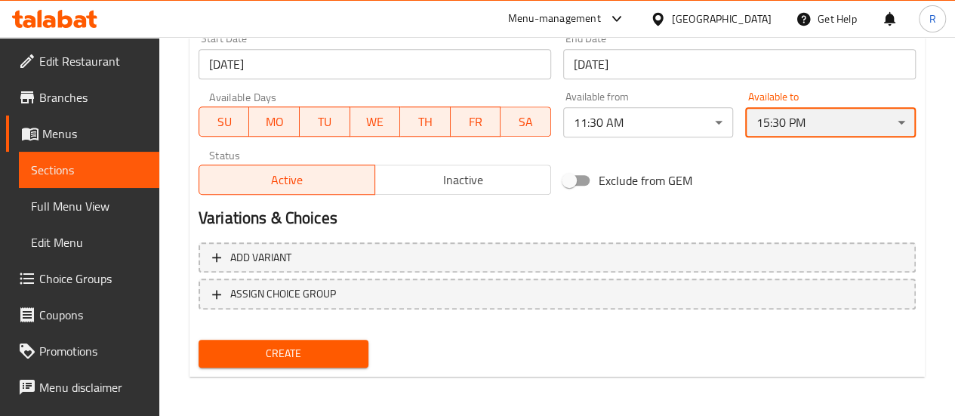
scroll to position [650, 0]
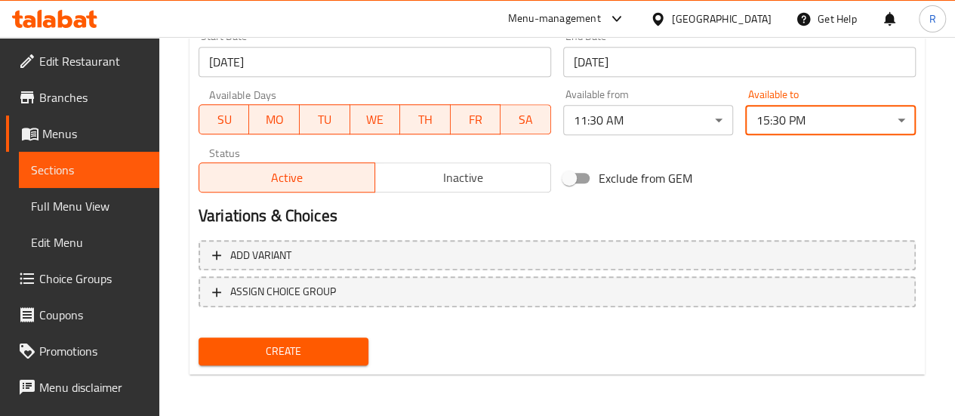
click at [327, 353] on span "Create" at bounding box center [284, 351] width 146 height 19
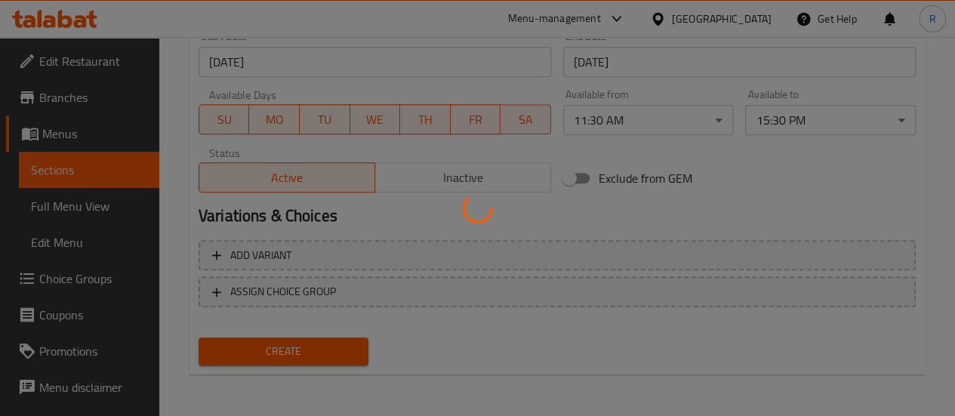
type input "0"
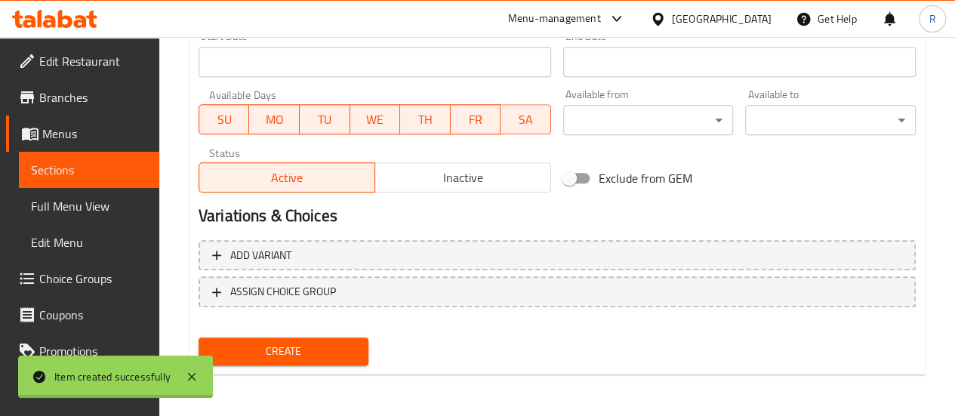
scroll to position [0, 0]
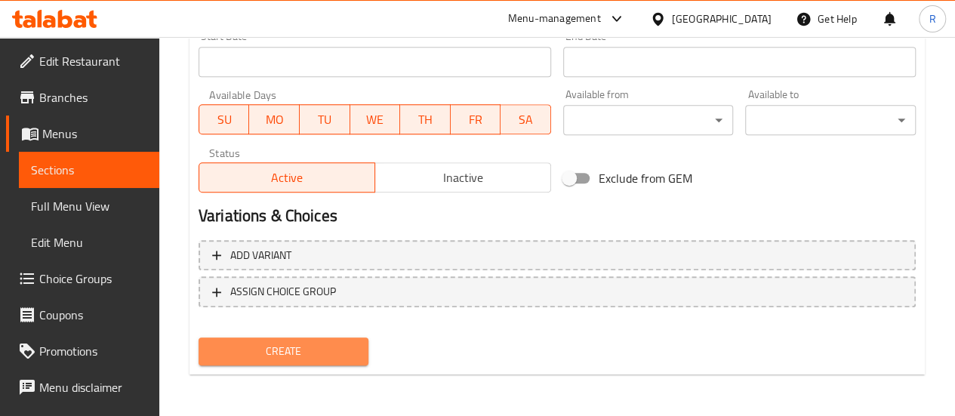
click at [309, 349] on span "Create" at bounding box center [284, 351] width 146 height 19
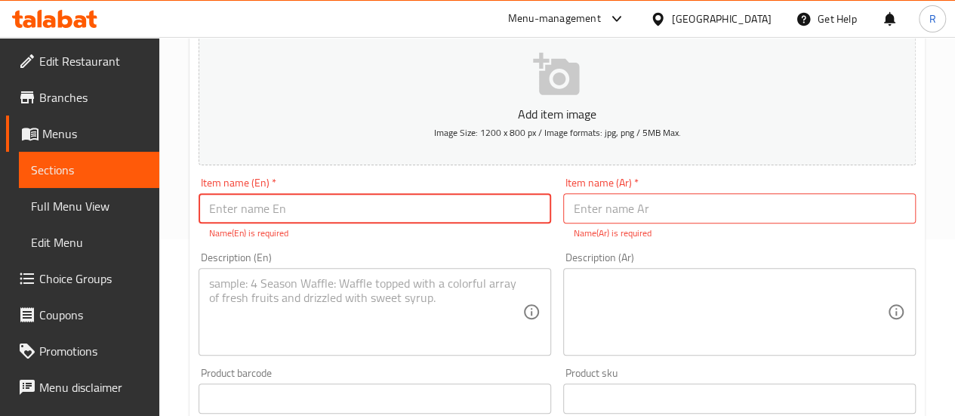
click at [76, 168] on span "Sections" at bounding box center [89, 170] width 116 height 18
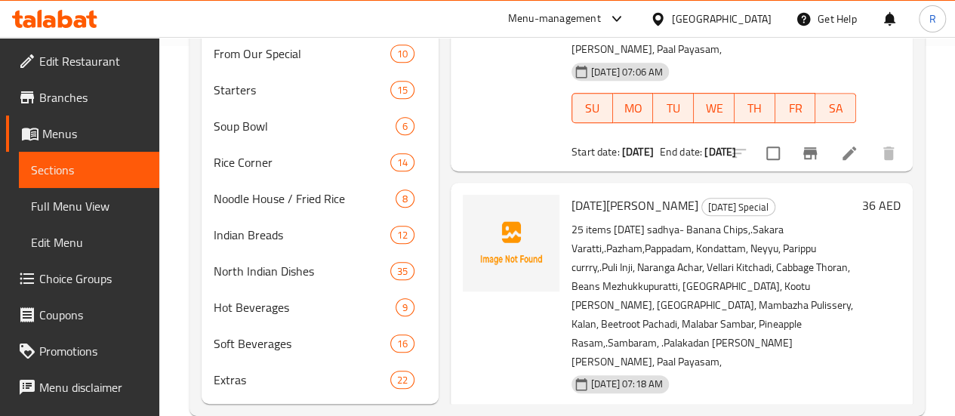
scroll to position [368, 0]
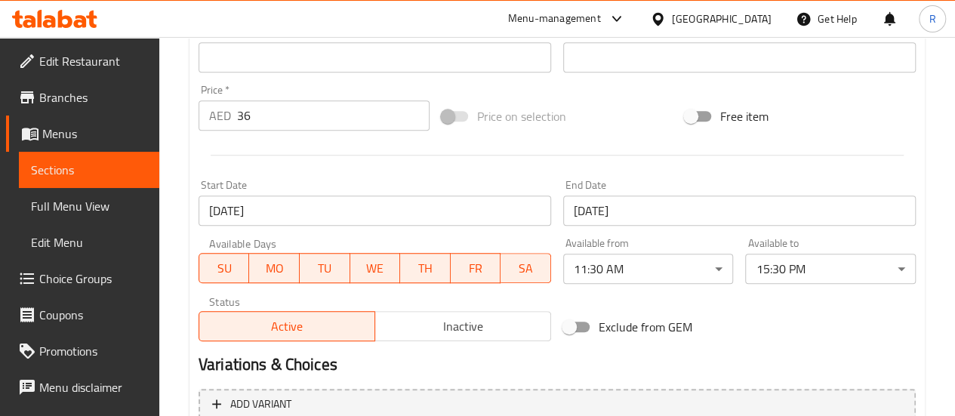
scroll to position [507, 0]
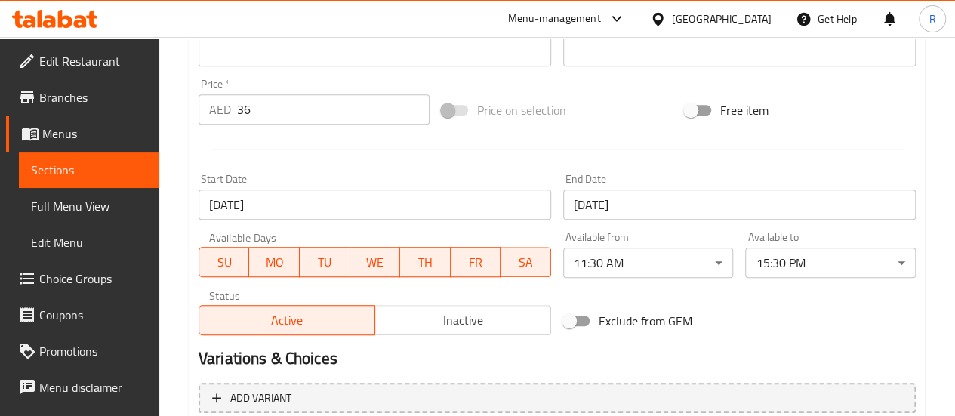
click at [515, 314] on span "Inactive" at bounding box center [463, 320] width 164 height 22
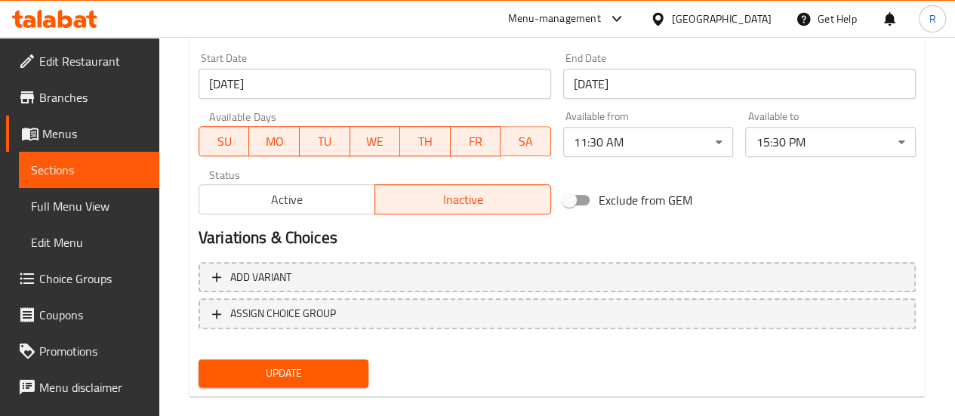
scroll to position [650, 0]
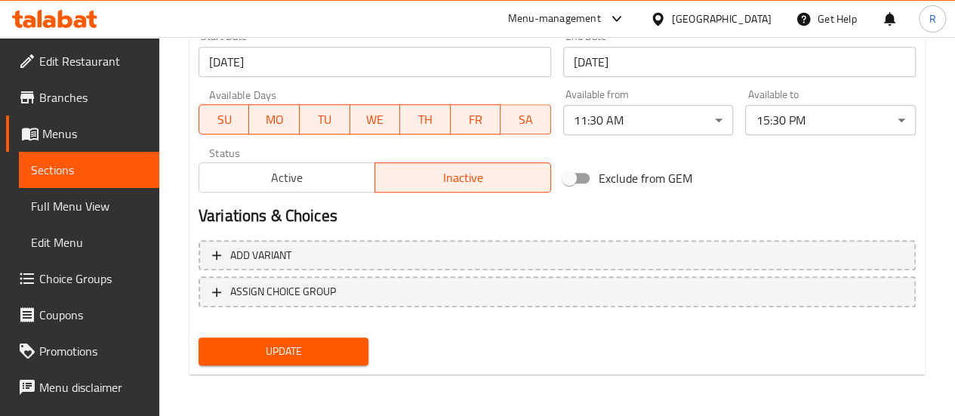
click at [311, 354] on span "Update" at bounding box center [284, 351] width 146 height 19
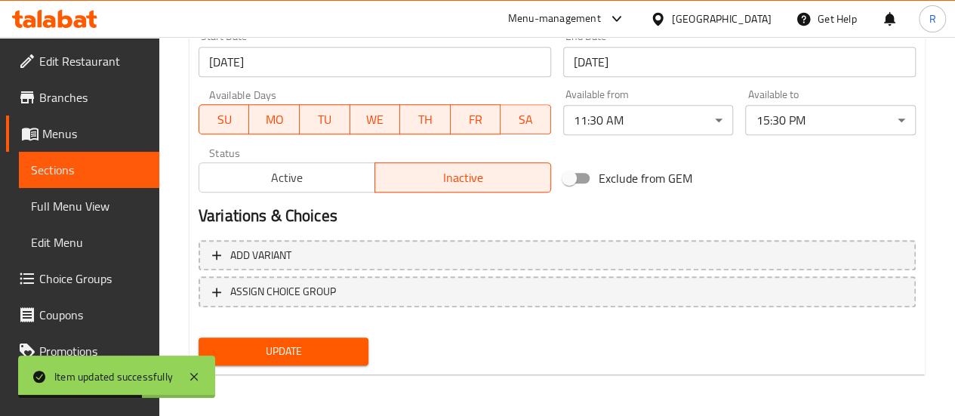
click at [83, 170] on span "Sections" at bounding box center [89, 170] width 116 height 18
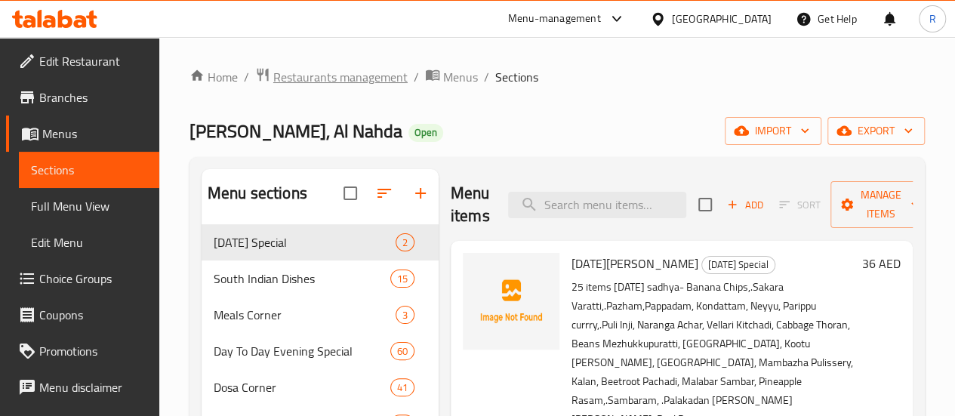
click at [305, 86] on span "Restaurants management" at bounding box center [340, 77] width 134 height 18
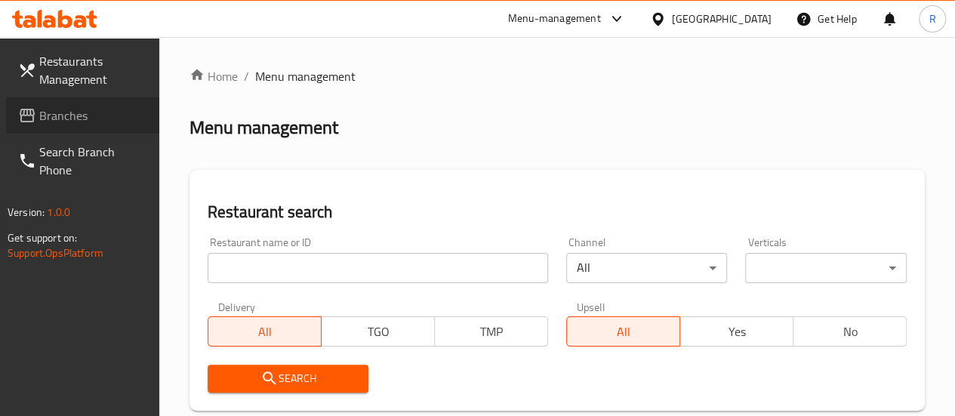
click at [55, 115] on span "Branches" at bounding box center [93, 115] width 108 height 18
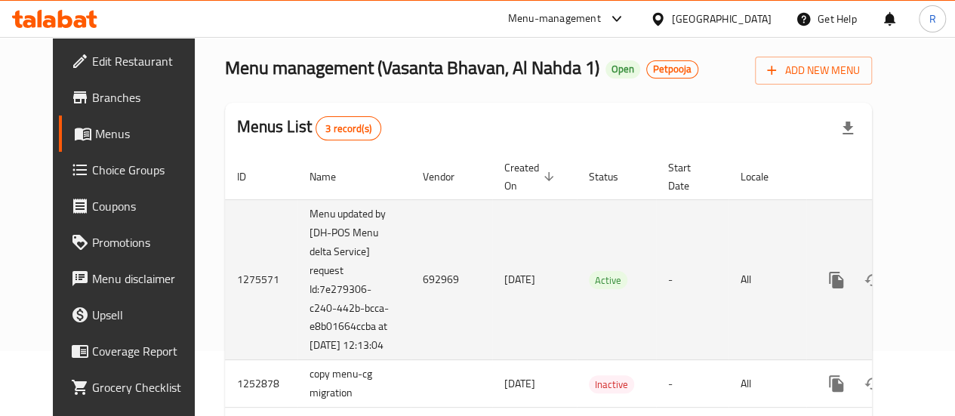
scroll to position [68, 0]
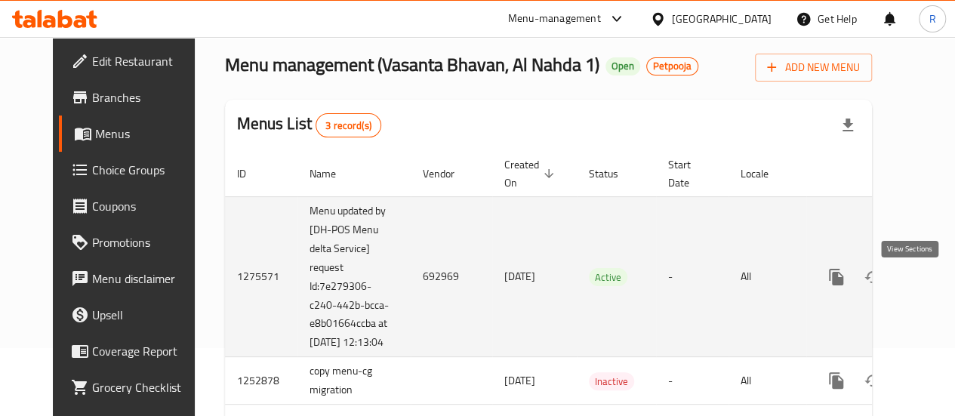
click at [938, 284] on icon "enhanced table" at bounding box center [945, 277] width 14 height 14
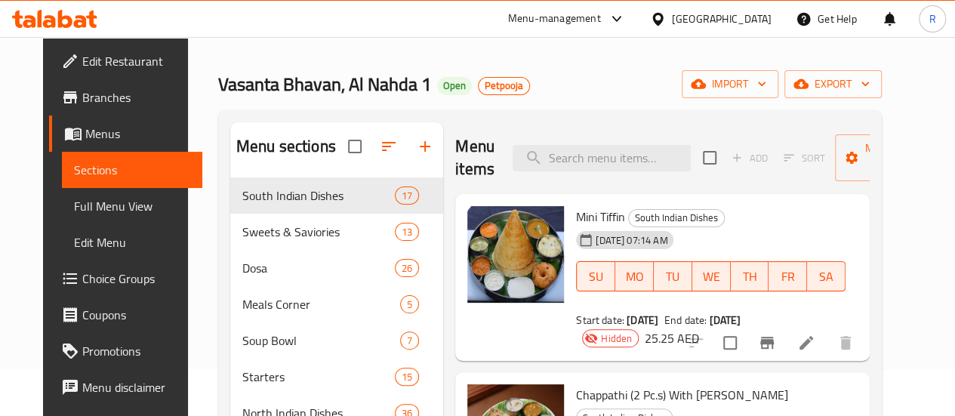
scroll to position [45, 0]
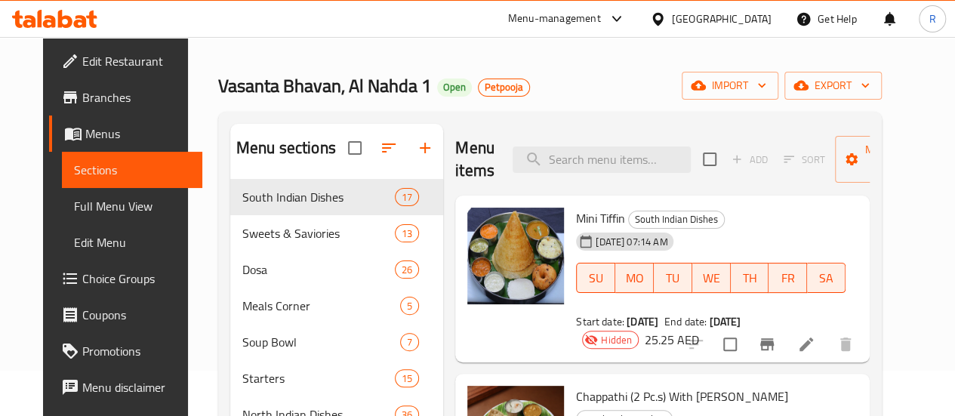
click at [352, 160] on div at bounding box center [395, 148] width 95 height 36
click at [359, 166] on div at bounding box center [395, 148] width 95 height 36
click at [367, 156] on div at bounding box center [395, 148] width 95 height 36
click at [355, 161] on div at bounding box center [395, 148] width 95 height 36
click at [356, 161] on div at bounding box center [395, 148] width 95 height 36
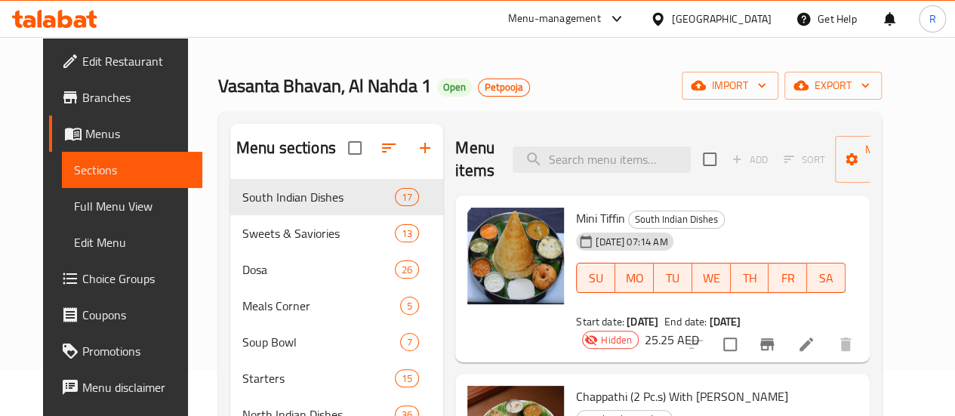
click at [359, 161] on div at bounding box center [395, 148] width 95 height 36
click at [361, 159] on div at bounding box center [395, 148] width 95 height 36
click at [359, 161] on div at bounding box center [395, 148] width 95 height 36
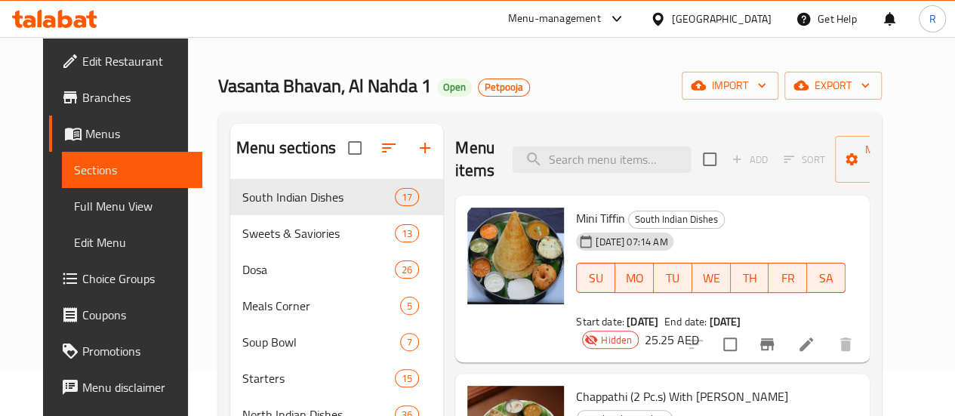
scroll to position [0, 0]
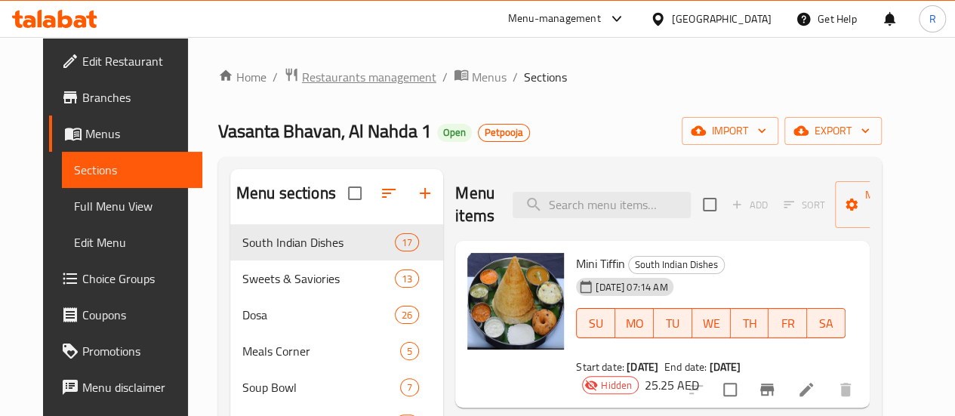
click at [356, 78] on span "Restaurants management" at bounding box center [369, 77] width 134 height 18
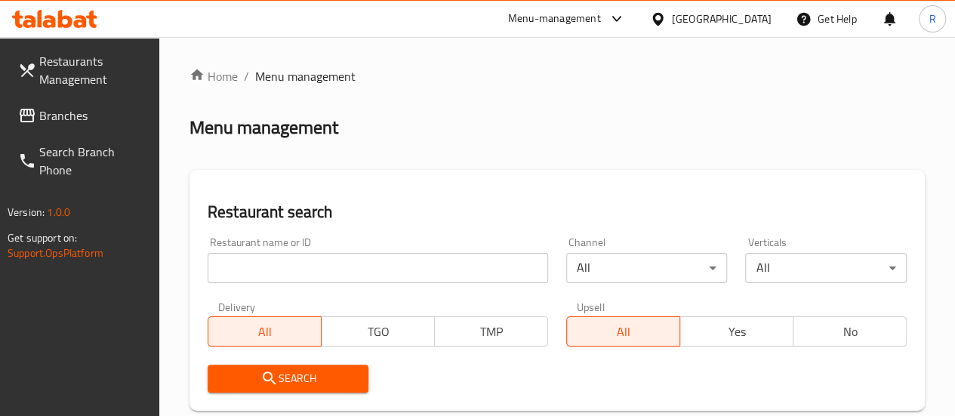
click at [87, 115] on span "Branches" at bounding box center [93, 115] width 108 height 18
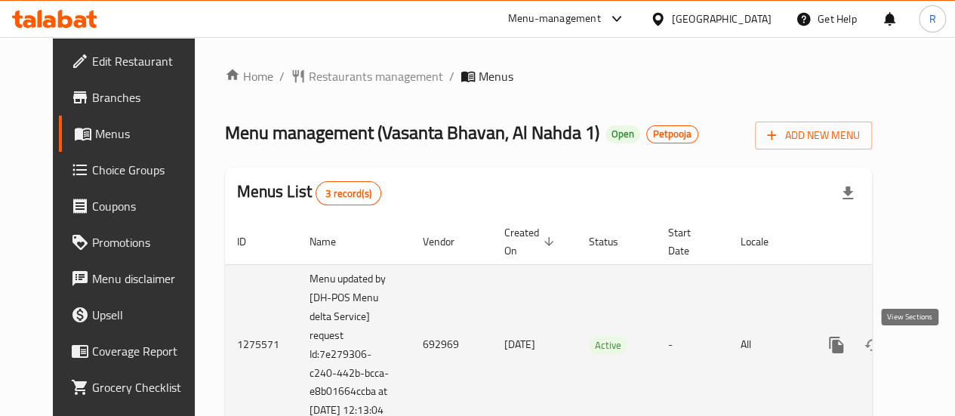
click at [936, 353] on icon "enhanced table" at bounding box center [945, 345] width 18 height 18
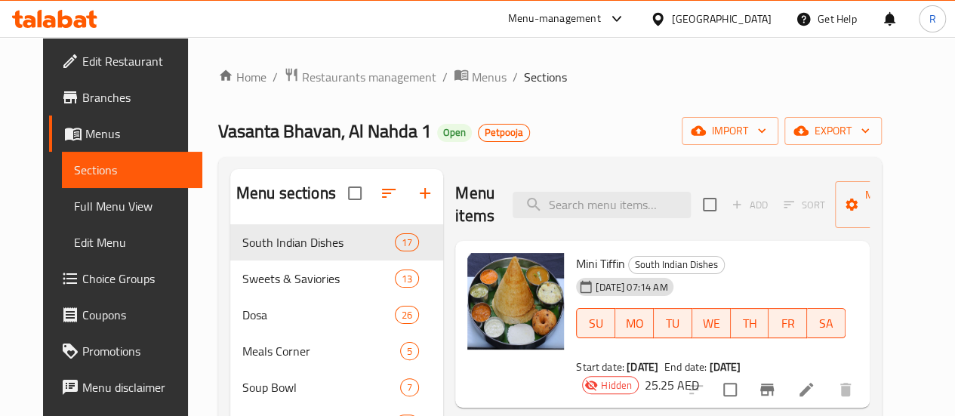
click at [358, 203] on div at bounding box center [395, 193] width 95 height 36
click at [343, 79] on span "Restaurants management" at bounding box center [369, 77] width 134 height 18
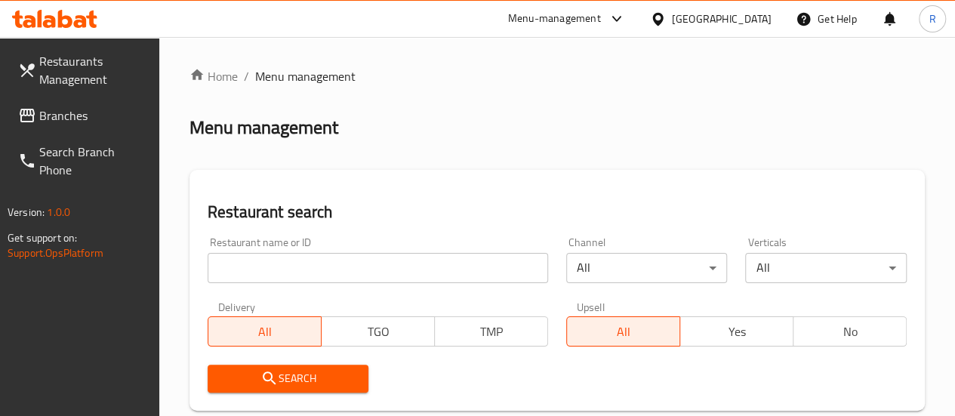
click at [61, 109] on span "Branches" at bounding box center [93, 115] width 108 height 18
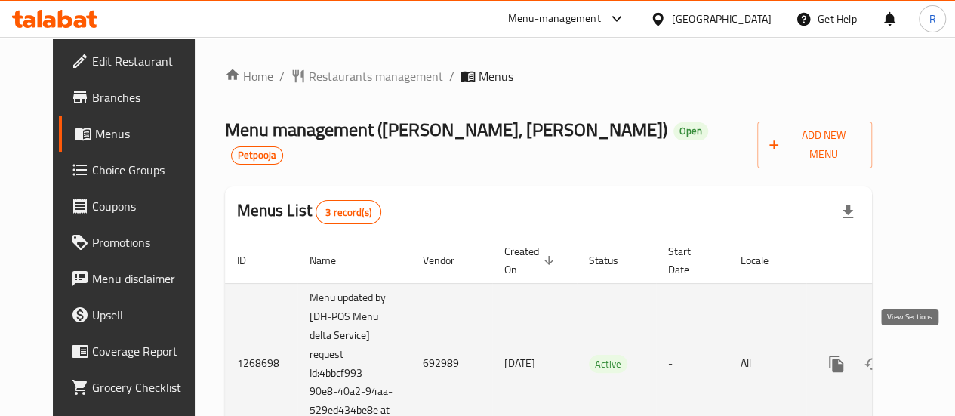
click at [936, 355] on icon "enhanced table" at bounding box center [945, 364] width 18 height 18
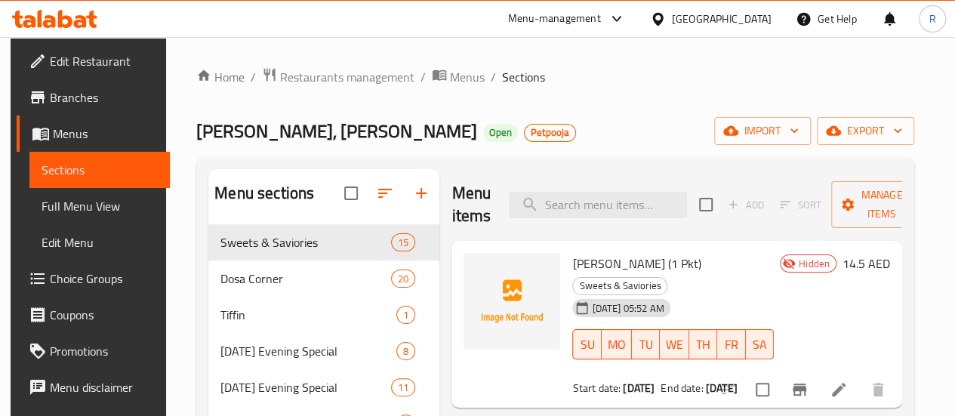
click at [362, 206] on div at bounding box center [391, 193] width 95 height 36
click at [361, 209] on div at bounding box center [391, 193] width 95 height 36
click at [454, 79] on span "Menus" at bounding box center [467, 77] width 35 height 18
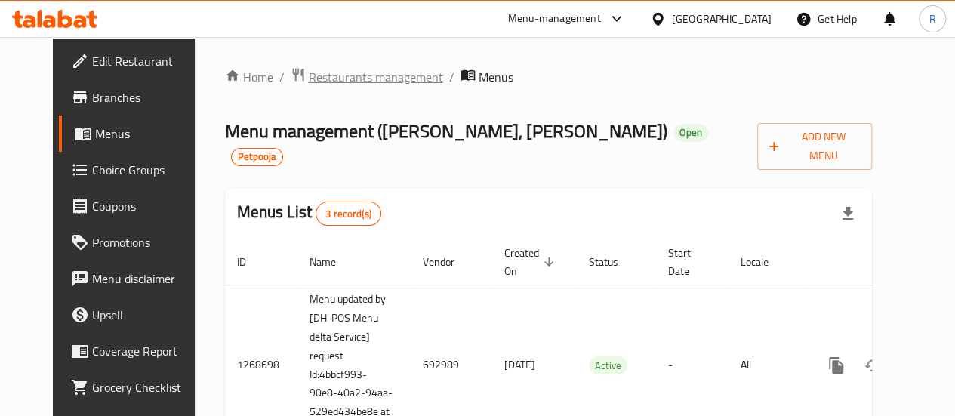
click at [355, 79] on span "Restaurants management" at bounding box center [376, 77] width 134 height 18
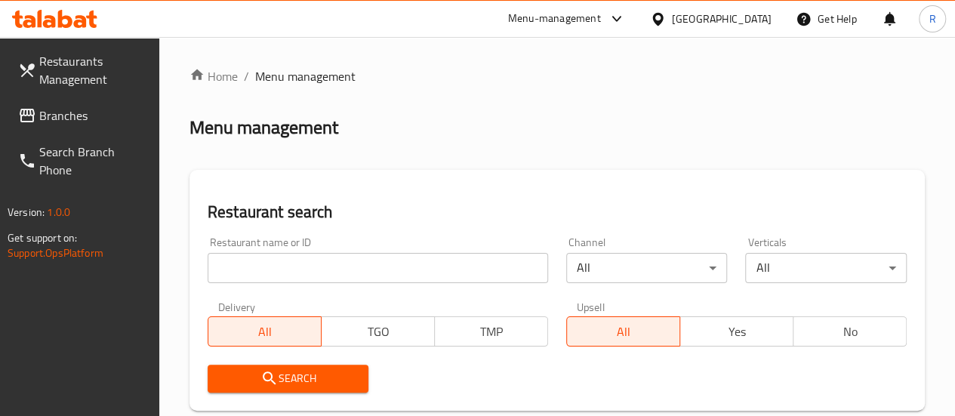
click at [60, 118] on span "Branches" at bounding box center [93, 115] width 108 height 18
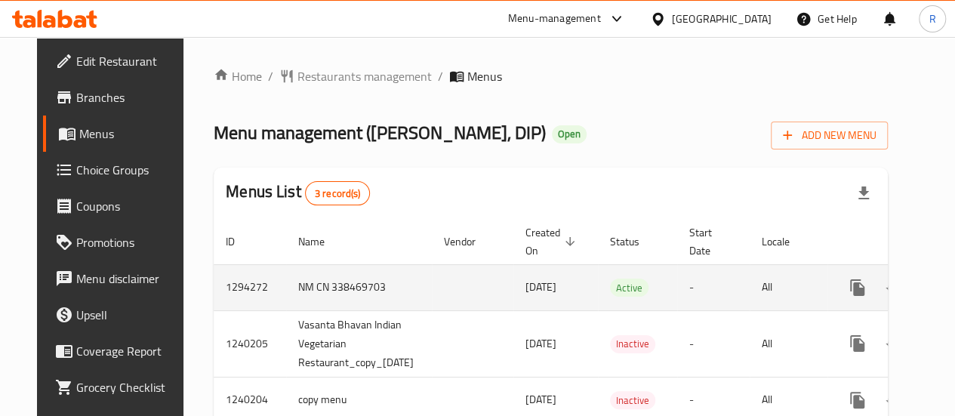
click at [495, 299] on td "enhanced table" at bounding box center [472, 287] width 81 height 46
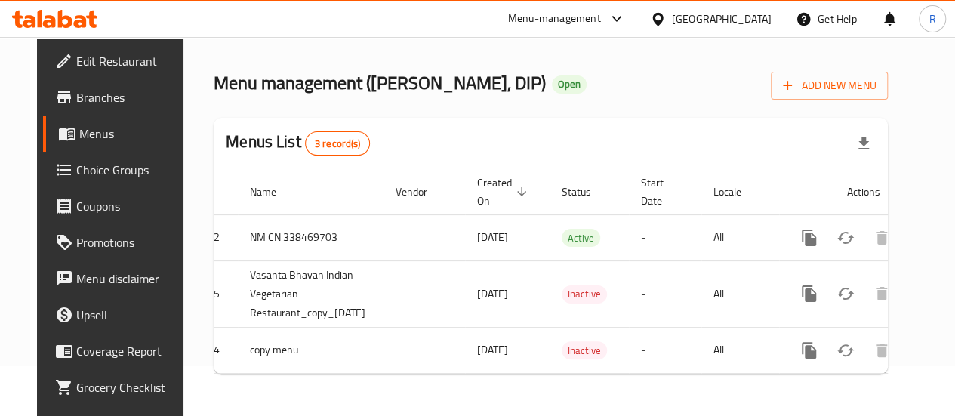
scroll to position [0, 71]
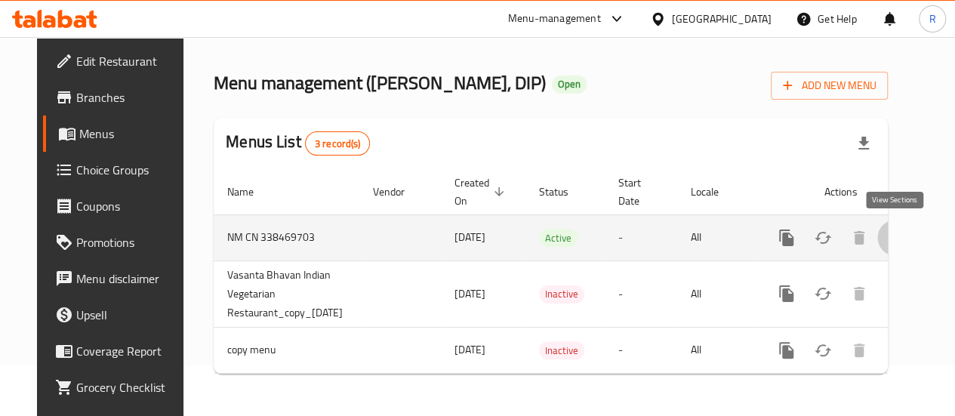
click at [890, 229] on icon "enhanced table" at bounding box center [895, 238] width 18 height 18
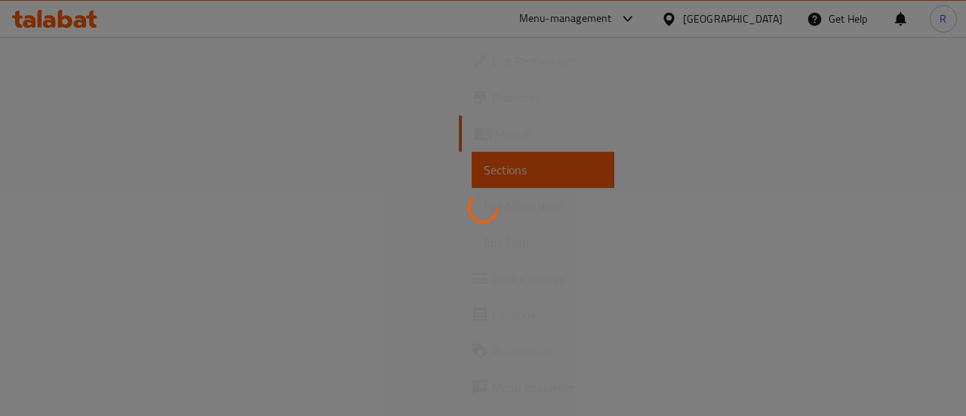
drag, startPoint x: 442, startPoint y: 229, endPoint x: 269, endPoint y: 198, distance: 175.4
click at [270, 198] on div at bounding box center [483, 208] width 966 height 416
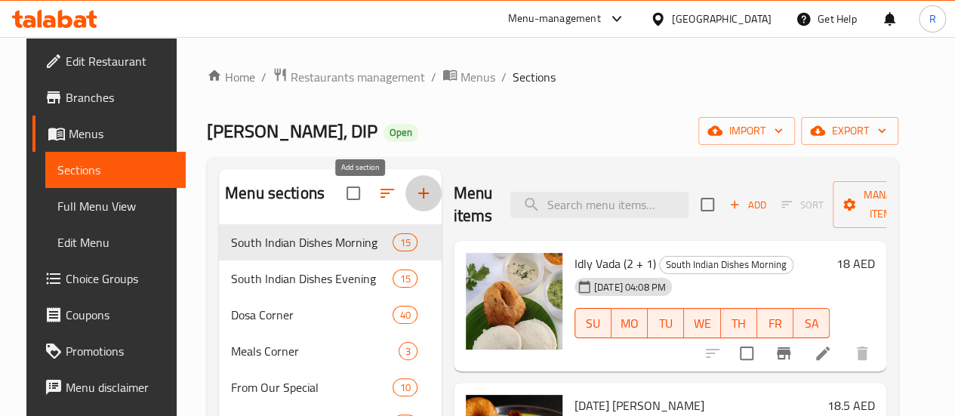
click at [418, 198] on icon "button" at bounding box center [423, 193] width 11 height 11
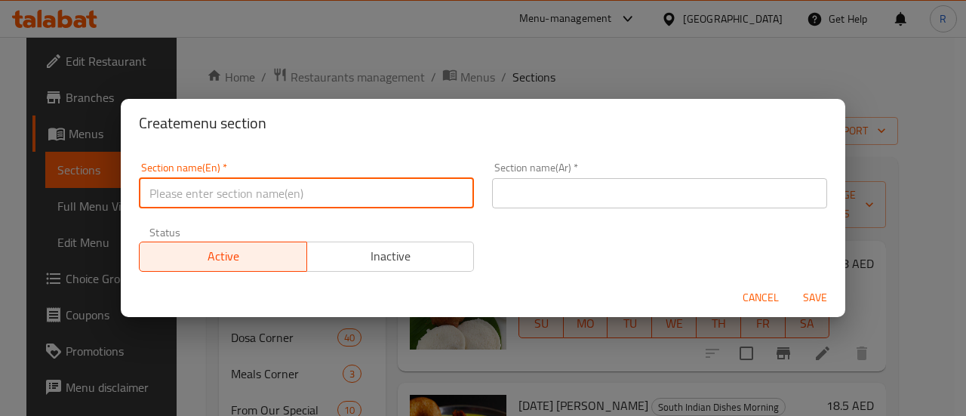
click at [358, 195] on input "text" at bounding box center [306, 193] width 335 height 30
type input "[DATE] Special"
click at [388, 188] on input "[DATE] Special" at bounding box center [306, 193] width 335 height 30
click at [525, 183] on input "text" at bounding box center [659, 193] width 335 height 30
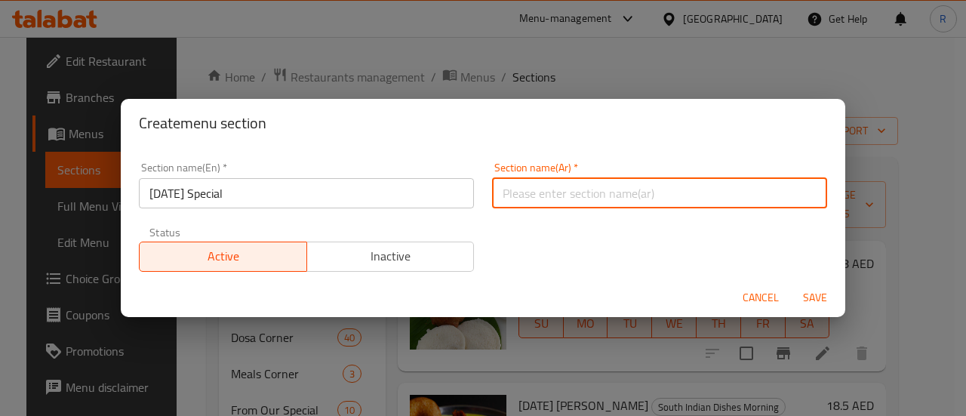
paste input "أونام خاص"
type input "أونام خاص"
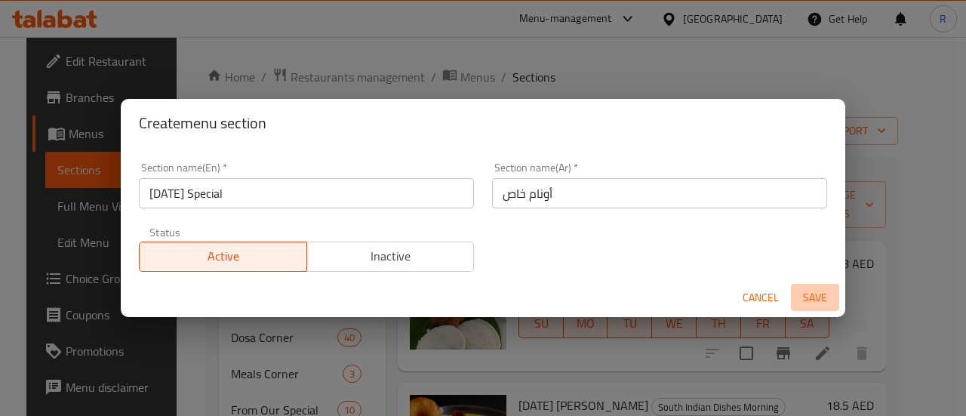
click at [816, 300] on span "Save" at bounding box center [815, 297] width 36 height 19
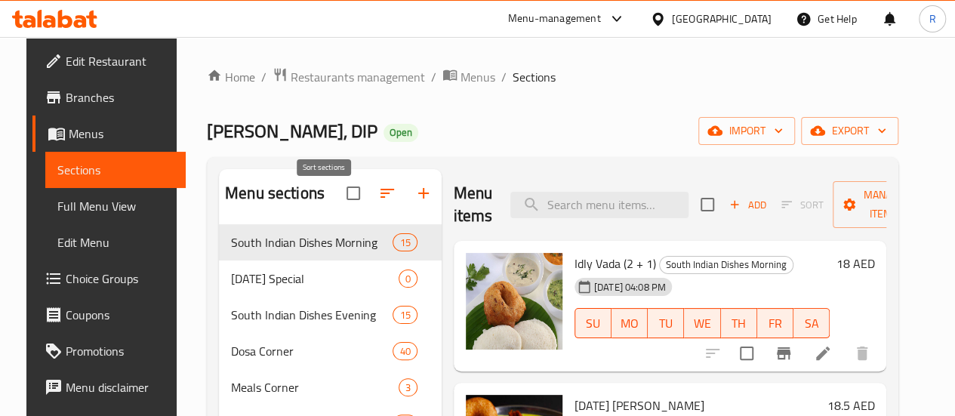
click at [378, 202] on icon "button" at bounding box center [387, 193] width 18 height 18
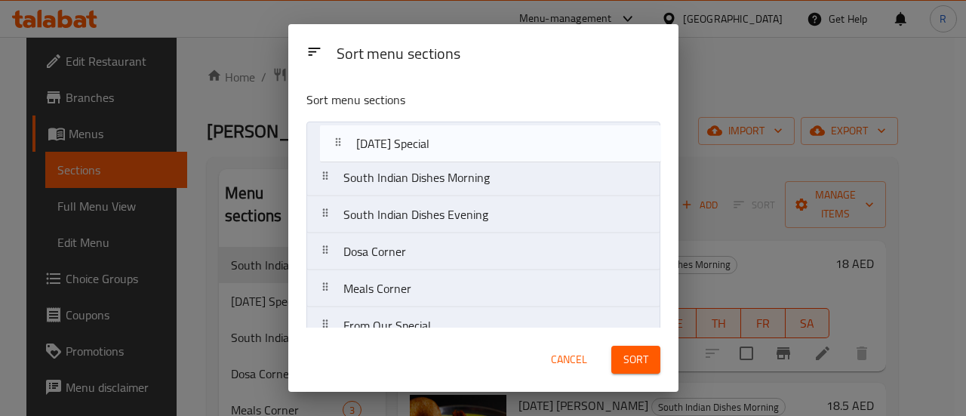
drag, startPoint x: 426, startPoint y: 180, endPoint x: 442, endPoint y: 143, distance: 41.2
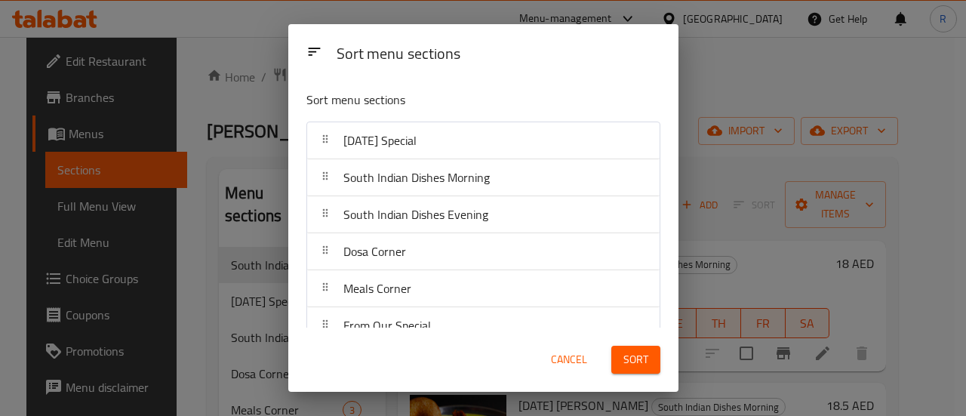
click at [640, 360] on span "Sort" at bounding box center [635, 359] width 25 height 19
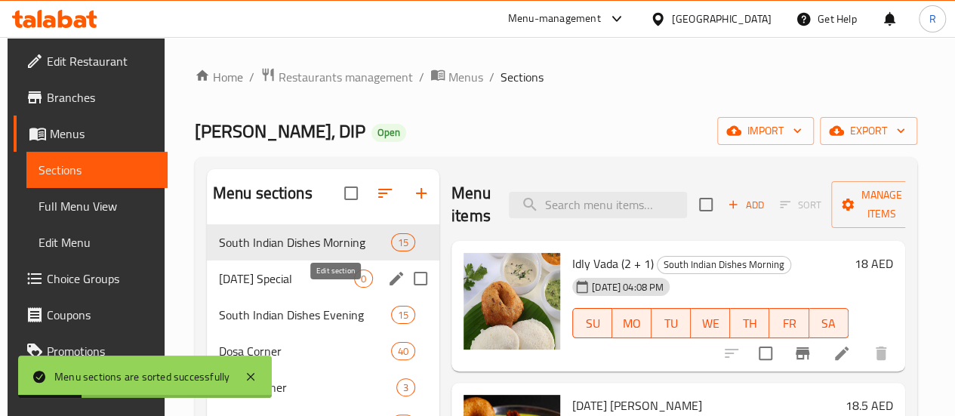
click at [389, 285] on icon "edit" at bounding box center [396, 279] width 14 height 14
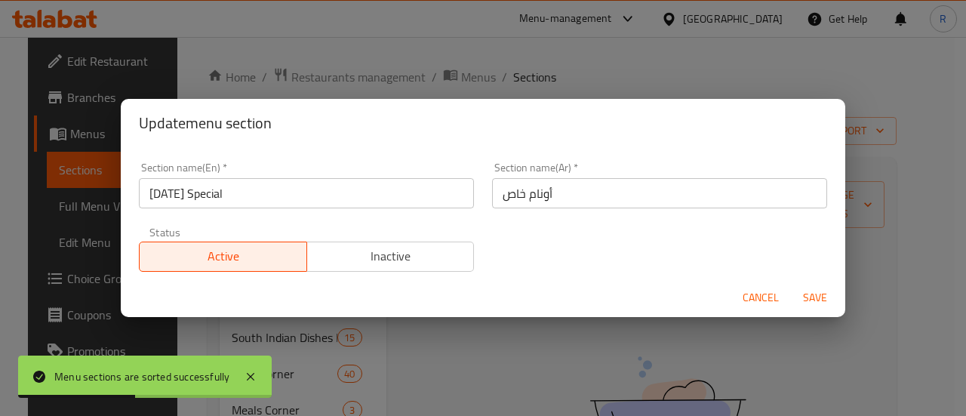
click at [761, 295] on span "Cancel" at bounding box center [761, 297] width 36 height 19
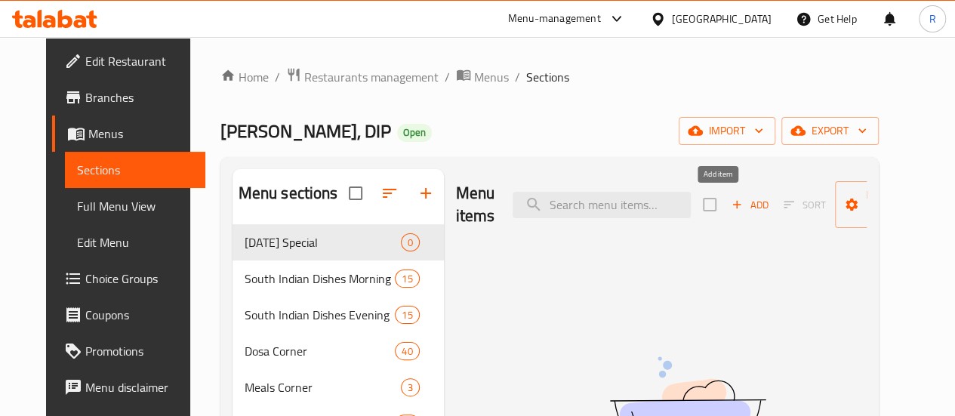
click at [729, 203] on span "Add" at bounding box center [749, 204] width 41 height 17
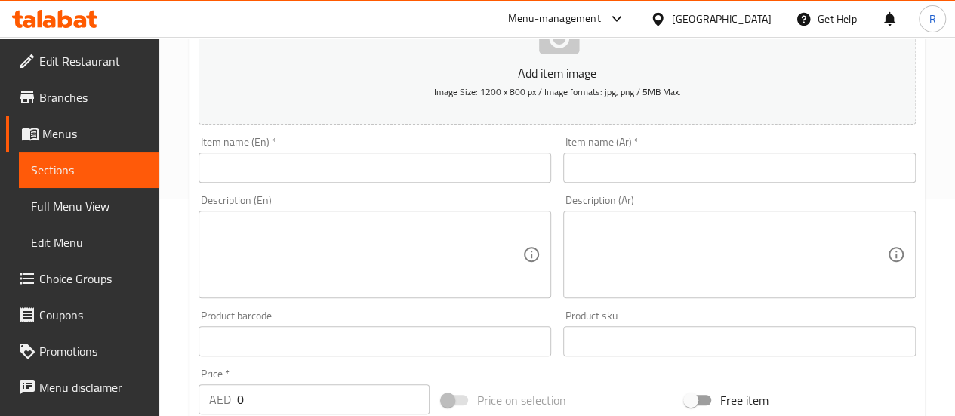
scroll to position [211, 0]
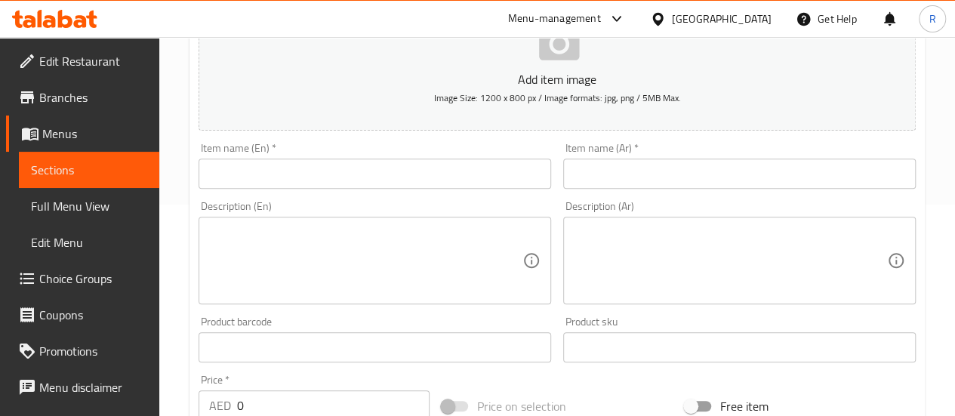
click at [462, 179] on input "text" at bounding box center [374, 173] width 352 height 30
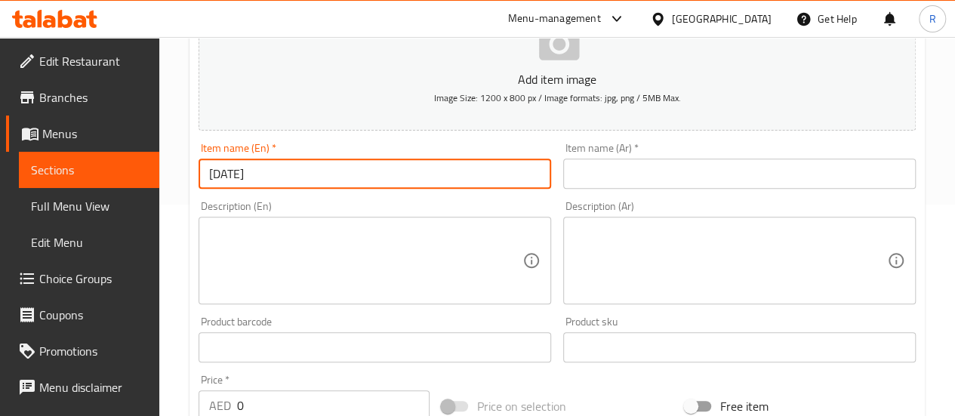
type input "[DATE][PERSON_NAME]"
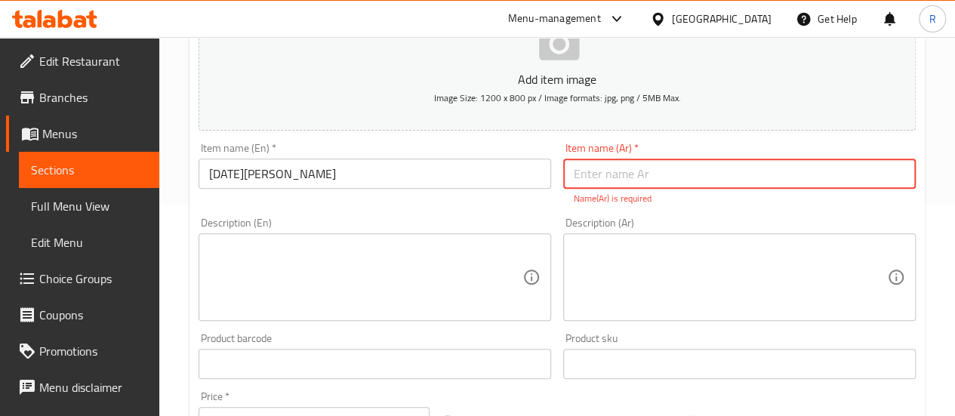
paste input "أونام خاص"
type input "أونام خاص"
click at [417, 292] on textarea at bounding box center [365, 277] width 313 height 72
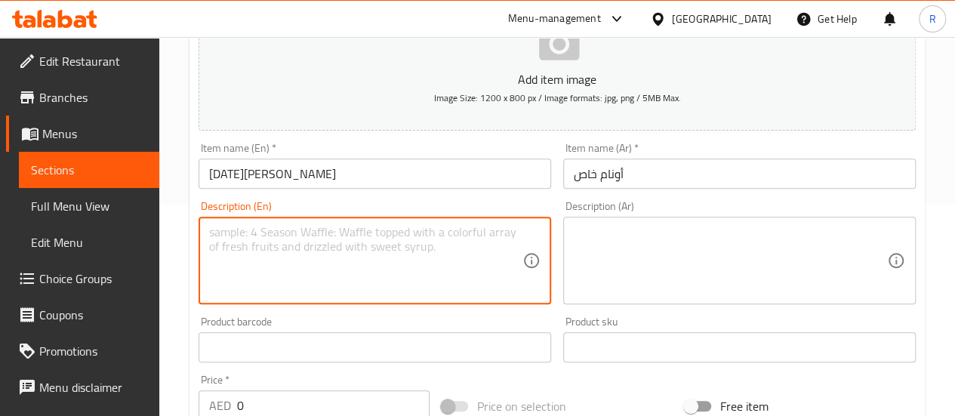
paste textarea "25 items [DATE] sadhya- Banana Chips,.Sakara Varatti,.[GEOGRAPHIC_DATA],[GEOGRA…"
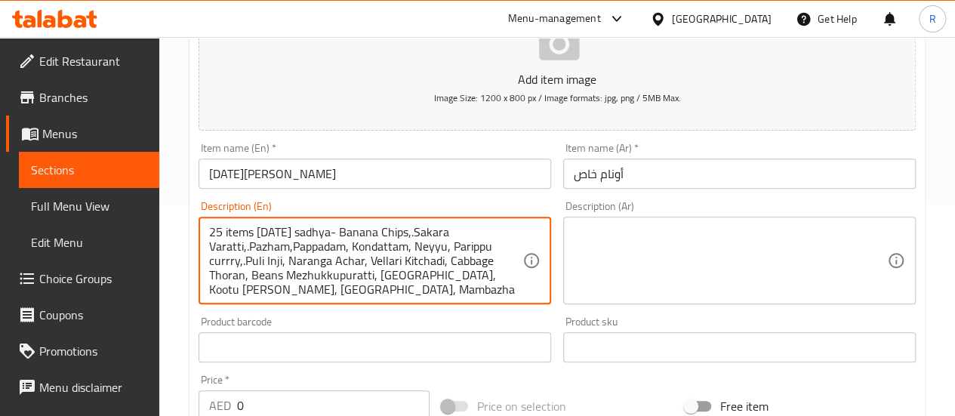
scroll to position [32, 0]
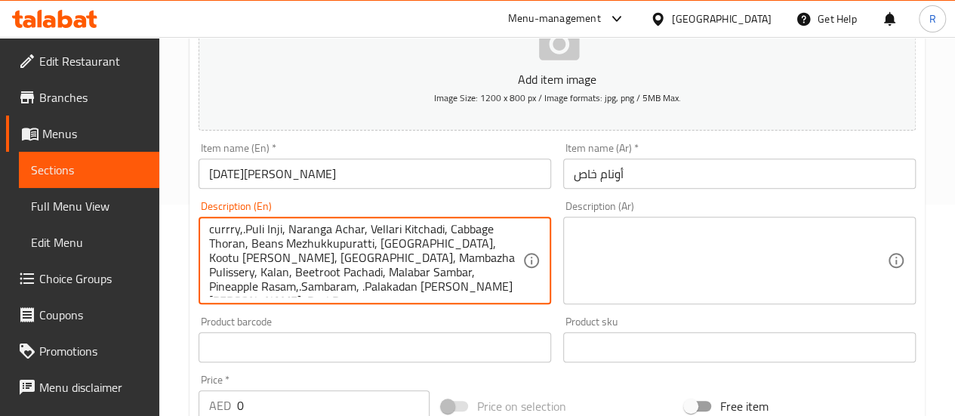
type textarea "25 items [DATE] sadhya- Banana Chips,.Sakara Varatti,.[GEOGRAPHIC_DATA],[GEOGRA…"
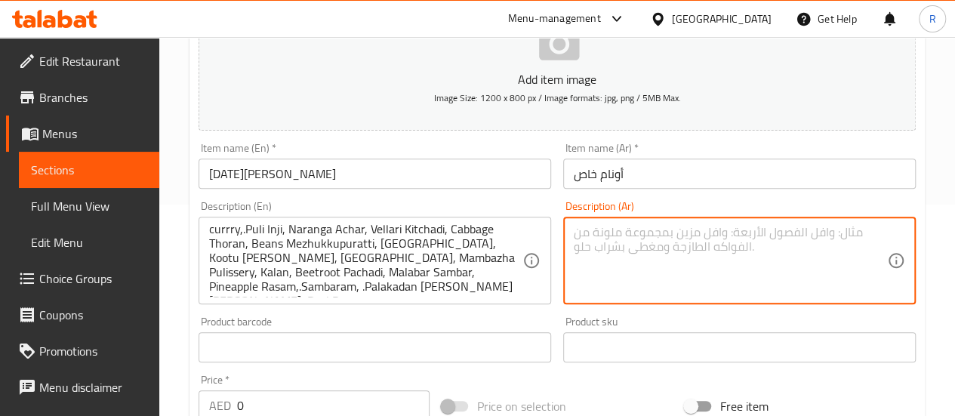
drag, startPoint x: 619, startPoint y: 263, endPoint x: 631, endPoint y: 259, distance: 12.9
click at [624, 262] on textarea at bounding box center [729, 261] width 313 height 72
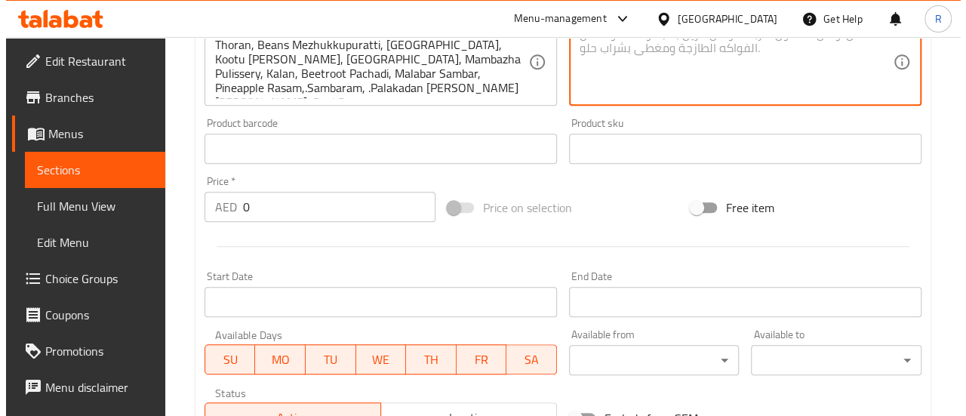
scroll to position [429, 0]
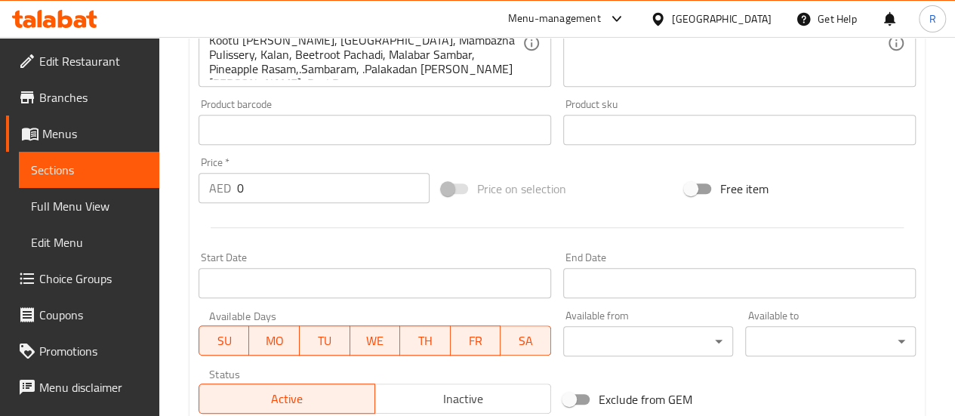
click at [331, 195] on div "Price   * AED 0 Price *" at bounding box center [313, 180] width 243 height 58
click at [324, 186] on input "0" at bounding box center [333, 188] width 192 height 30
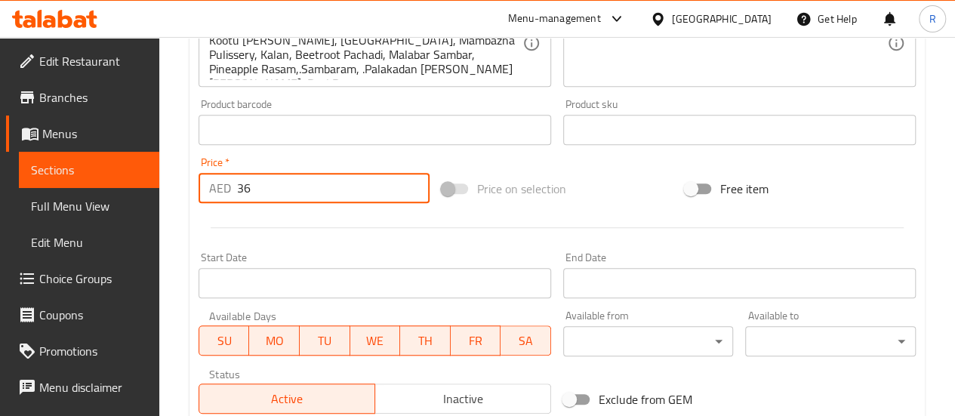
type input "36"
click at [449, 286] on input "Start Date" at bounding box center [374, 283] width 352 height 30
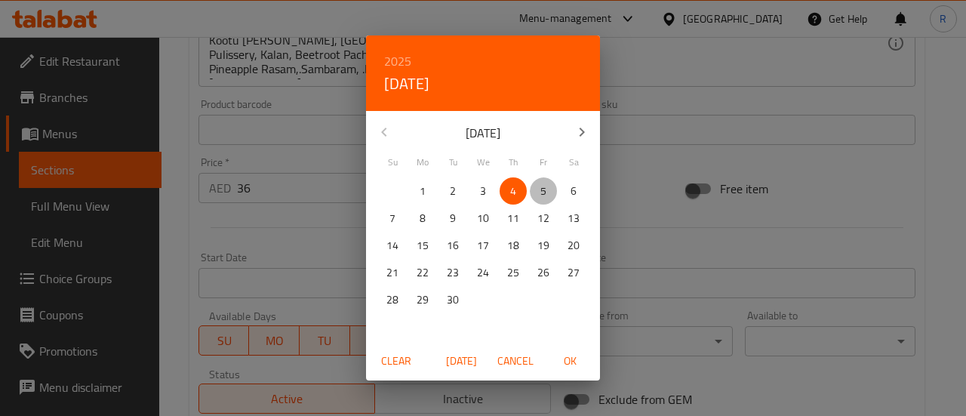
click at [538, 186] on span "5" at bounding box center [543, 191] width 27 height 19
click at [577, 362] on span "OK" at bounding box center [570, 361] width 36 height 19
type input "[DATE]"
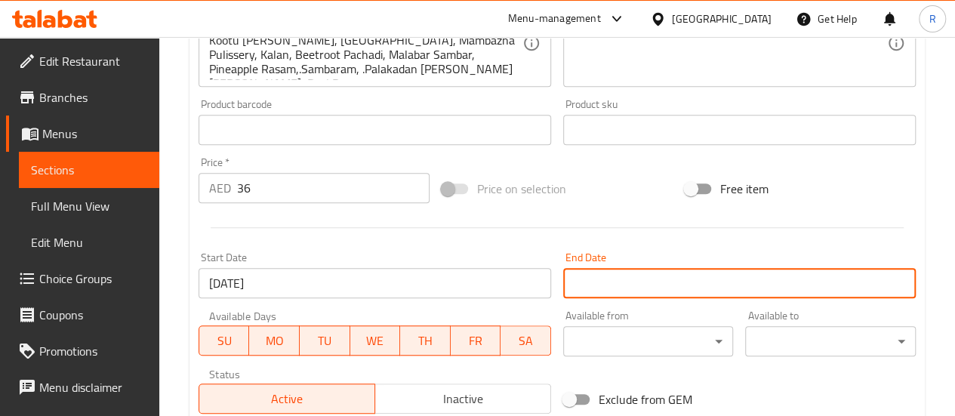
click at [646, 283] on input "Start Date" at bounding box center [739, 283] width 352 height 30
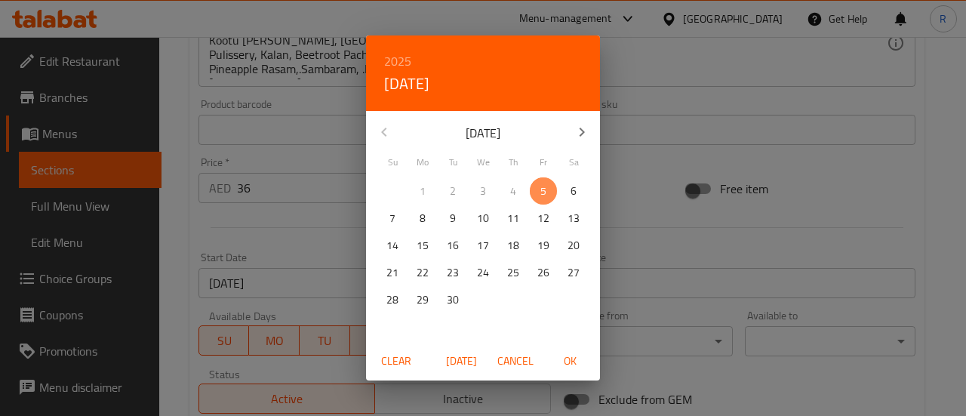
click at [547, 189] on span "5" at bounding box center [543, 191] width 27 height 19
click at [565, 366] on span "OK" at bounding box center [570, 361] width 36 height 19
type input "[DATE]"
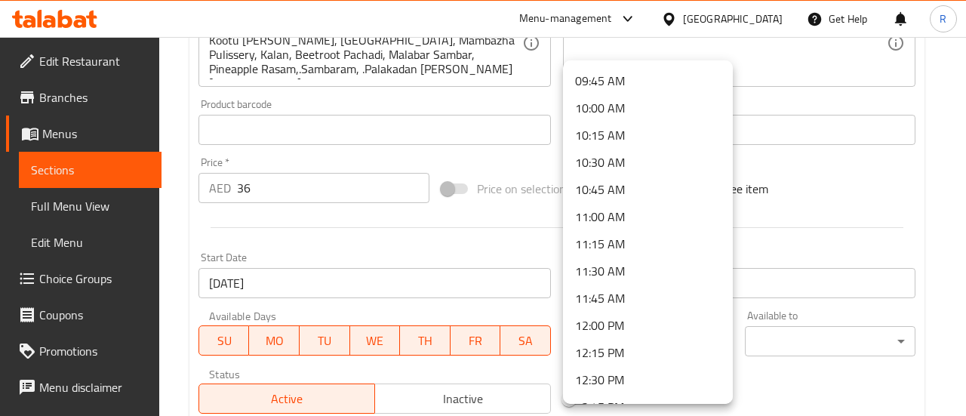
scroll to position [1071, 0]
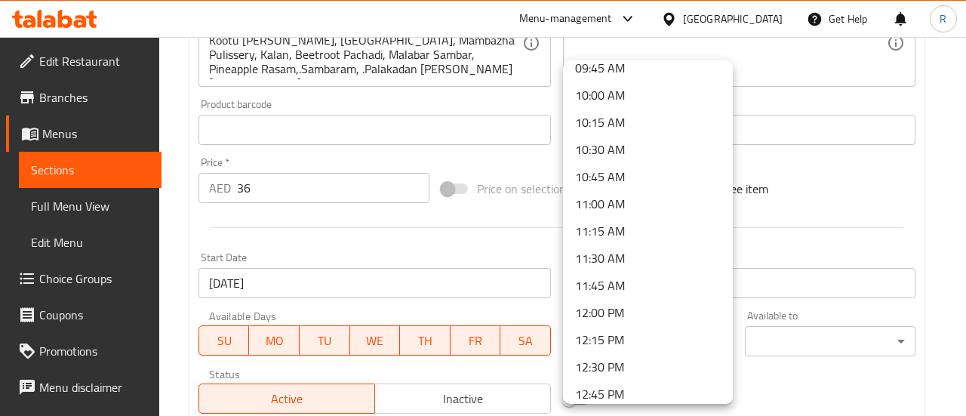
drag, startPoint x: 646, startPoint y: 263, endPoint x: 699, endPoint y: 297, distance: 62.4
click at [647, 265] on li "11:30 AM" at bounding box center [648, 257] width 170 height 27
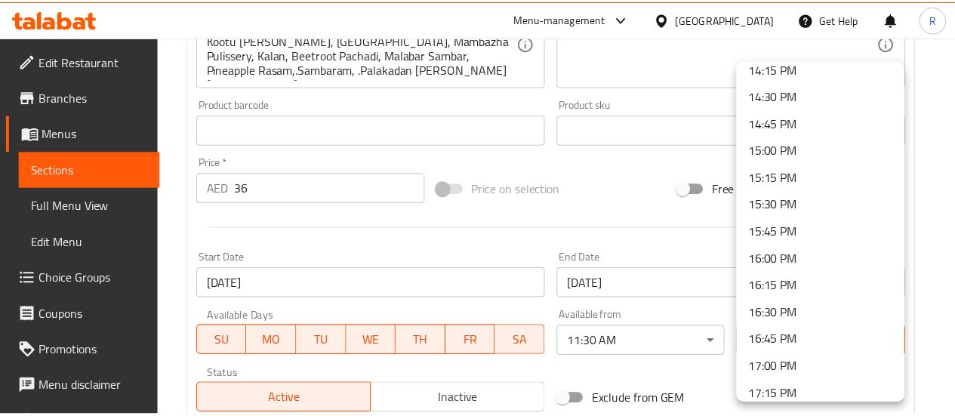
scroll to position [1509, 0]
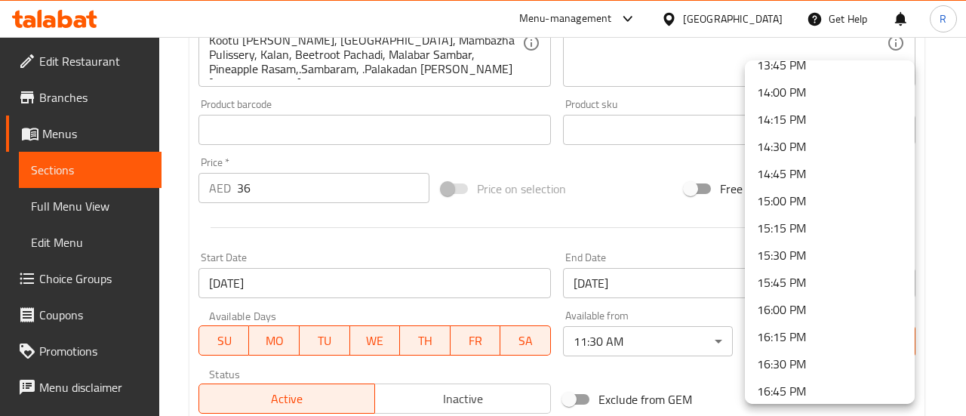
click at [833, 256] on li "15:30 PM" at bounding box center [830, 254] width 170 height 27
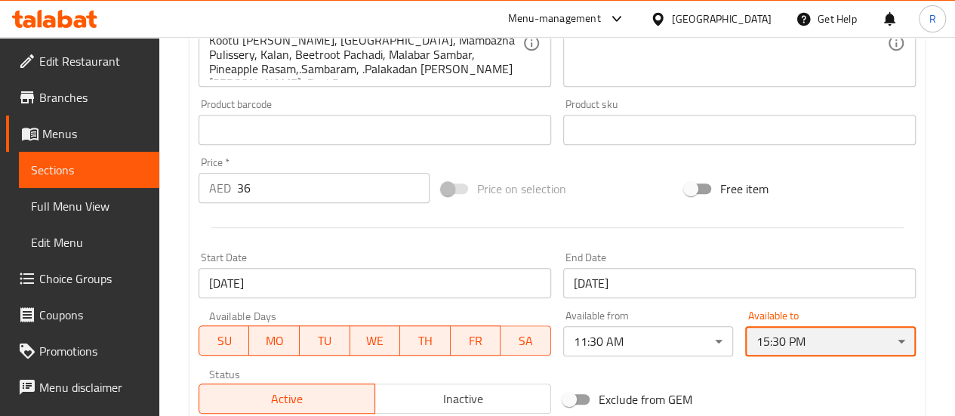
scroll to position [650, 0]
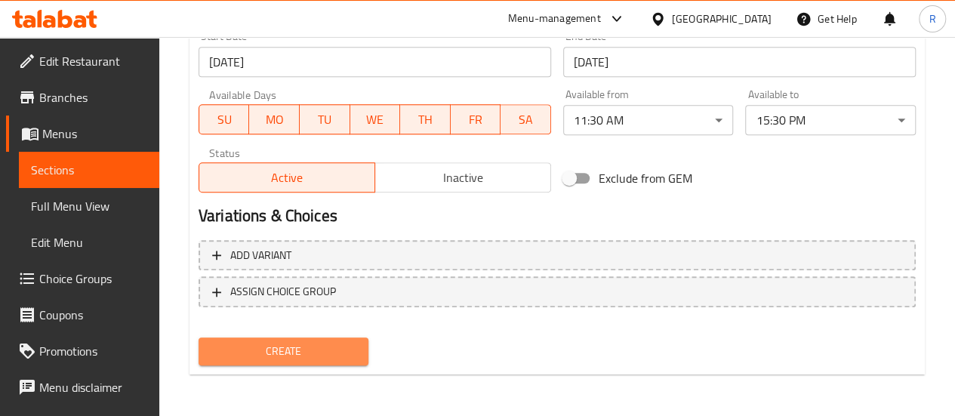
click at [311, 347] on span "Create" at bounding box center [284, 351] width 146 height 19
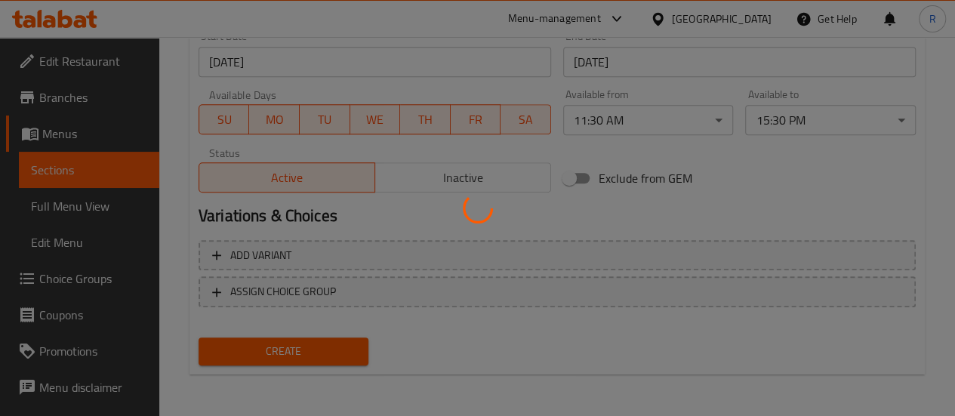
type input "0"
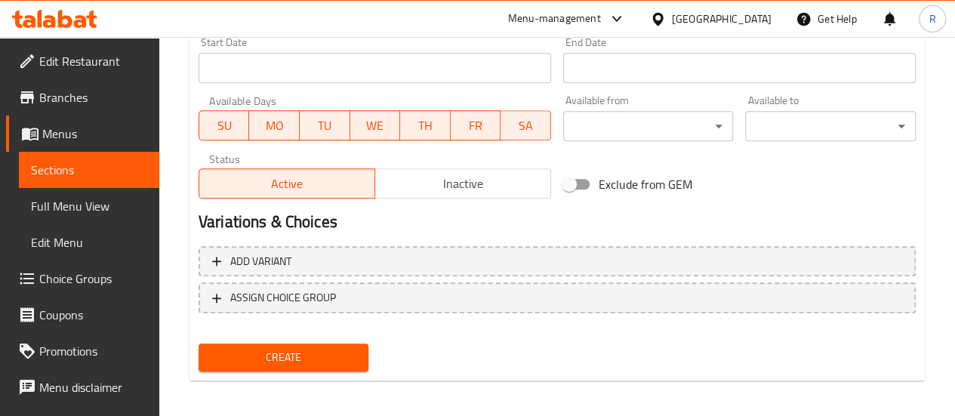
scroll to position [0, 0]
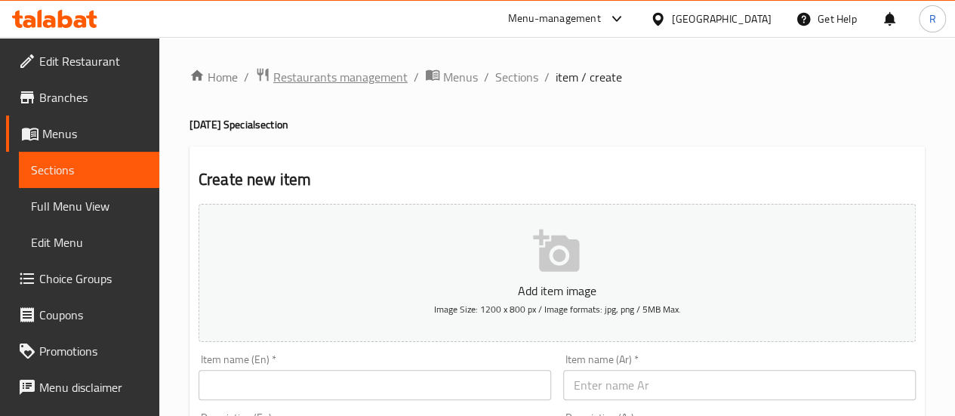
click at [377, 84] on span "Restaurants management" at bounding box center [340, 77] width 134 height 18
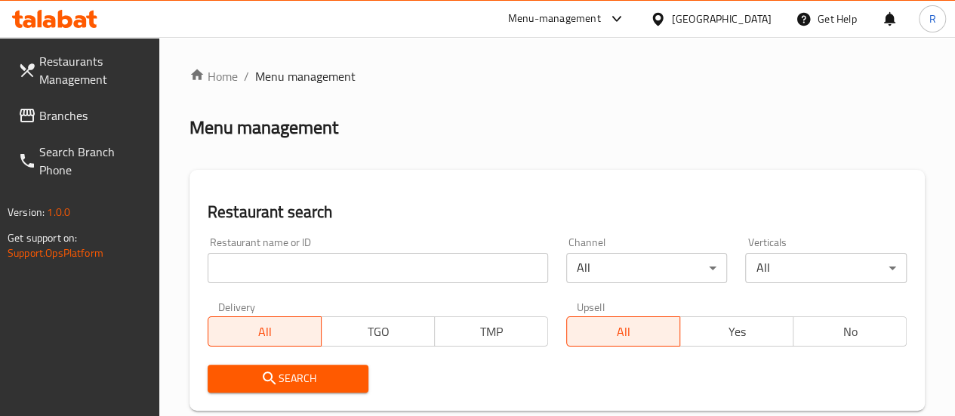
click at [306, 260] on input "search" at bounding box center [378, 268] width 340 height 30
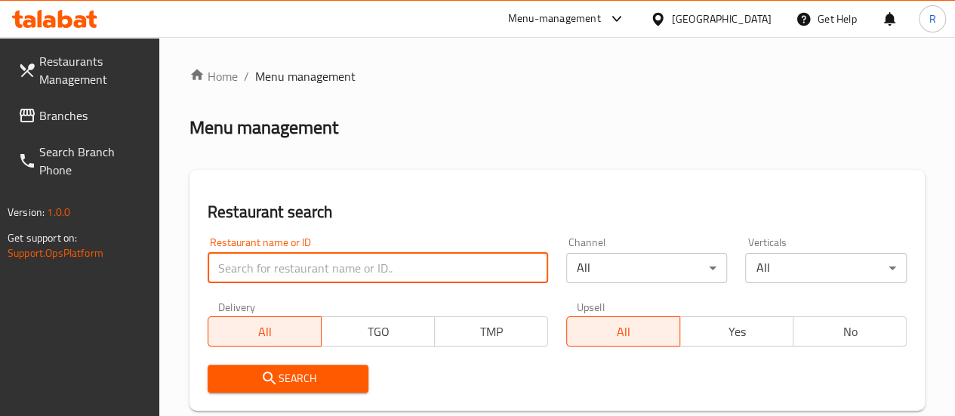
click at [54, 113] on span "Branches" at bounding box center [93, 115] width 108 height 18
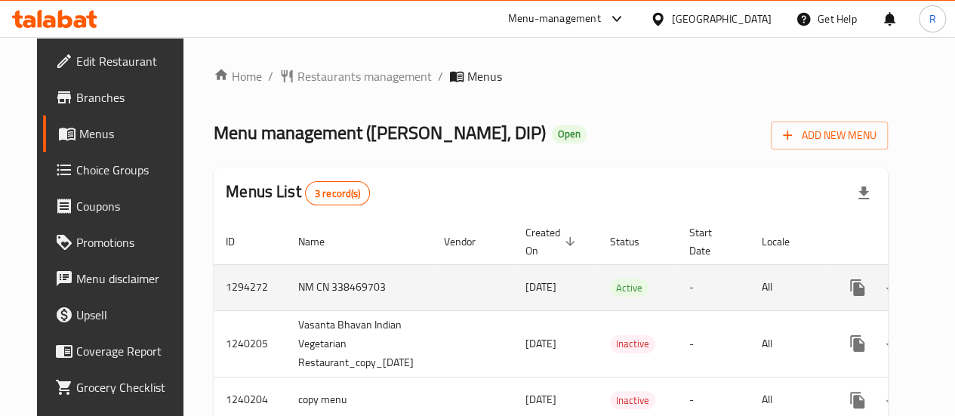
drag, startPoint x: 540, startPoint y: 294, endPoint x: 744, endPoint y: 272, distance: 205.7
click at [541, 294] on span "[DATE]" at bounding box center [540, 287] width 31 height 20
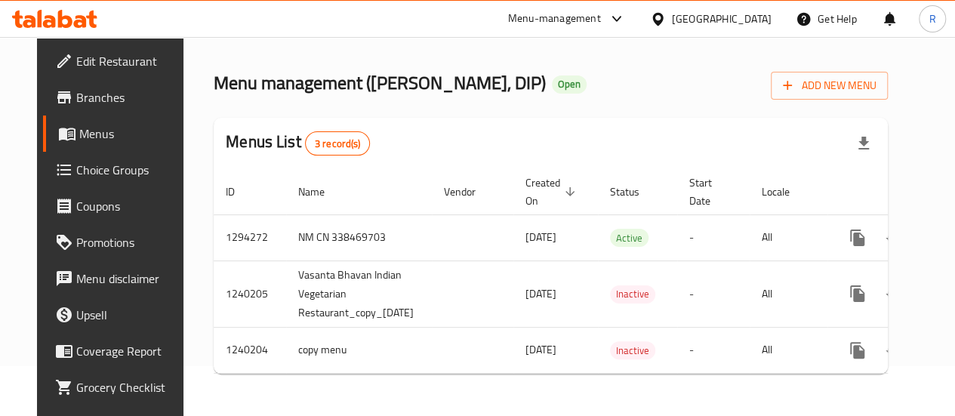
scroll to position [0, 71]
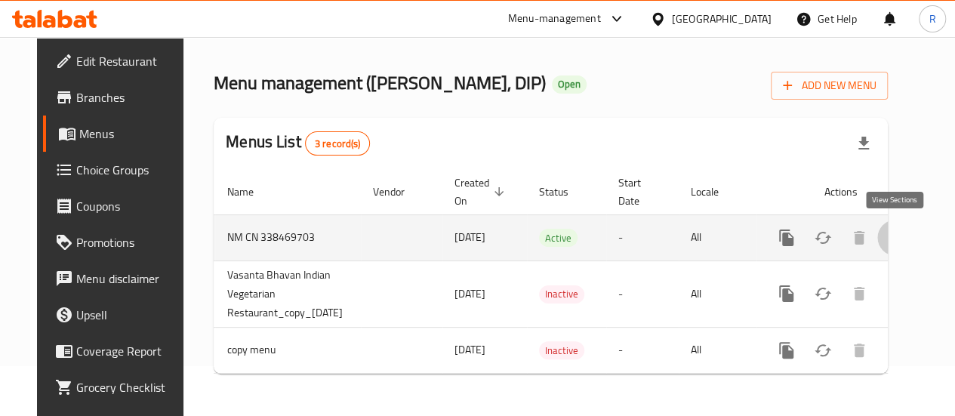
click at [894, 229] on icon "enhanced table" at bounding box center [895, 238] width 18 height 18
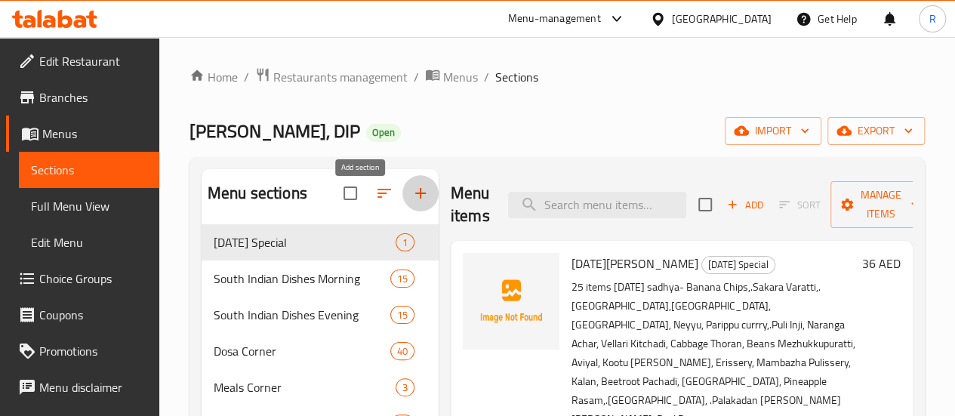
click at [415, 198] on icon "button" at bounding box center [420, 193] width 11 height 11
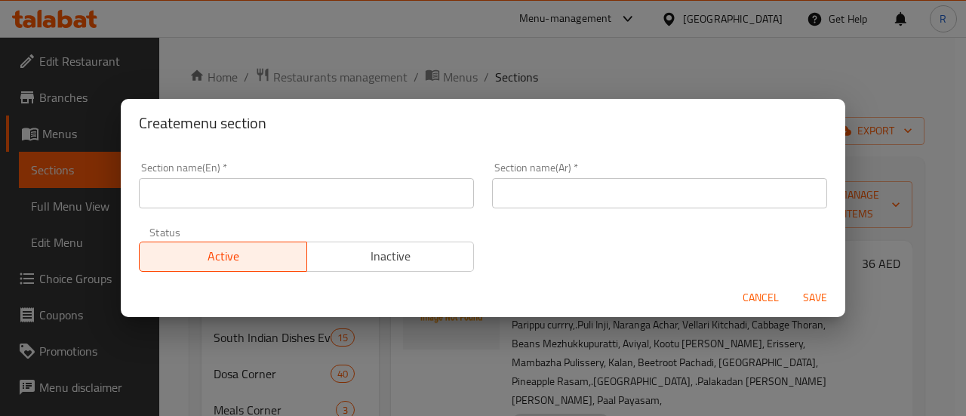
click at [409, 188] on input "text" at bounding box center [306, 193] width 335 height 30
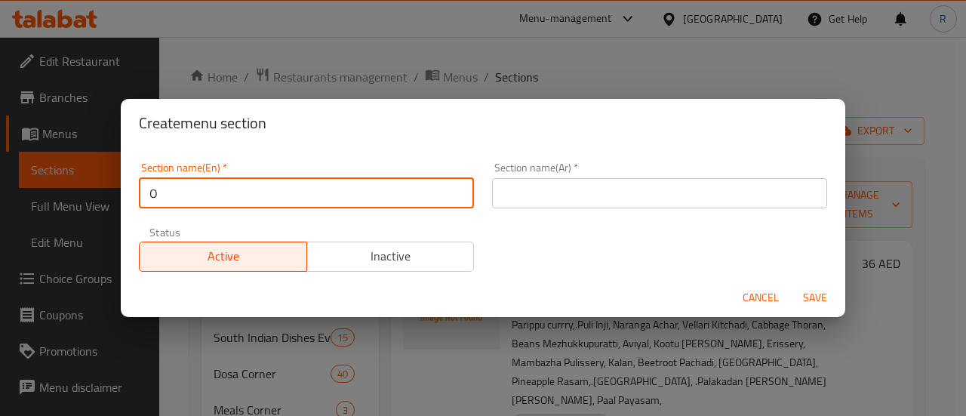
type input "[DATE] Special"
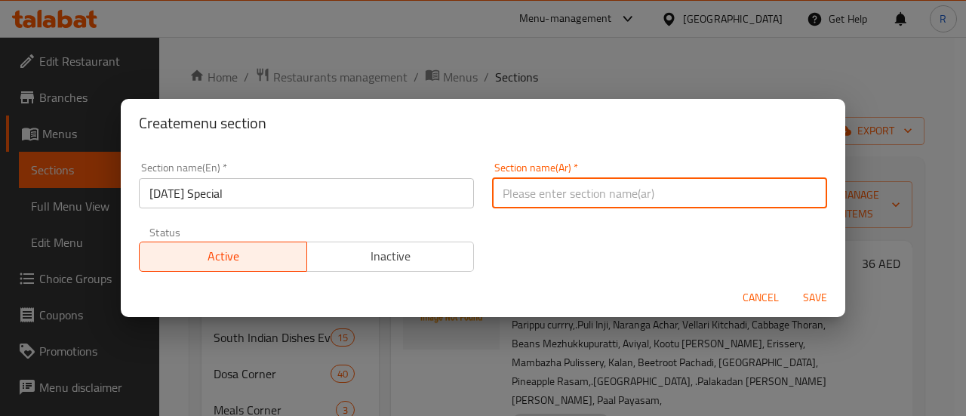
click at [527, 194] on input "text" at bounding box center [659, 193] width 335 height 30
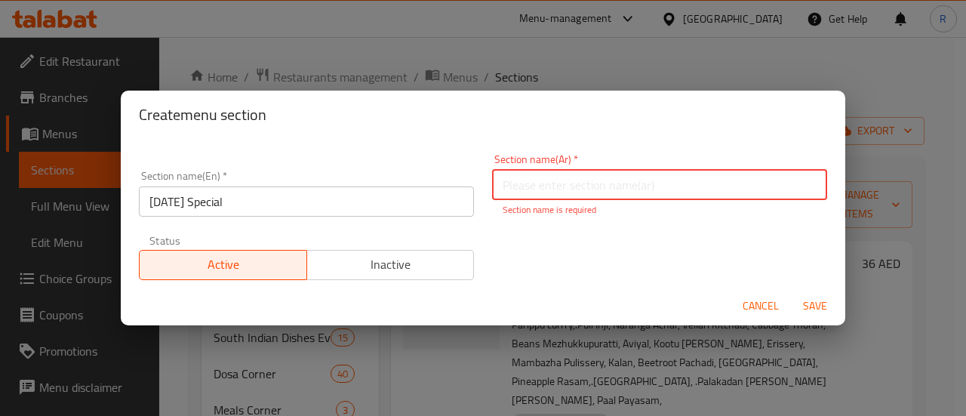
paste input "أونام خاص"
type input "أونام خاص"
click at [810, 310] on button "Save" at bounding box center [815, 306] width 48 height 28
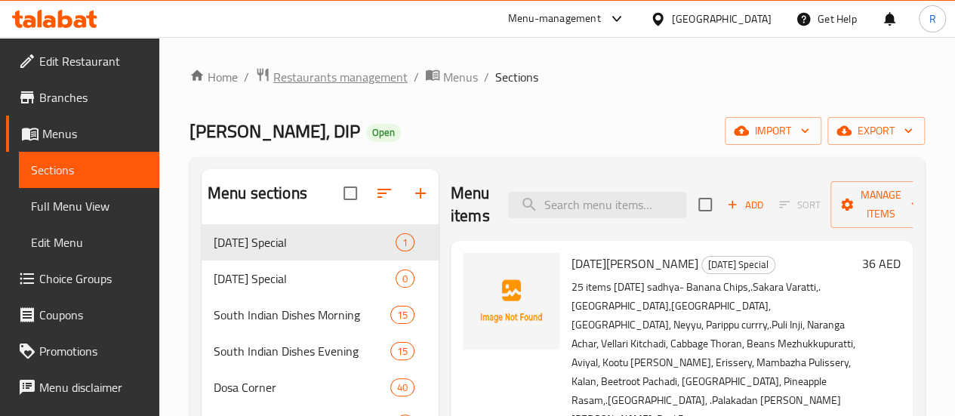
click at [369, 78] on span "Restaurants management" at bounding box center [340, 77] width 134 height 18
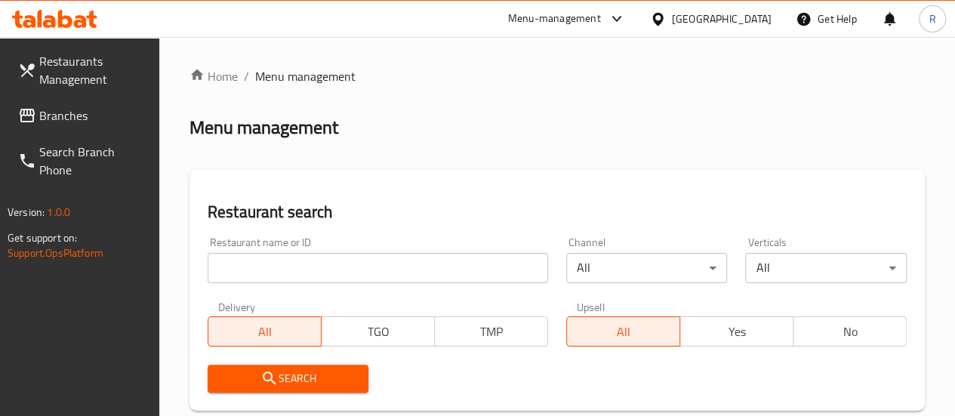
click at [74, 115] on span "Branches" at bounding box center [93, 115] width 108 height 18
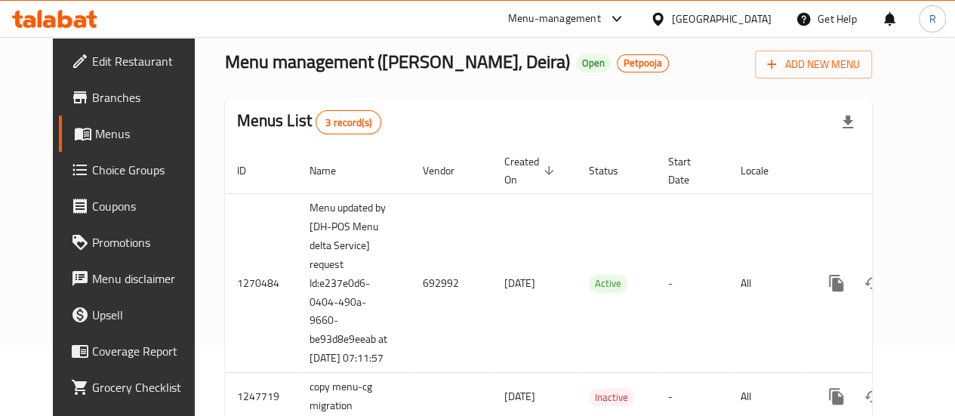
scroll to position [69, 0]
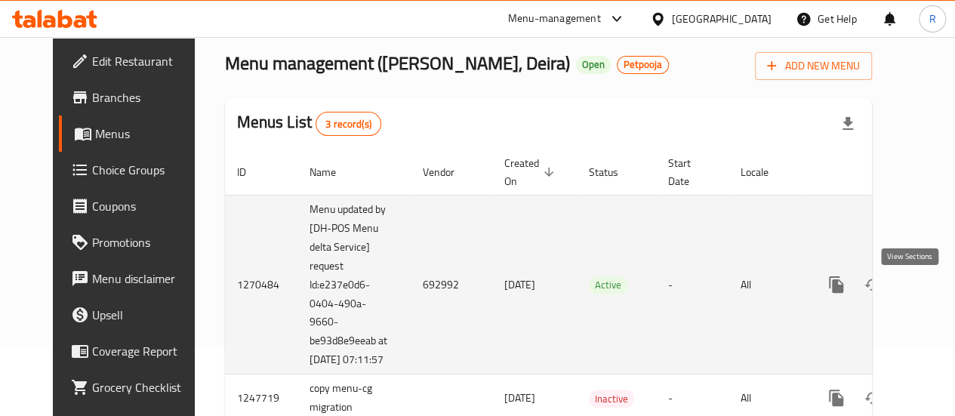
click at [936, 294] on icon "enhanced table" at bounding box center [945, 284] width 18 height 18
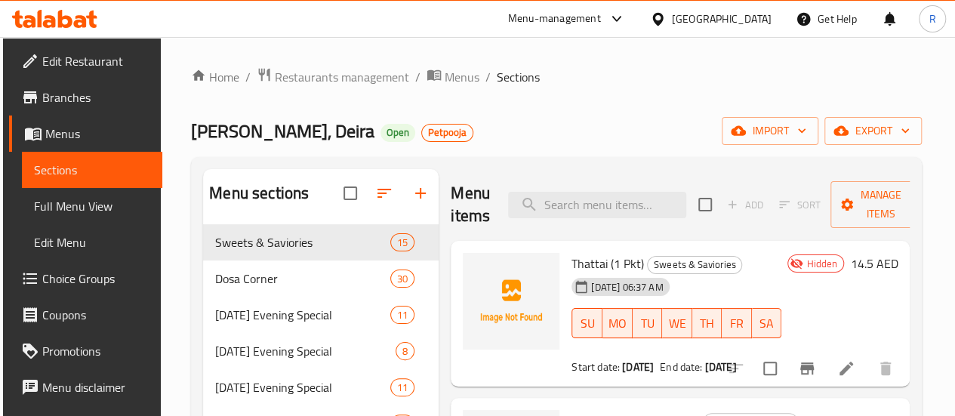
click at [358, 207] on div at bounding box center [390, 193] width 95 height 36
click at [374, 78] on span "Restaurants management" at bounding box center [342, 77] width 134 height 18
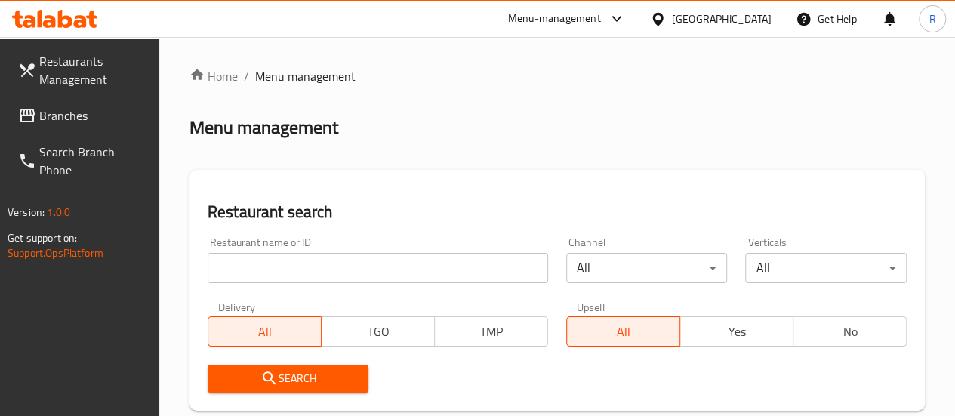
click at [71, 116] on span "Branches" at bounding box center [93, 115] width 108 height 18
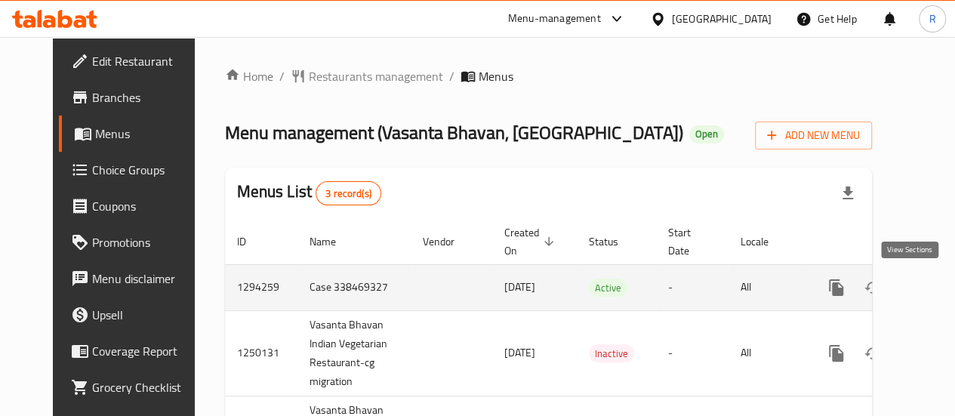
click at [936, 285] on icon "enhanced table" at bounding box center [945, 287] width 18 height 18
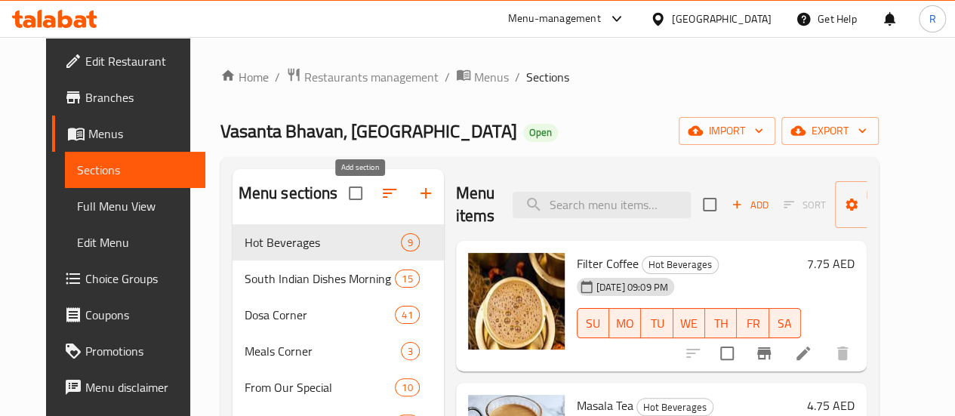
click at [417, 202] on icon "button" at bounding box center [426, 193] width 18 height 18
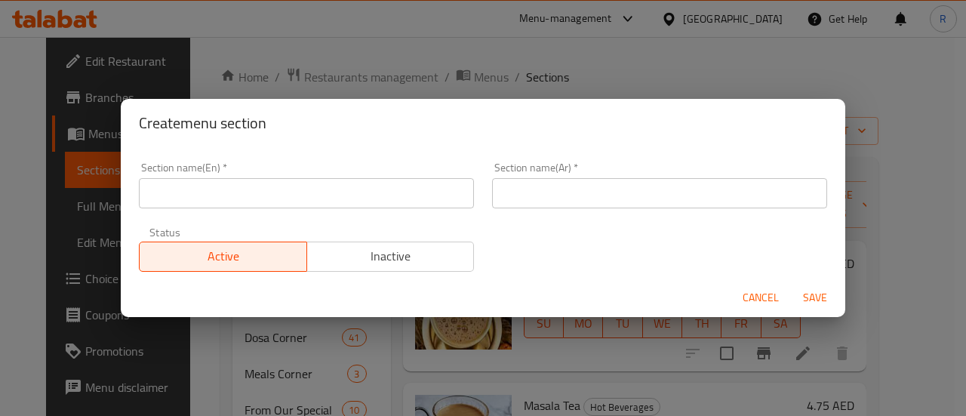
click at [414, 204] on input "text" at bounding box center [306, 193] width 335 height 30
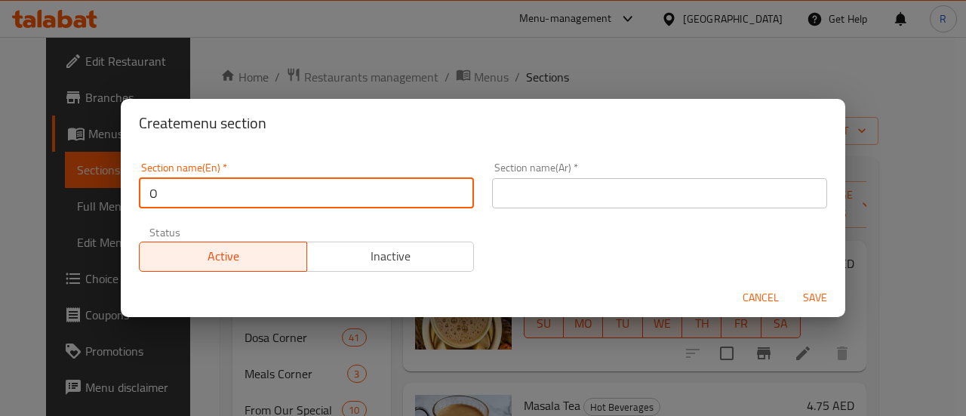
type input "Onam Special"
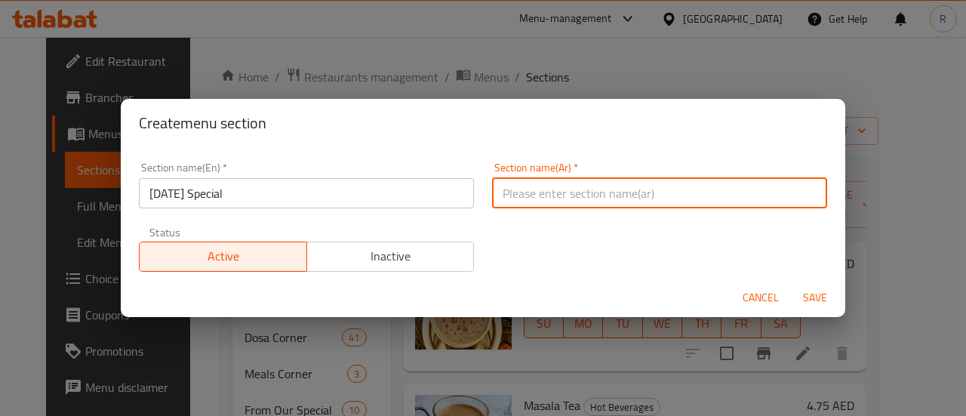
click at [524, 194] on input "text" at bounding box center [659, 193] width 335 height 30
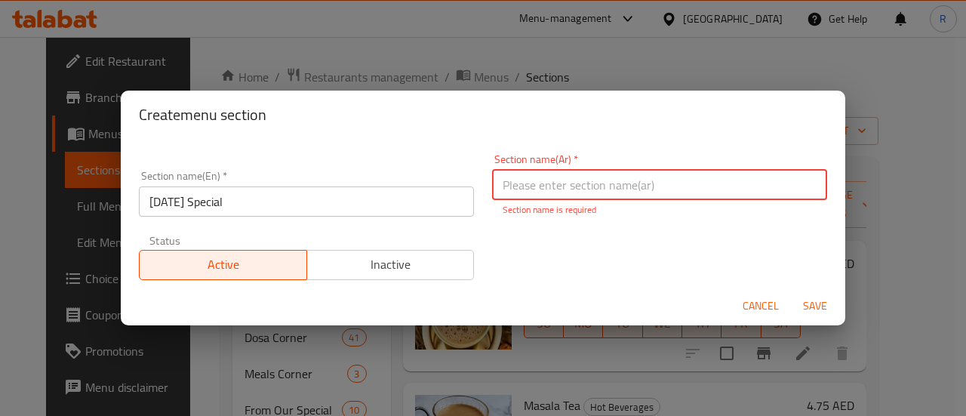
paste input "أونام خاص"
type input "أونام خاص"
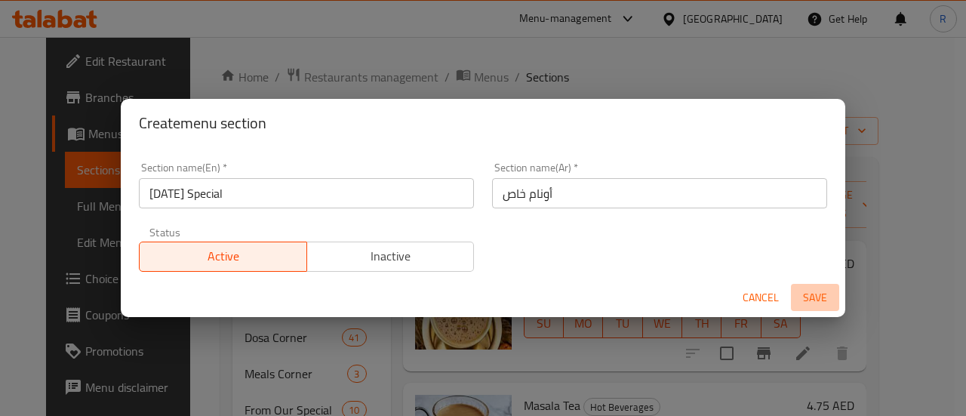
click at [815, 302] on span "Save" at bounding box center [815, 297] width 36 height 19
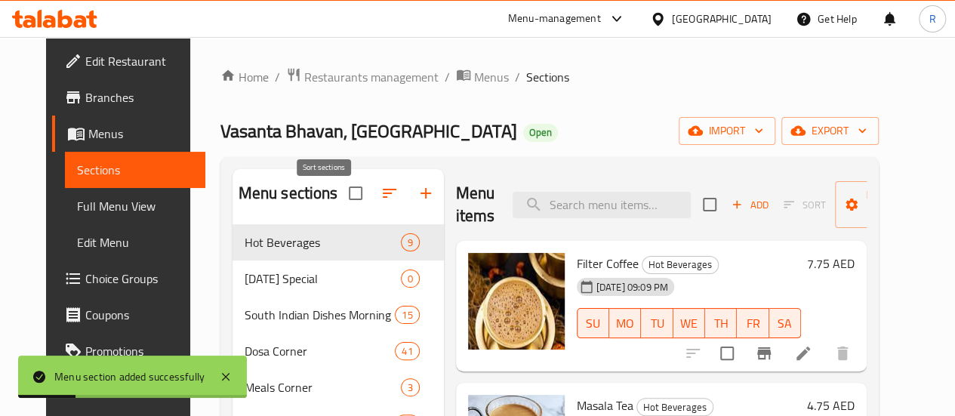
click at [380, 202] on icon "button" at bounding box center [389, 193] width 18 height 18
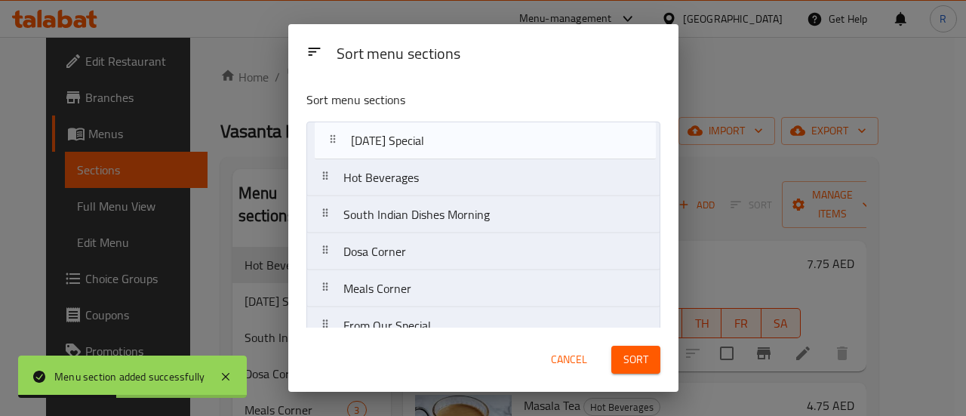
drag, startPoint x: 398, startPoint y: 186, endPoint x: 417, endPoint y: 161, distance: 31.2
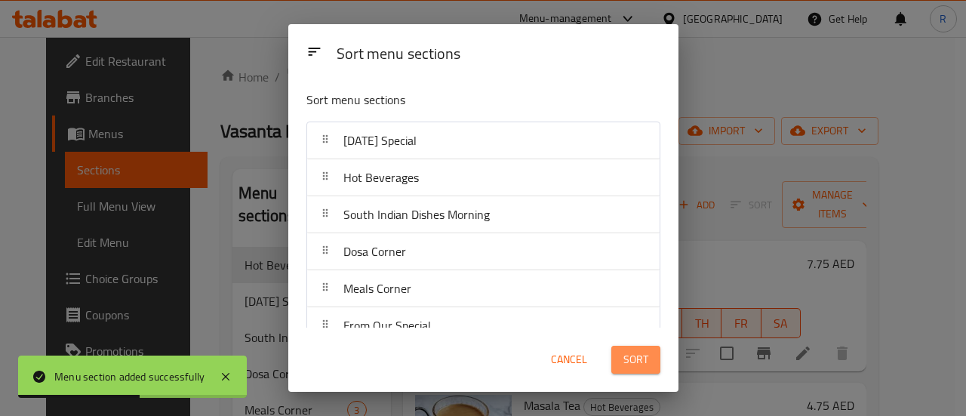
click at [640, 363] on span "Sort" at bounding box center [635, 359] width 25 height 19
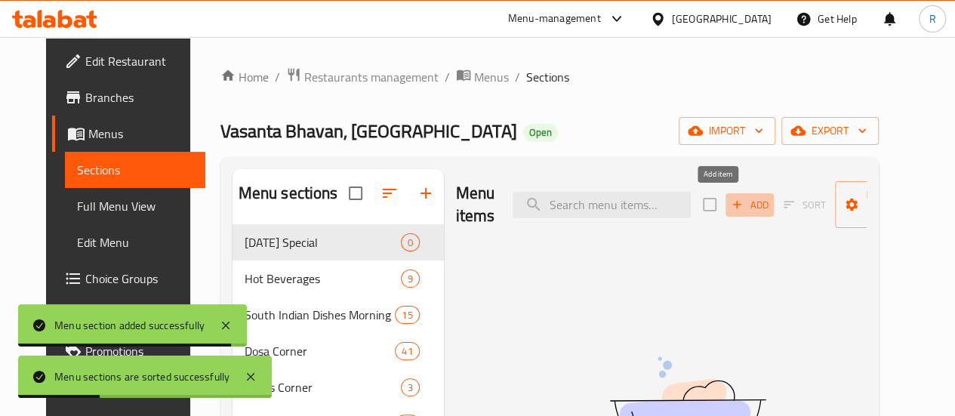
click at [729, 201] on span "Add" at bounding box center [749, 204] width 41 height 17
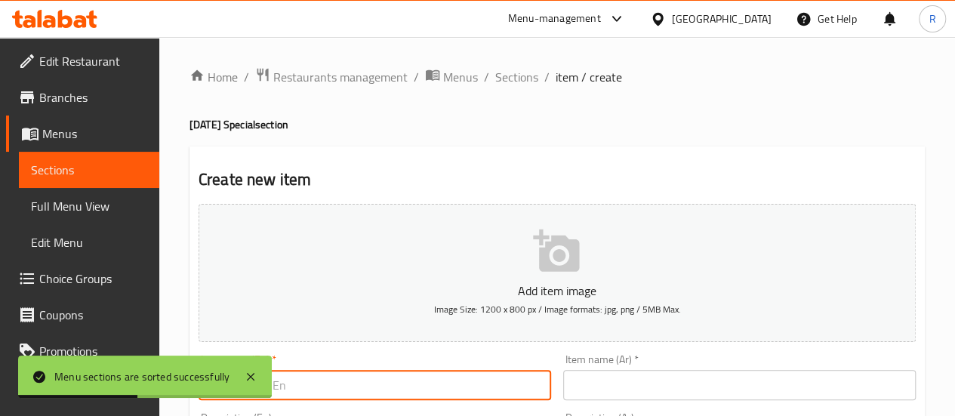
click at [405, 388] on input "text" at bounding box center [374, 385] width 352 height 30
type input "Onam Sadhya"
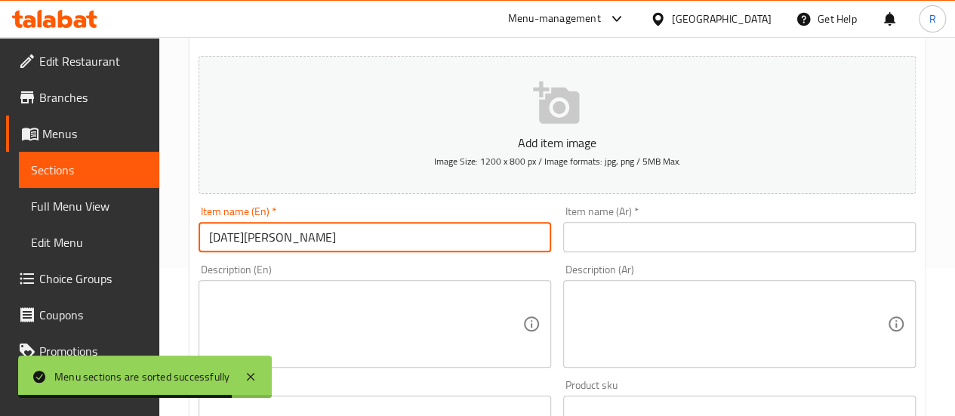
scroll to position [176, 0]
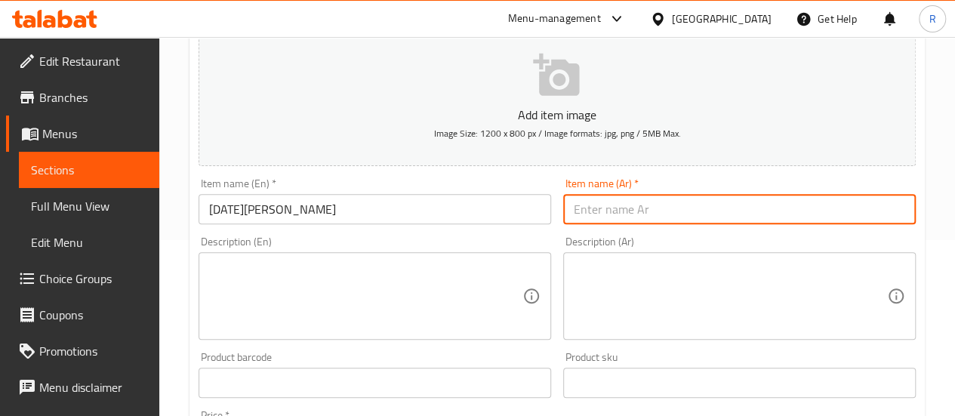
click at [649, 206] on input "text" at bounding box center [739, 209] width 352 height 30
paste input "أونام سادي"
type input "أونام سادي"
click at [418, 281] on textarea at bounding box center [365, 296] width 313 height 72
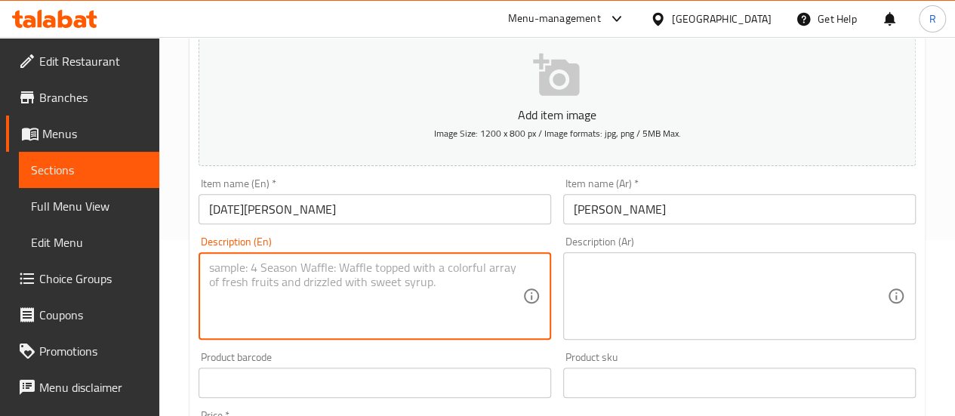
paste textarea "25 items onam sadhya- Banana Chips,.Sakara Varatti,.Pazham,Pappadam, Kondattam,…"
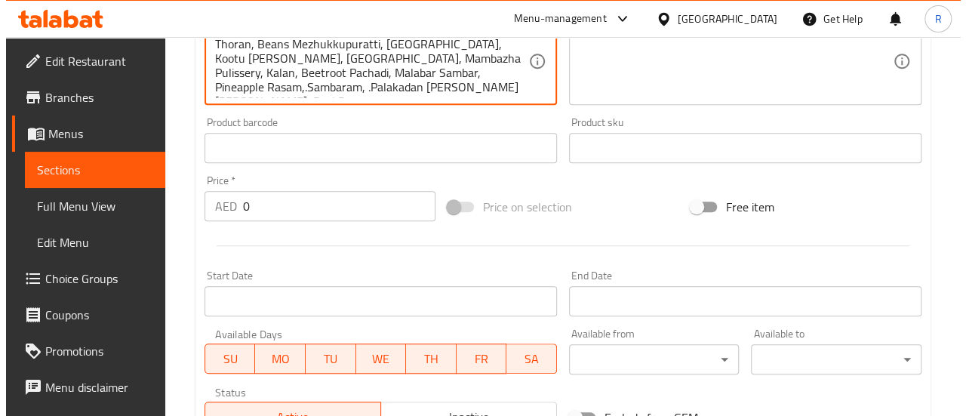
scroll to position [412, 0]
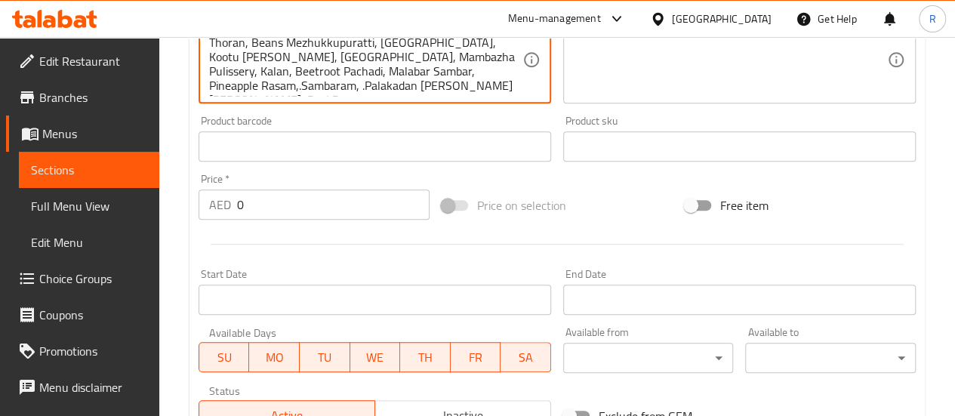
type textarea "25 items onam sadhya- Banana Chips,.Sakara Varatti,.Pazham,Pappadam, Kondattam,…"
click at [334, 218] on input "0" at bounding box center [333, 204] width 192 height 30
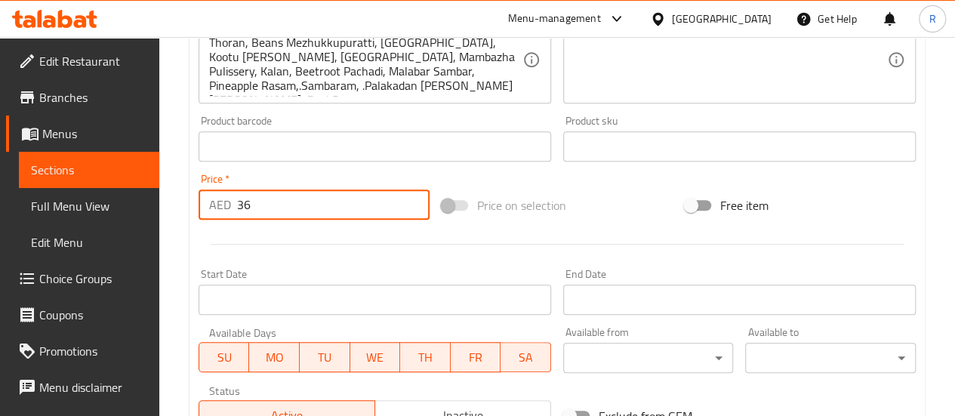
type input "36"
click at [463, 310] on input "Start Date" at bounding box center [374, 299] width 352 height 30
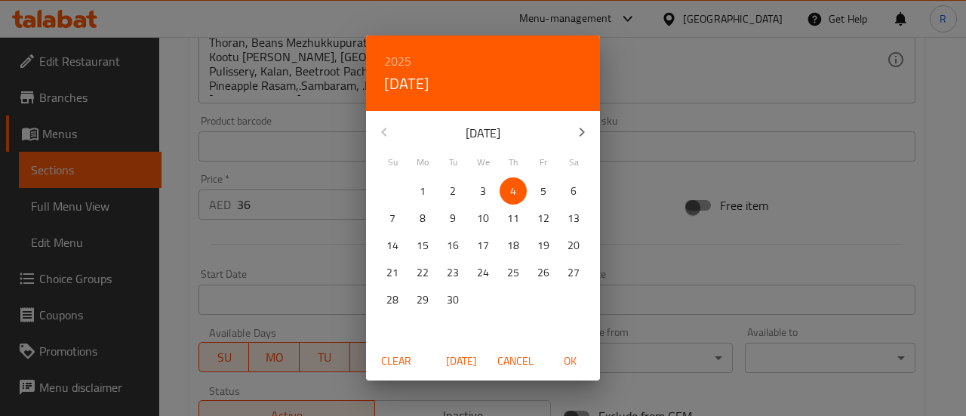
click at [540, 190] on p "5" at bounding box center [543, 191] width 6 height 19
click at [568, 359] on span "OK" at bounding box center [570, 361] width 36 height 19
type input "05-09-2025"
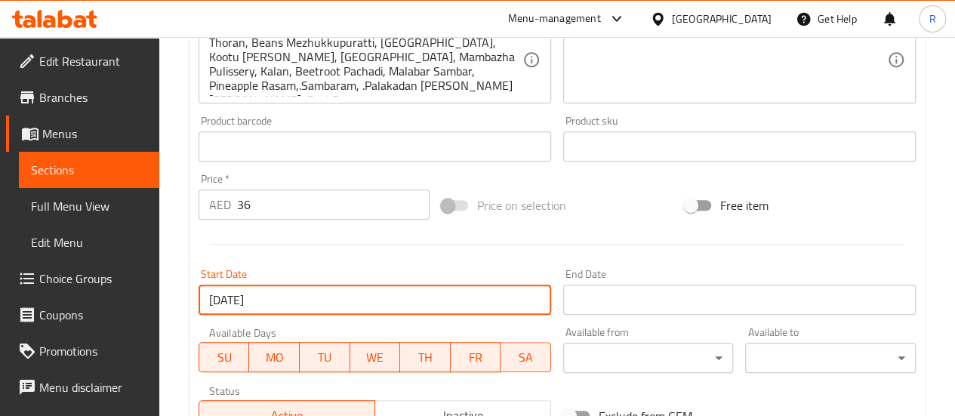
click at [671, 294] on input "Start Date" at bounding box center [739, 299] width 352 height 30
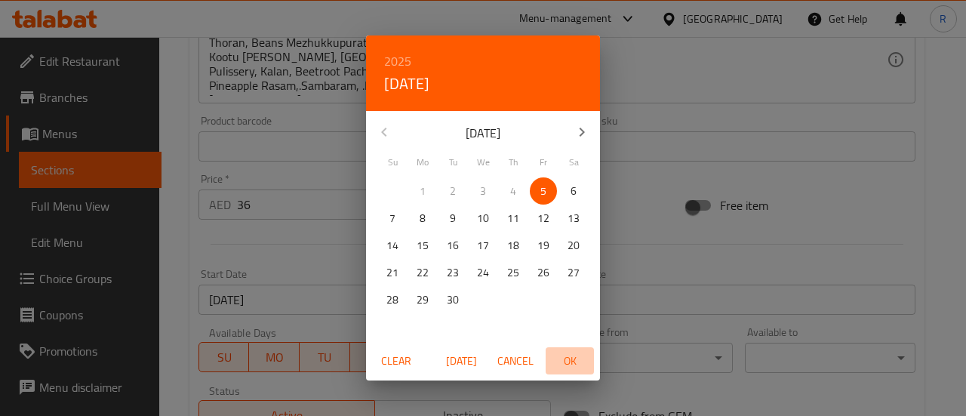
click at [567, 366] on span "OK" at bounding box center [570, 361] width 36 height 19
type input "05-09-2025"
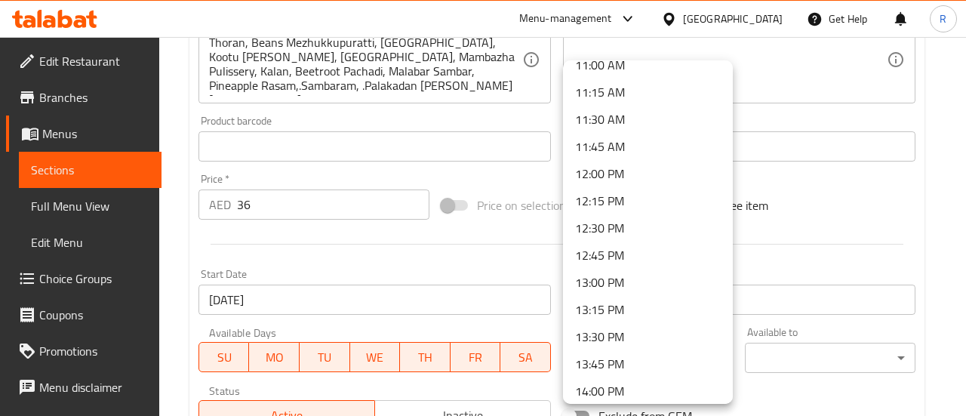
scroll to position [1173, 0]
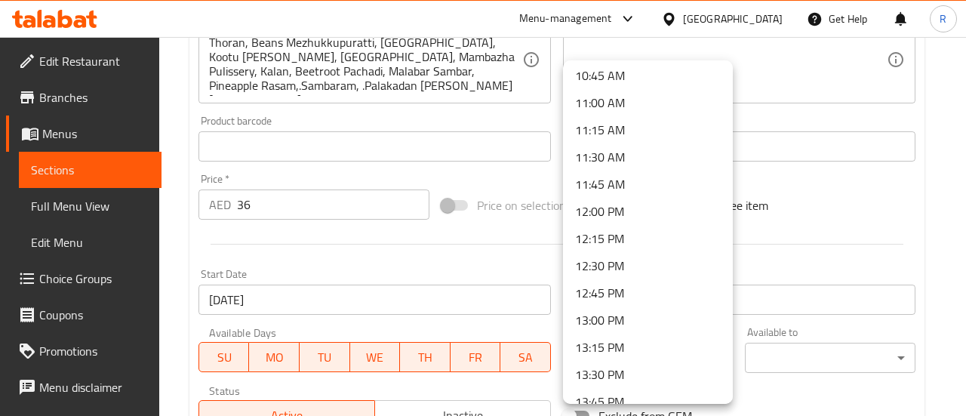
click at [635, 160] on li "11:30 AM" at bounding box center [648, 156] width 170 height 27
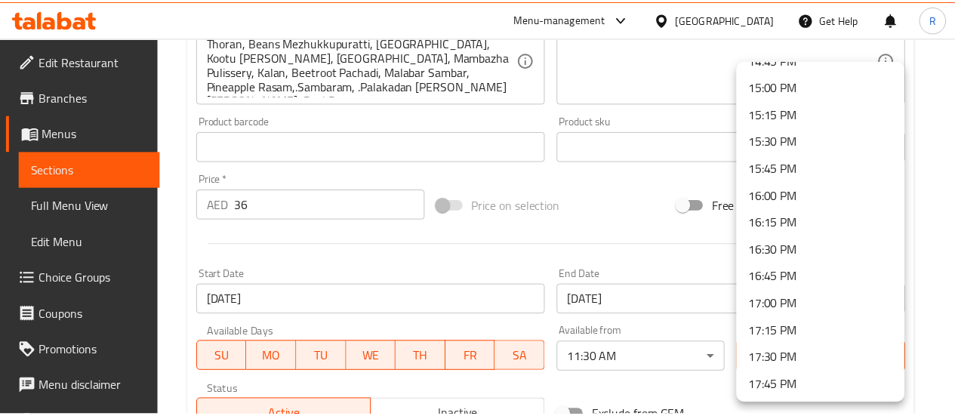
scroll to position [1527, 0]
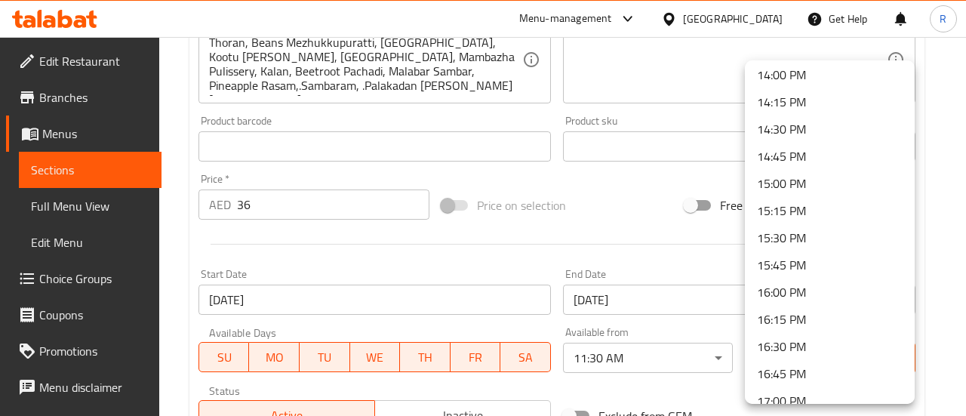
click at [824, 234] on li "15:30 PM" at bounding box center [830, 237] width 170 height 27
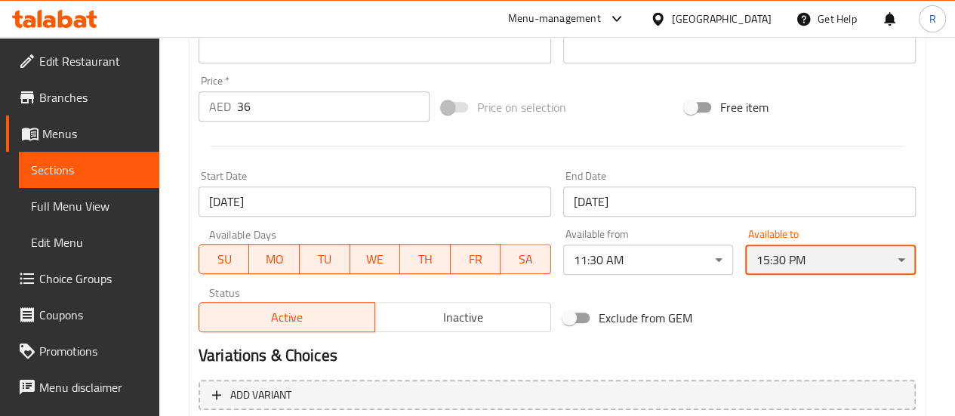
scroll to position [650, 0]
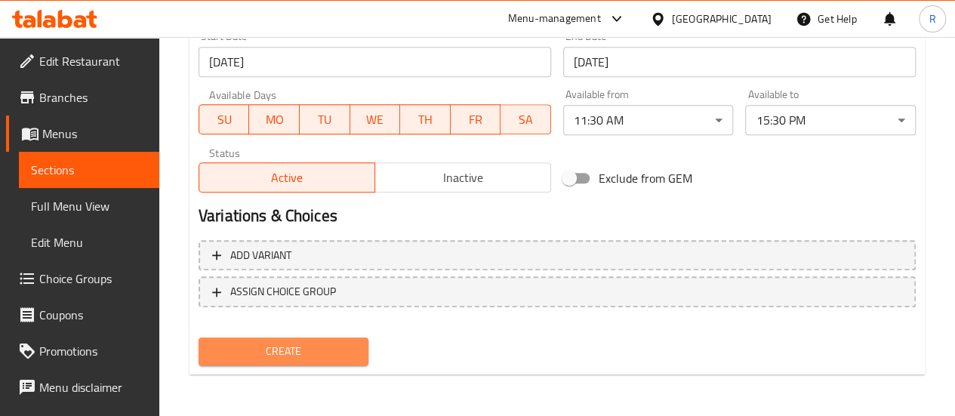
click at [338, 358] on span "Create" at bounding box center [284, 351] width 146 height 19
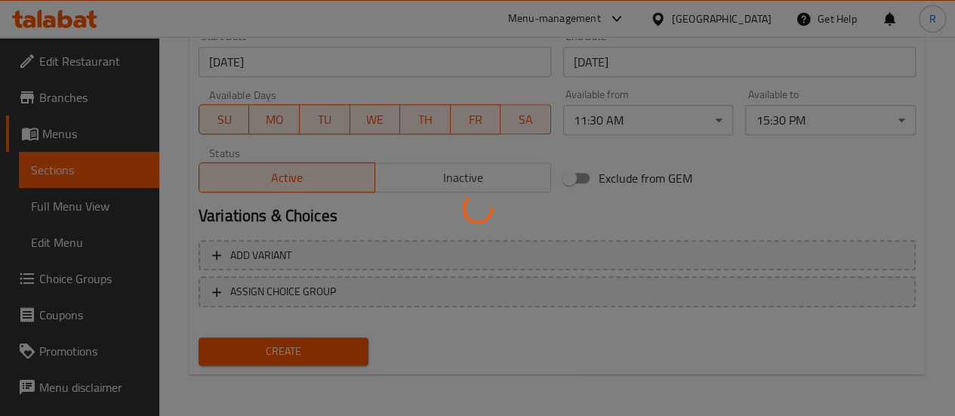
type input "0"
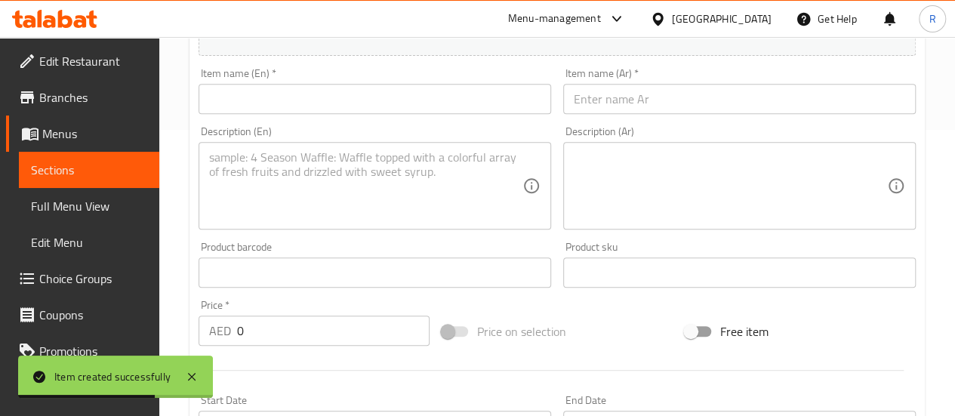
scroll to position [0, 0]
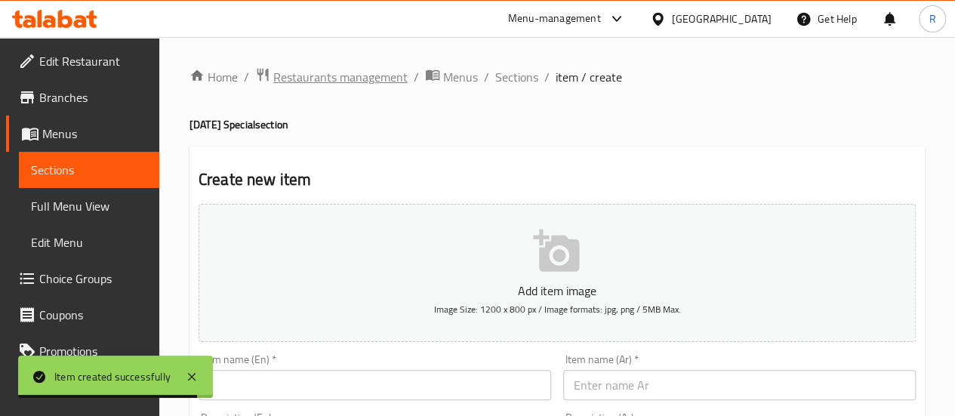
click at [334, 79] on span "Restaurants management" at bounding box center [340, 77] width 134 height 18
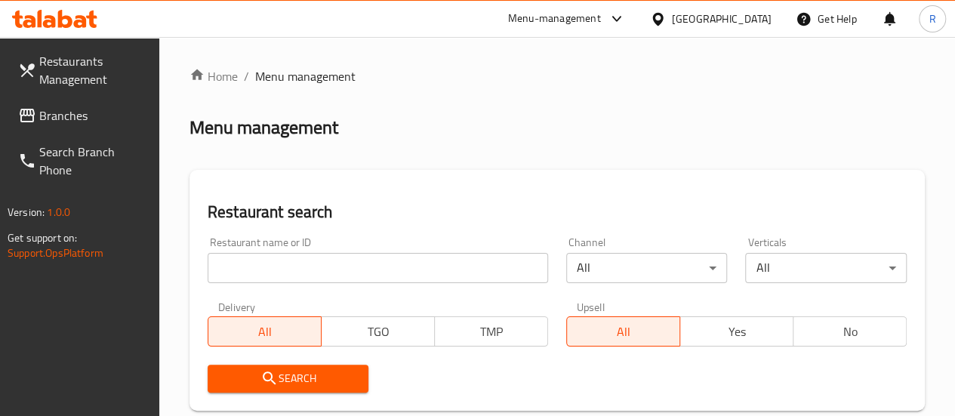
click at [50, 118] on span "Branches" at bounding box center [93, 115] width 108 height 18
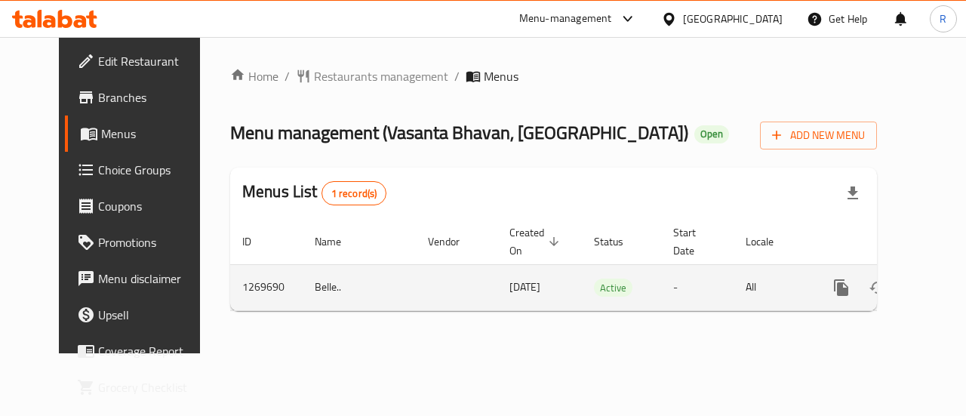
click at [941, 284] on icon "enhanced table" at bounding box center [950, 287] width 18 height 18
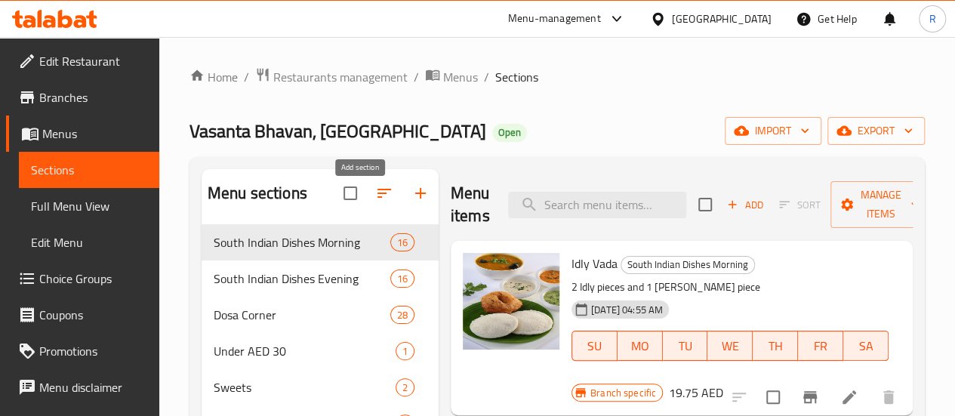
click at [415, 198] on icon "button" at bounding box center [420, 193] width 11 height 11
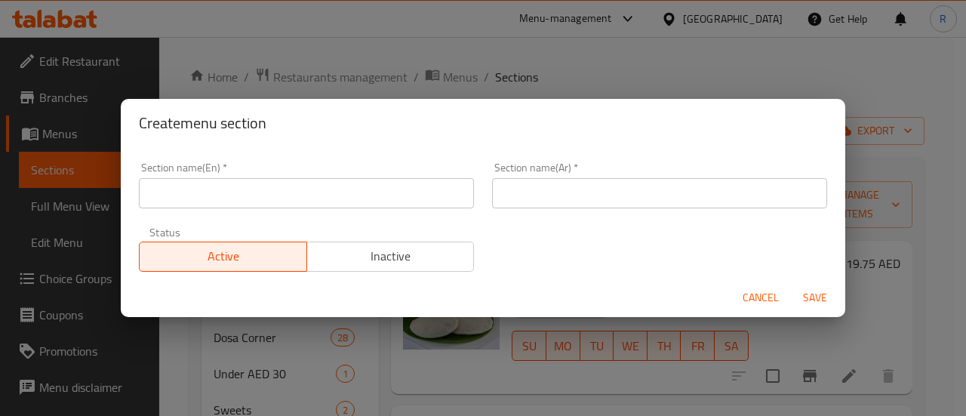
click at [321, 195] on input "text" at bounding box center [306, 193] width 335 height 30
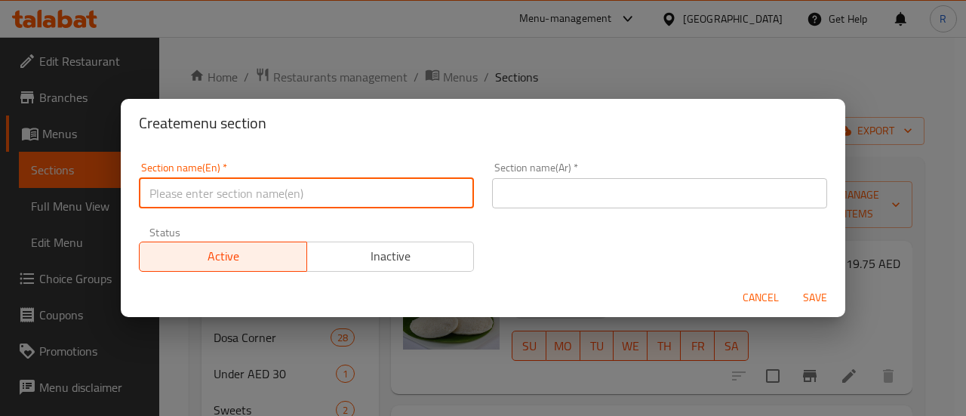
type input "[DATE] Special"
drag, startPoint x: 509, startPoint y: 186, endPoint x: 548, endPoint y: 180, distance: 39.7
click at [512, 186] on input "text" at bounding box center [659, 193] width 335 height 30
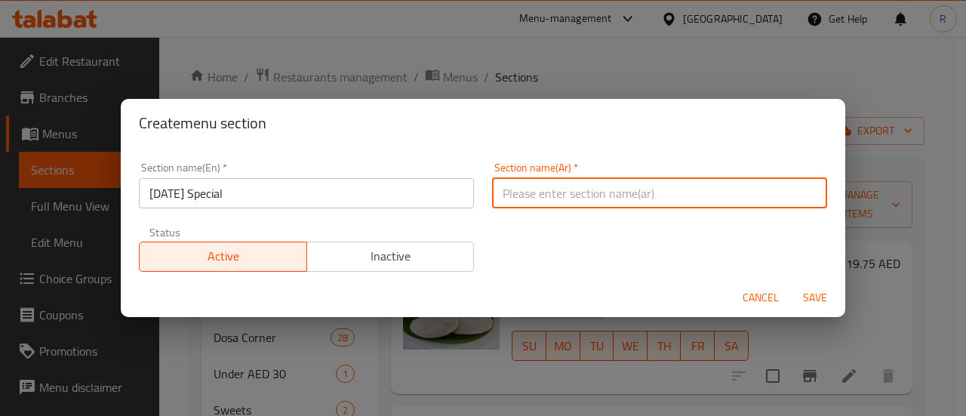
click at [590, 194] on input "text" at bounding box center [659, 193] width 335 height 30
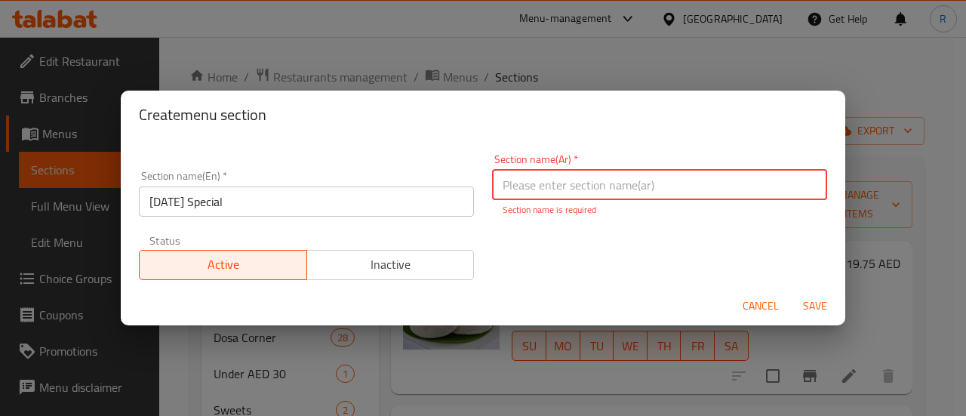
paste input "أونام ساديا"
type input "أونام ساديا"
click at [816, 306] on span "Save" at bounding box center [815, 306] width 36 height 19
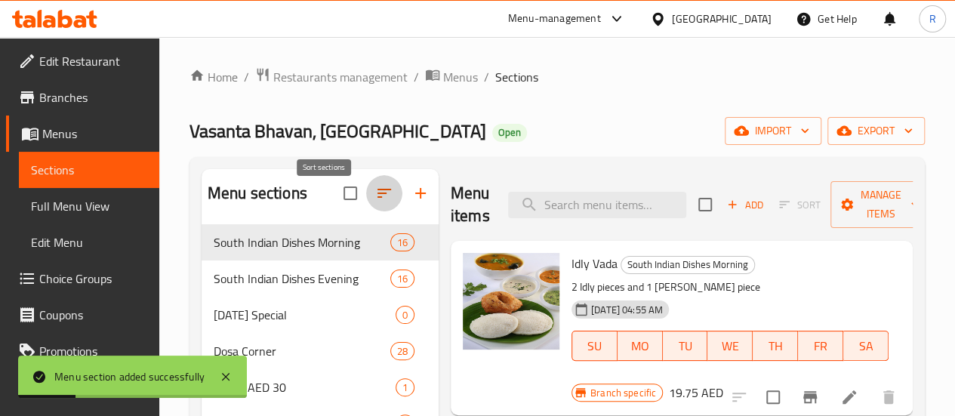
click at [375, 201] on icon "button" at bounding box center [384, 193] width 18 height 18
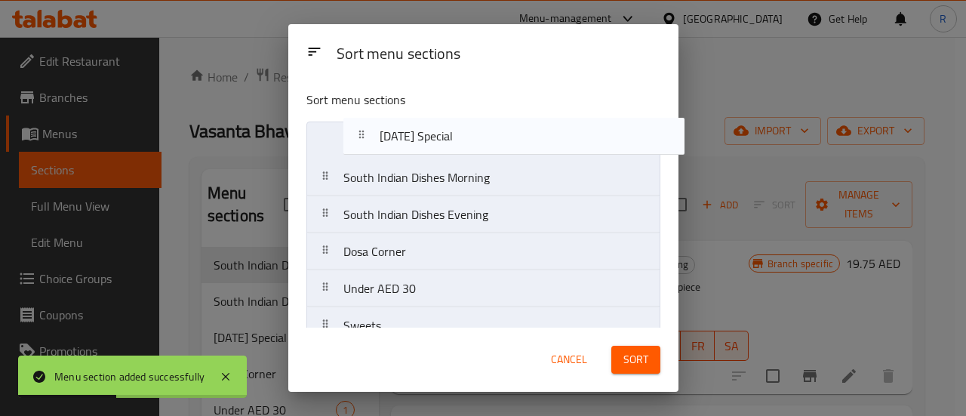
drag, startPoint x: 396, startPoint y: 217, endPoint x: 435, endPoint y: 134, distance: 91.5
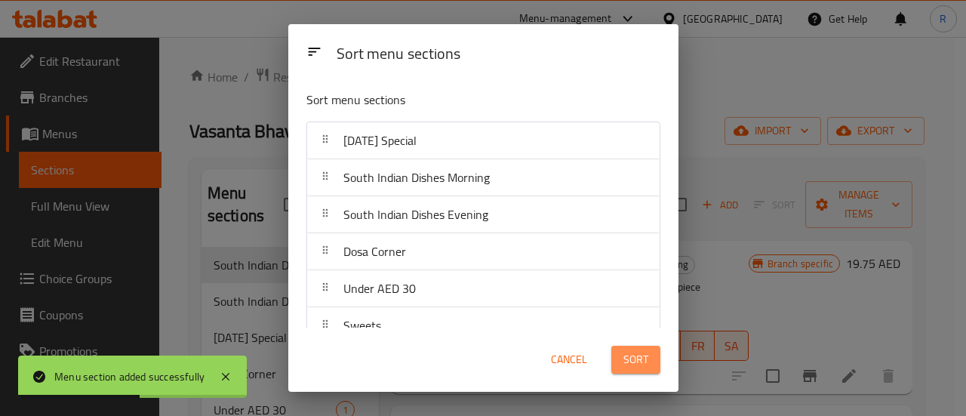
click at [640, 370] on button "Sort" at bounding box center [635, 360] width 49 height 28
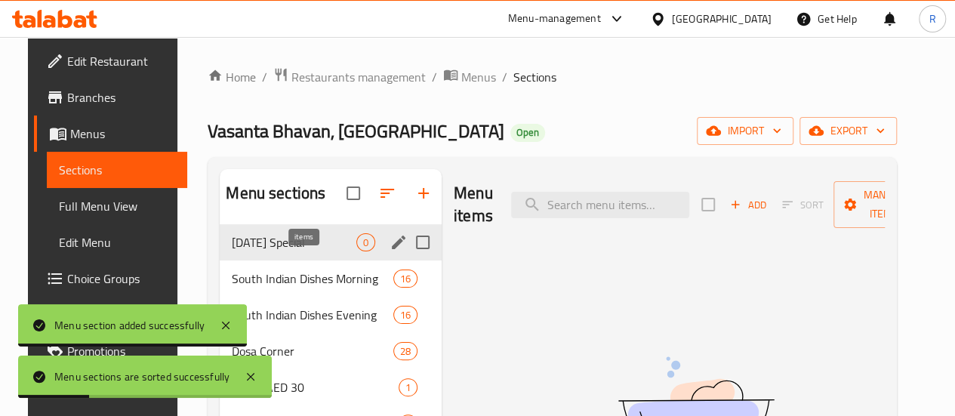
click at [357, 250] on span "0" at bounding box center [365, 242] width 17 height 14
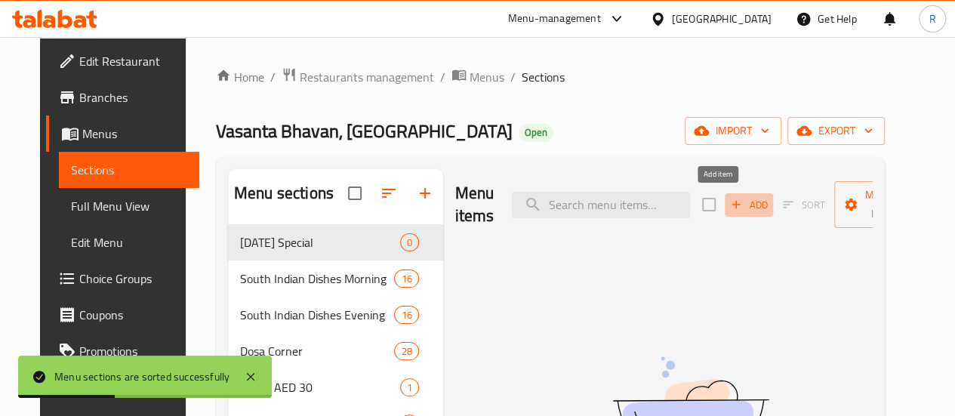
click at [728, 201] on span "Add" at bounding box center [748, 204] width 41 height 17
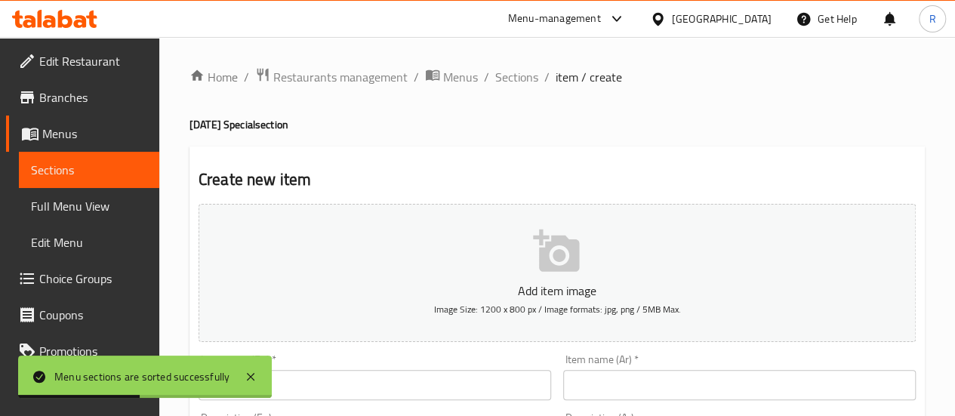
click at [377, 374] on input "text" at bounding box center [374, 385] width 352 height 30
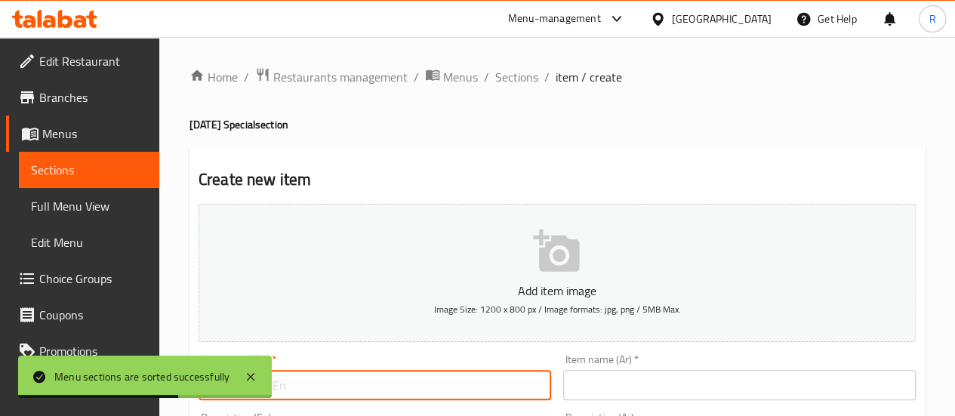
type input "Onam Sadhya"
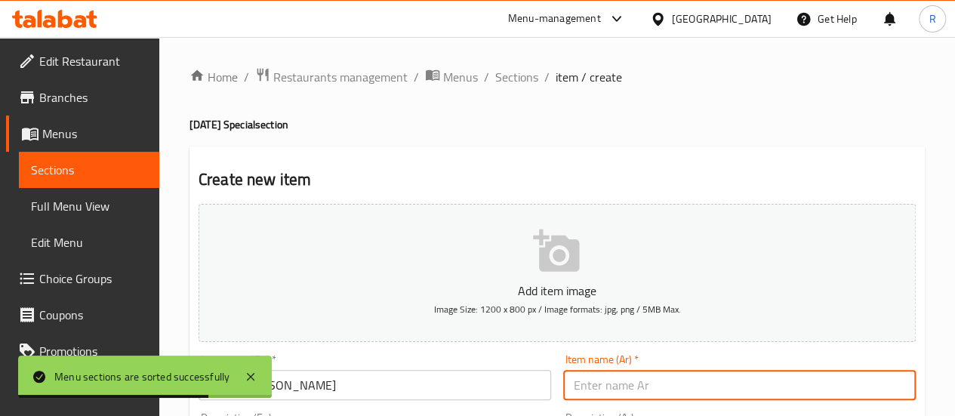
click at [617, 378] on input "text" at bounding box center [739, 385] width 352 height 30
paste input "أونام ساديا"
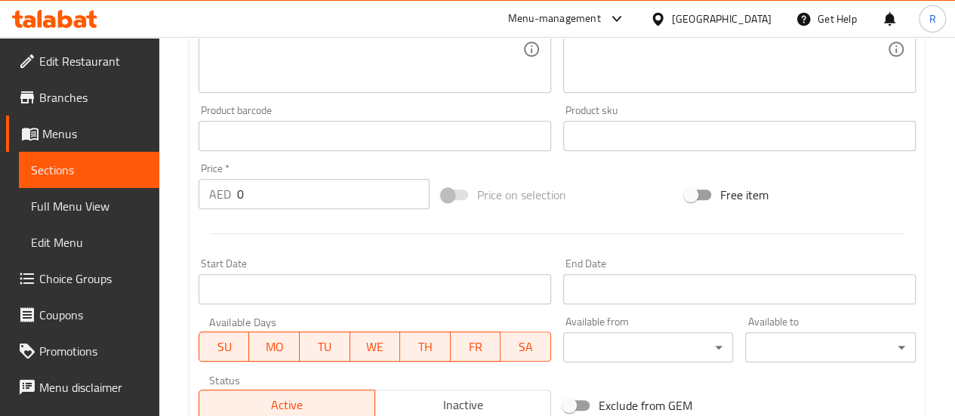
scroll to position [421, 0]
type input "أونام ساديا"
click at [291, 211] on div "Price   * AED 0 Price *" at bounding box center [313, 187] width 243 height 58
click at [273, 200] on input "0" at bounding box center [333, 195] width 192 height 30
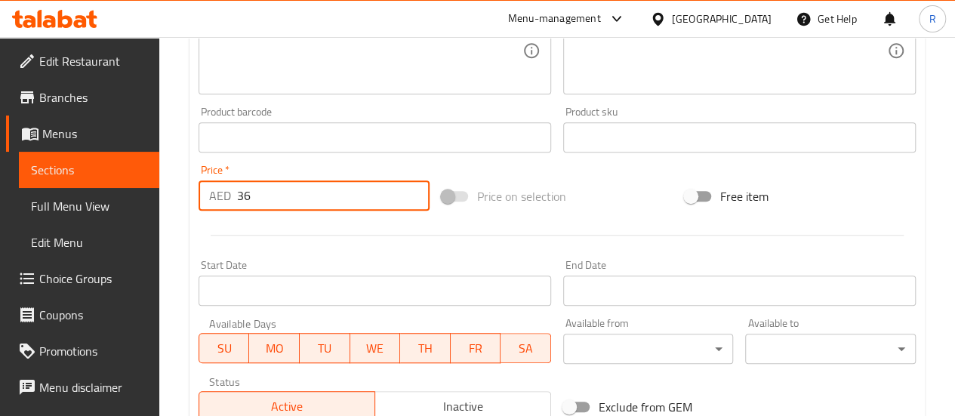
type input "36"
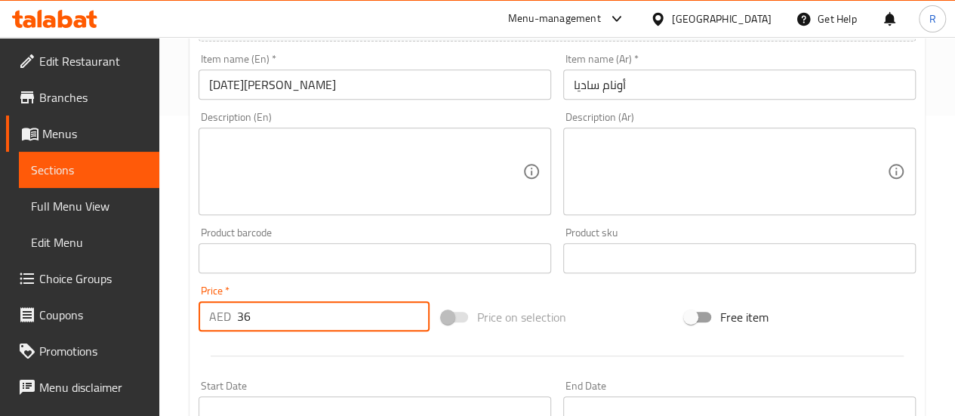
scroll to position [309, 0]
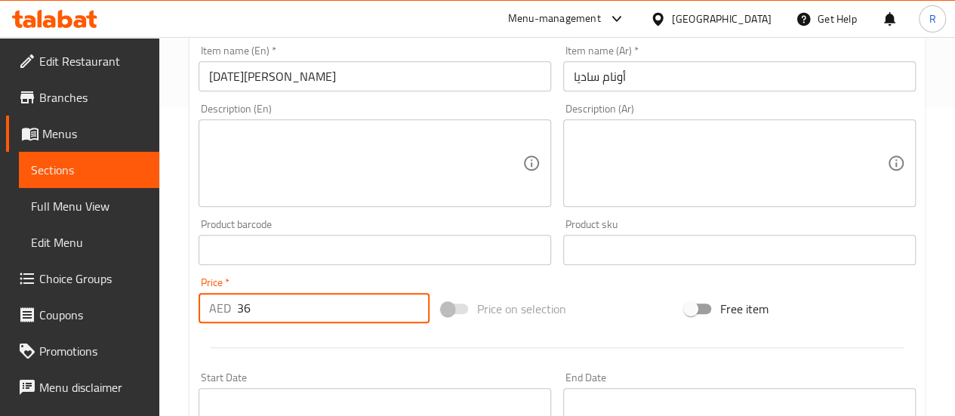
click at [334, 200] on div "Description (En)" at bounding box center [374, 163] width 352 height 88
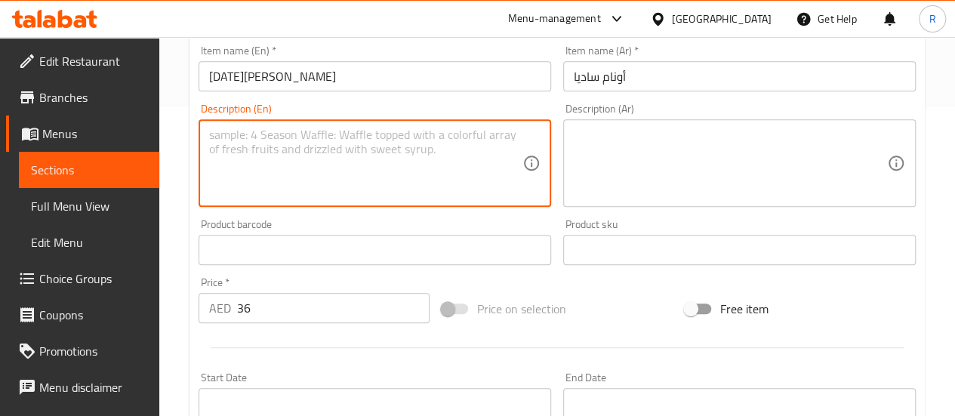
paste textarea "25 items onam sadhya- Banana Chips,.Sakara Varatti,.Pazham,Pappadam, Kondattam,…"
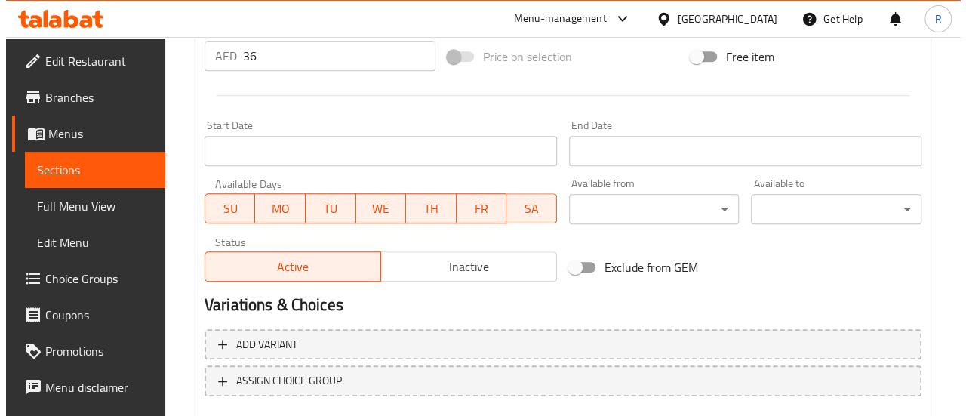
scroll to position [536, 0]
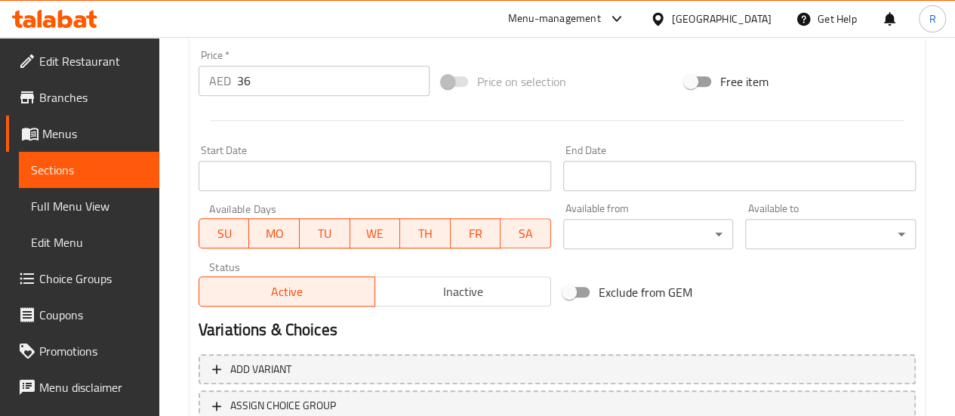
type textarea "25 items onam sadhya- Banana Chips,.Sakara Varatti,.Pazham,Pappadam, Kondattam,…"
click at [399, 178] on input "Start Date" at bounding box center [374, 176] width 352 height 30
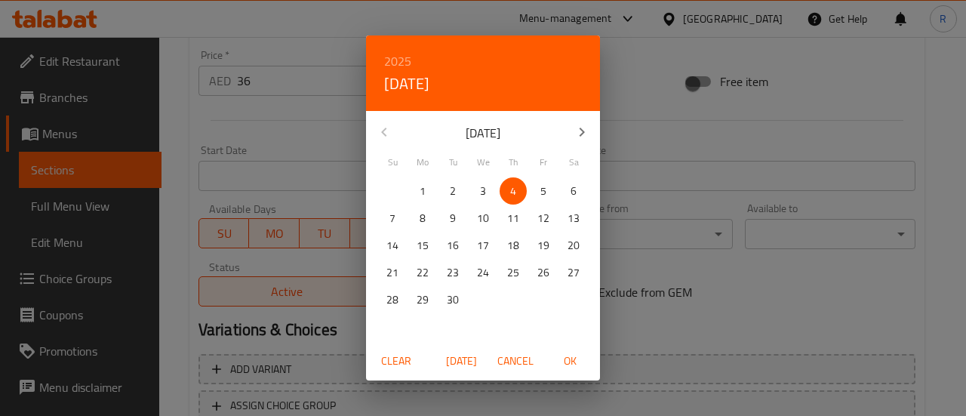
click at [545, 191] on p "5" at bounding box center [543, 191] width 6 height 19
drag, startPoint x: 577, startPoint y: 377, endPoint x: 576, endPoint y: 367, distance: 9.2
click at [576, 375] on div "Clear Today Cancel OK" at bounding box center [483, 361] width 234 height 40
drag, startPoint x: 576, startPoint y: 364, endPoint x: 572, endPoint y: 352, distance: 12.9
click at [574, 364] on span "OK" at bounding box center [570, 361] width 36 height 19
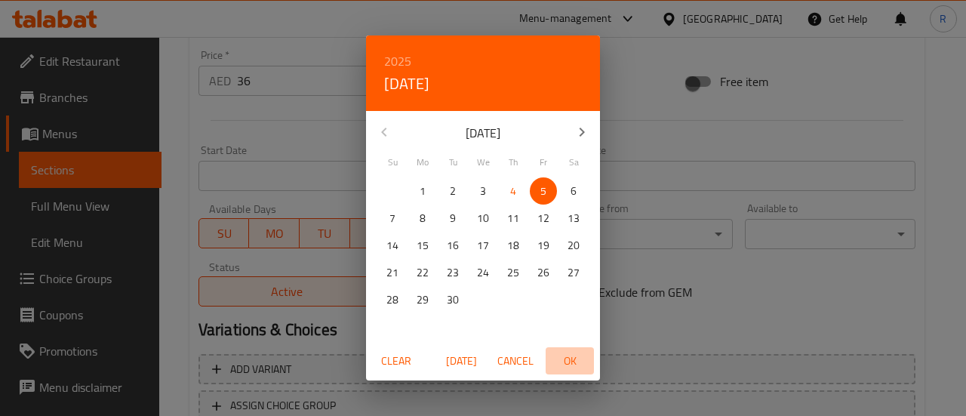
type input "05-09-2025"
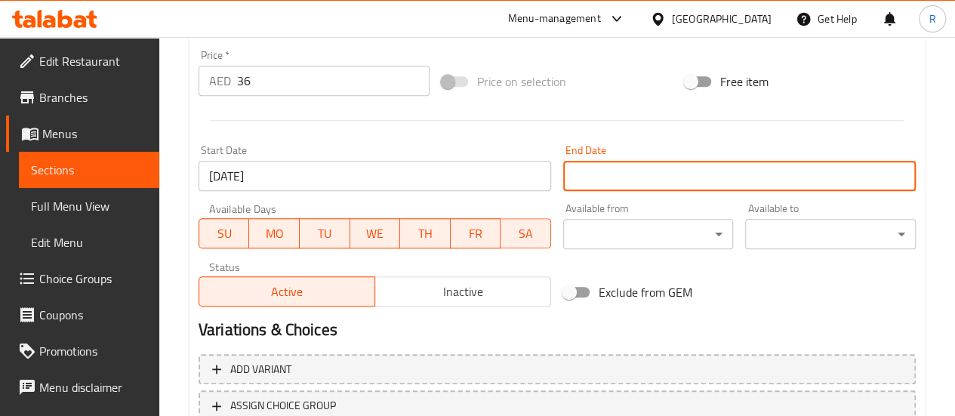
click at [643, 170] on input "Start Date" at bounding box center [739, 176] width 352 height 30
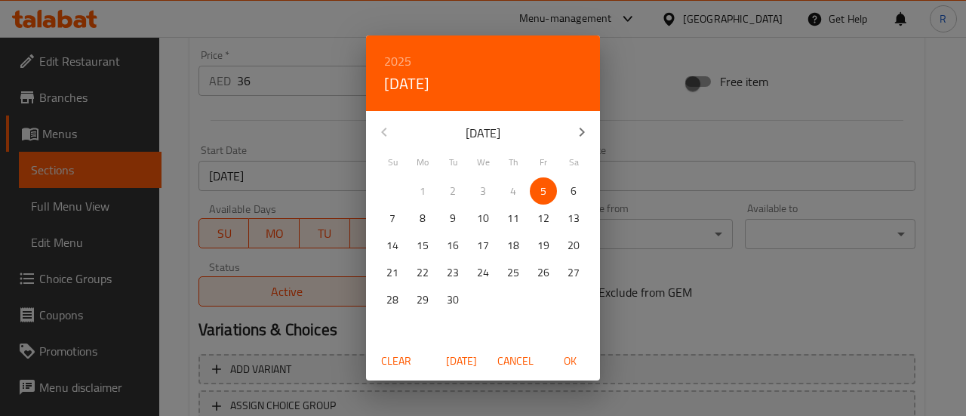
click at [543, 182] on p "5" at bounding box center [543, 191] width 6 height 19
click at [569, 360] on span "OK" at bounding box center [570, 361] width 36 height 19
type input "05-09-2025"
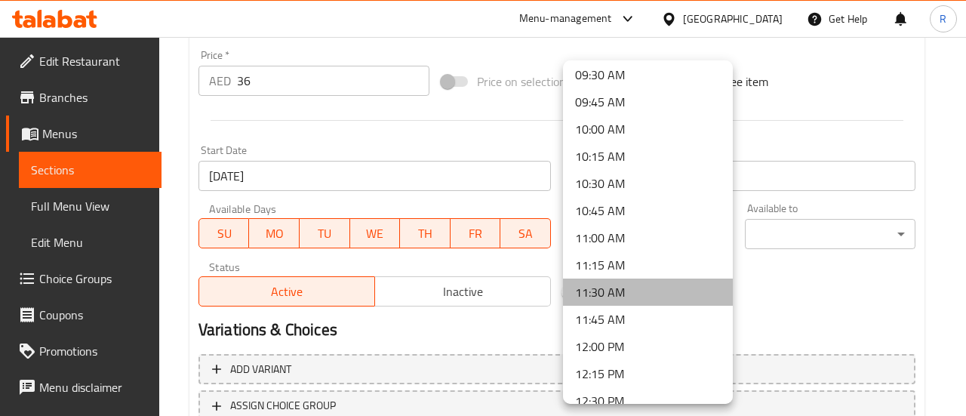
click at [656, 288] on li "11:30 AM" at bounding box center [648, 291] width 170 height 27
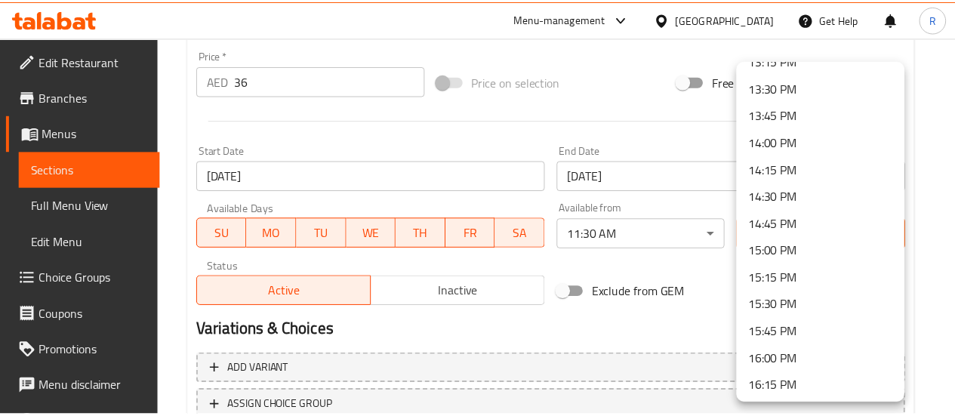
scroll to position [1497, 0]
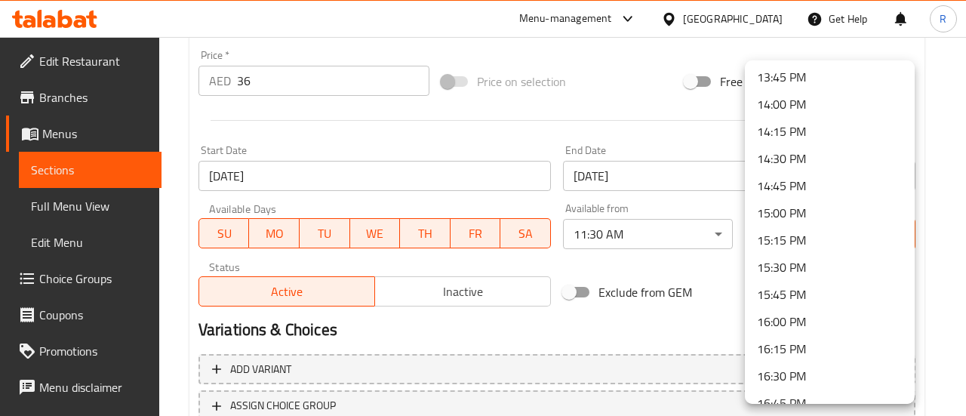
click at [853, 268] on li "15:30 PM" at bounding box center [830, 267] width 170 height 27
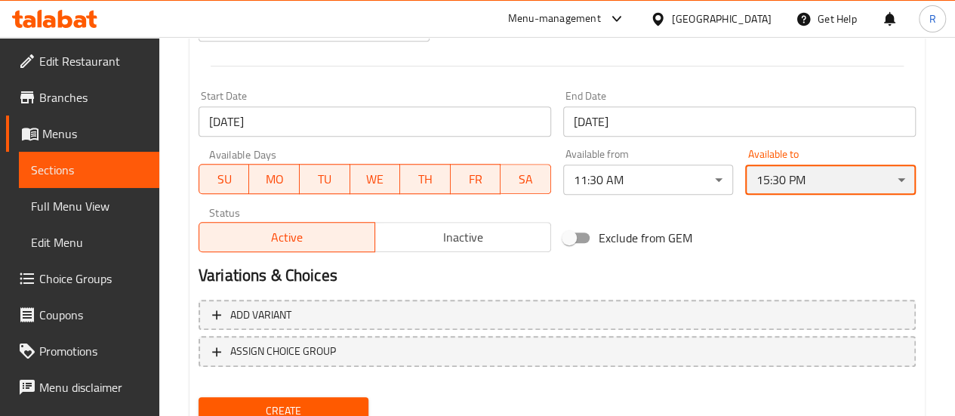
scroll to position [650, 0]
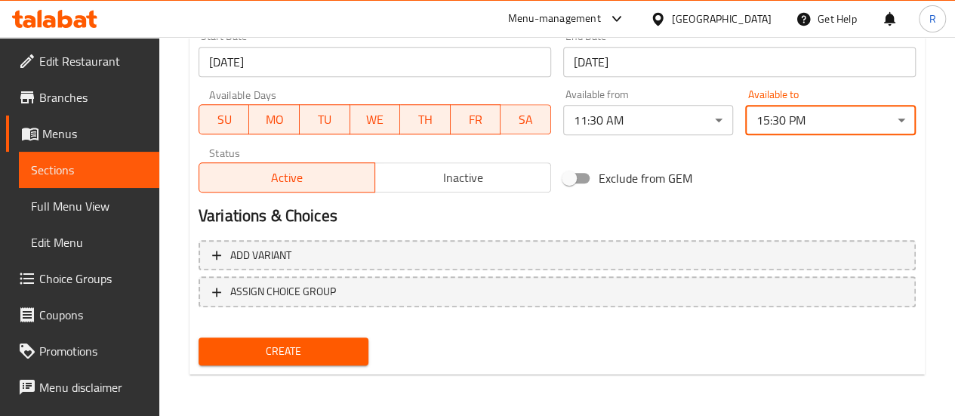
click at [319, 337] on button "Create" at bounding box center [283, 351] width 171 height 28
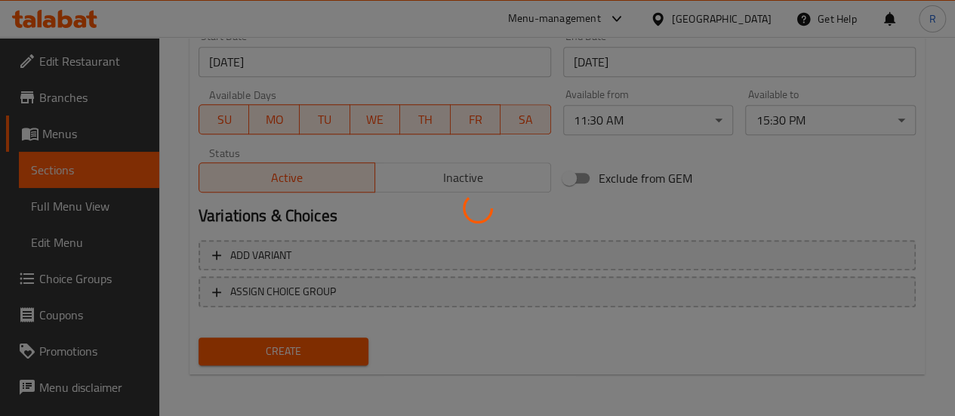
type input "0"
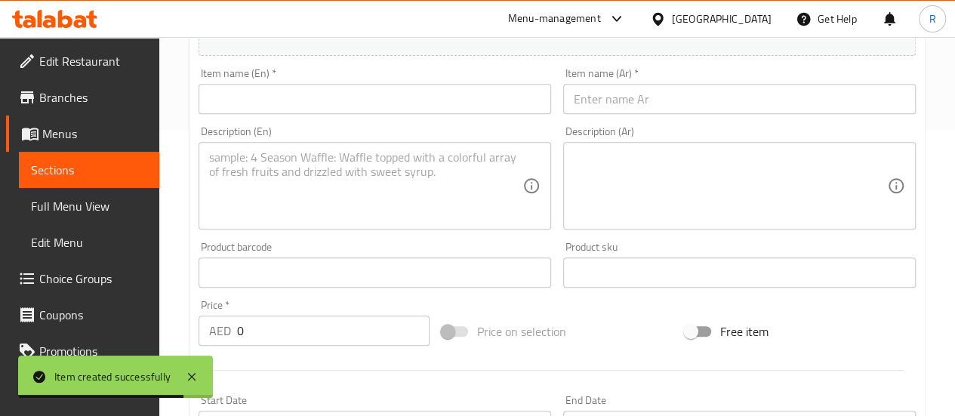
scroll to position [0, 0]
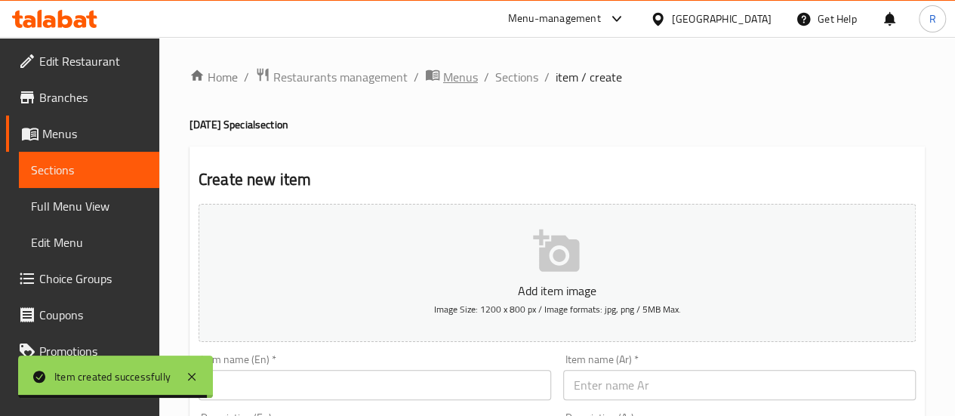
click at [452, 76] on span "Menus" at bounding box center [460, 77] width 35 height 18
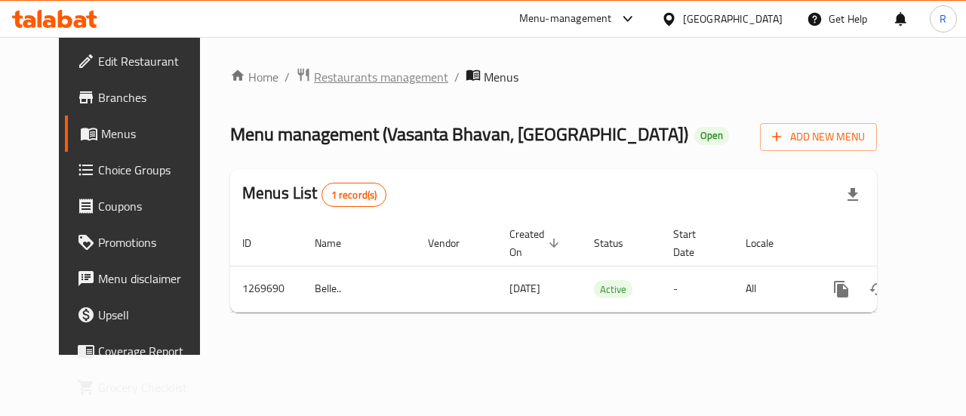
click at [326, 77] on span "Restaurants management" at bounding box center [381, 77] width 134 height 18
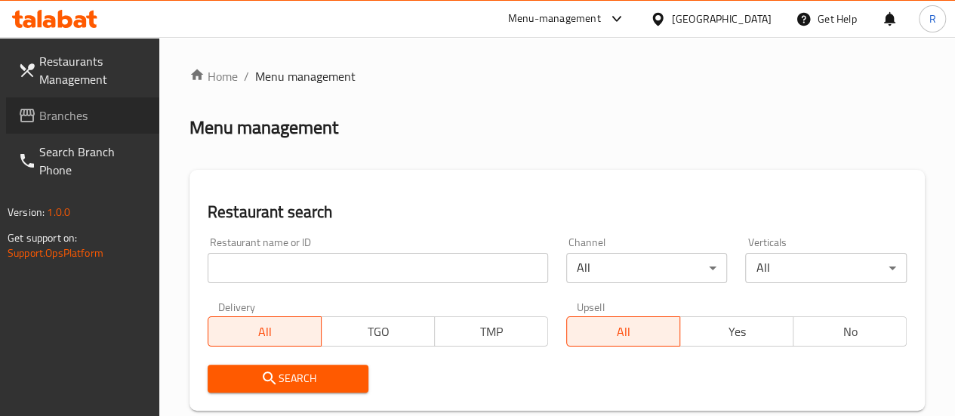
click at [59, 118] on span "Branches" at bounding box center [93, 115] width 108 height 18
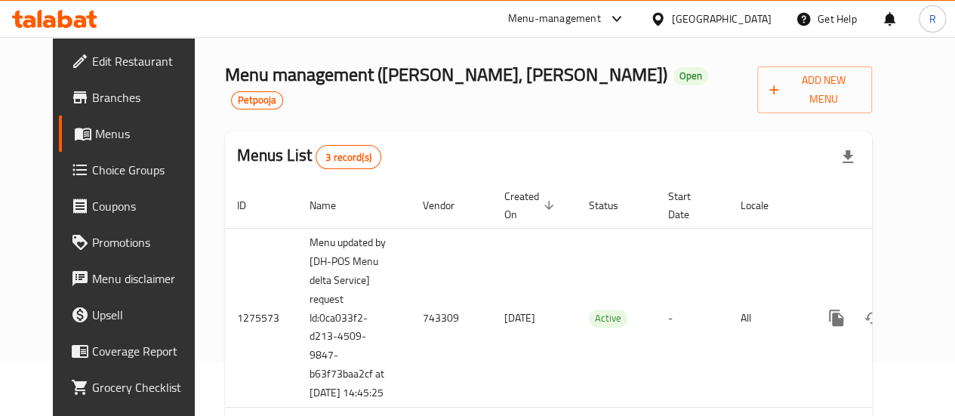
scroll to position [134, 0]
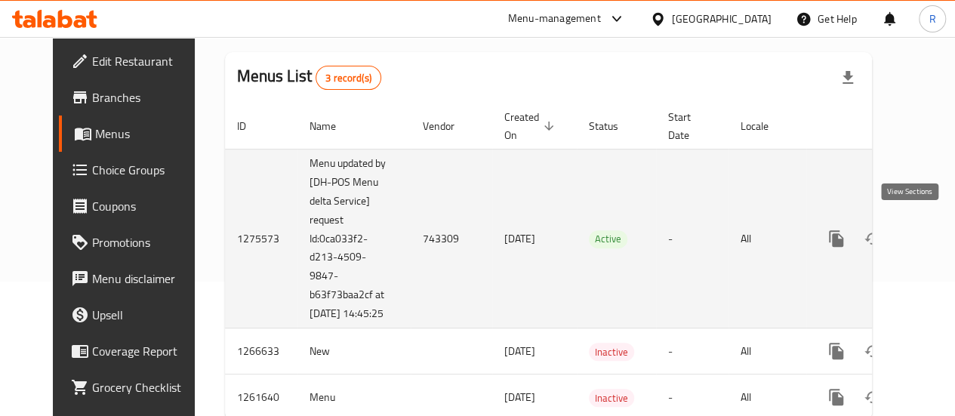
click at [927, 220] on link "enhanced table" at bounding box center [945, 238] width 36 height 36
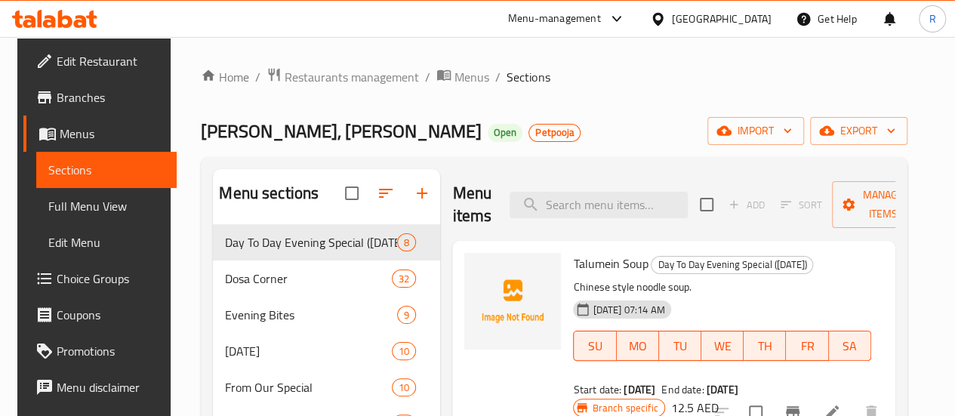
click at [364, 206] on div at bounding box center [392, 193] width 95 height 36
click at [365, 206] on div at bounding box center [392, 193] width 95 height 36
click at [361, 204] on div at bounding box center [392, 193] width 95 height 36
